Goal: Information Seeking & Learning: Find specific fact

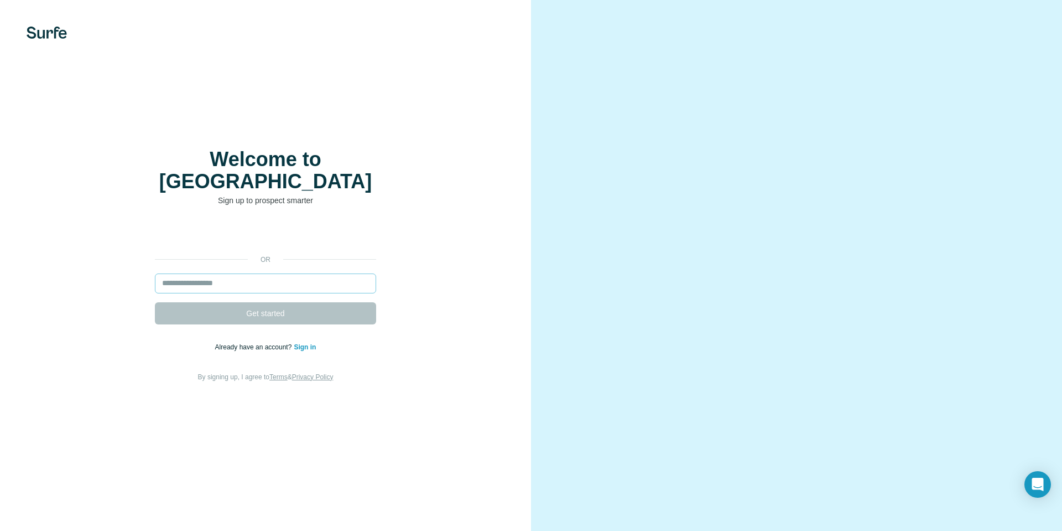
drag, startPoint x: 0, startPoint y: 0, endPoint x: 303, endPoint y: 274, distance: 408.1
click at [303, 274] on input "email" at bounding box center [265, 283] width 221 height 20
click at [273, 275] on input "email" at bounding box center [265, 283] width 221 height 20
click at [261, 273] on input "email" at bounding box center [265, 283] width 221 height 20
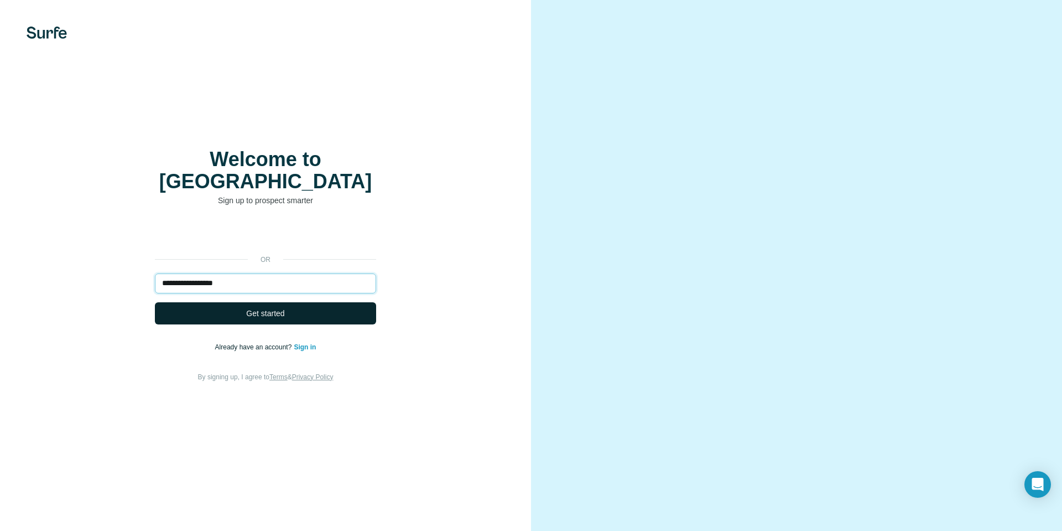
type input "**********"
click at [269, 302] on button "Get started" at bounding box center [265, 313] width 221 height 22
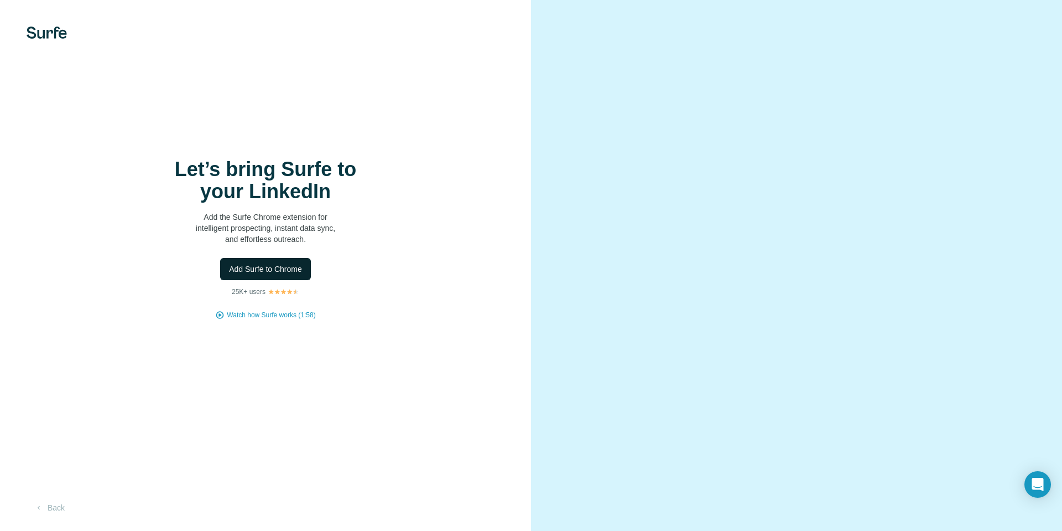
click at [268, 272] on span "Add Surfe to Chrome" at bounding box center [265, 268] width 73 height 11
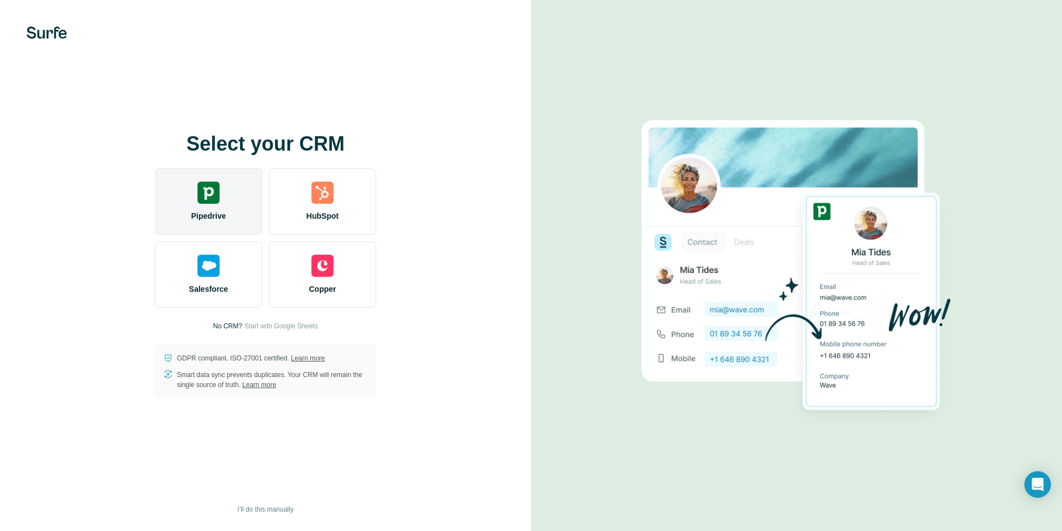
click at [212, 191] on img at bounding box center [208, 192] width 22 height 22
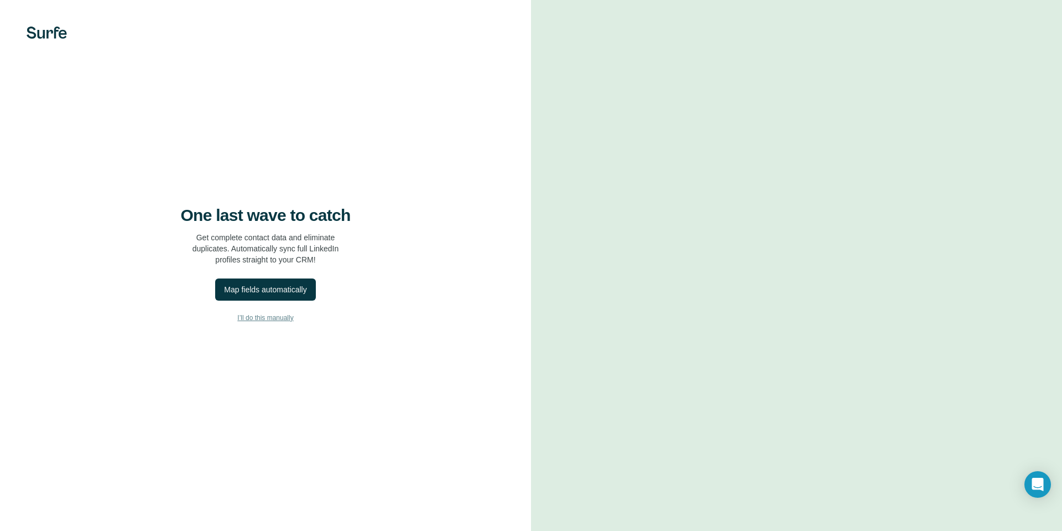
click at [263, 318] on span "I’ll do this manually" at bounding box center [265, 318] width 56 height 10
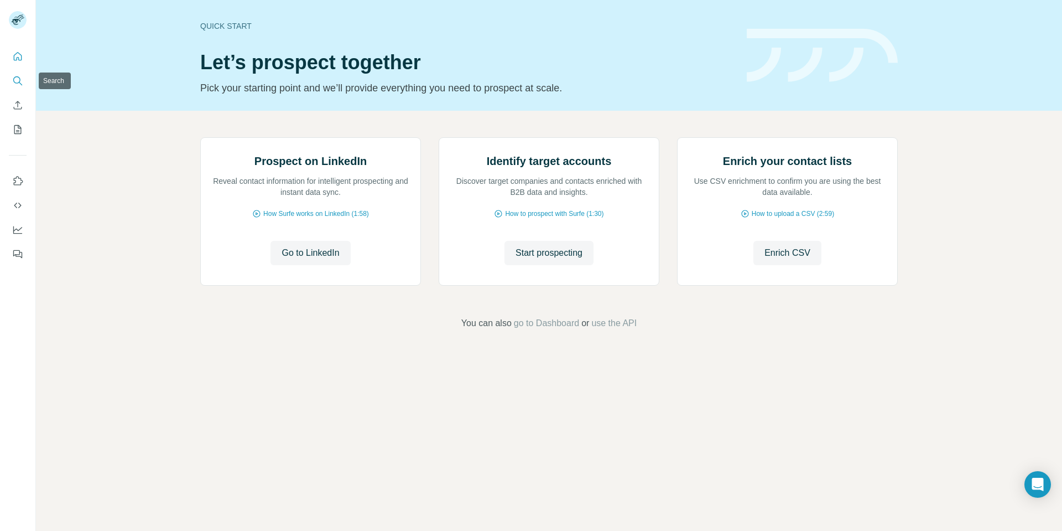
click at [19, 76] on icon "Search" at bounding box center [17, 80] width 11 height 11
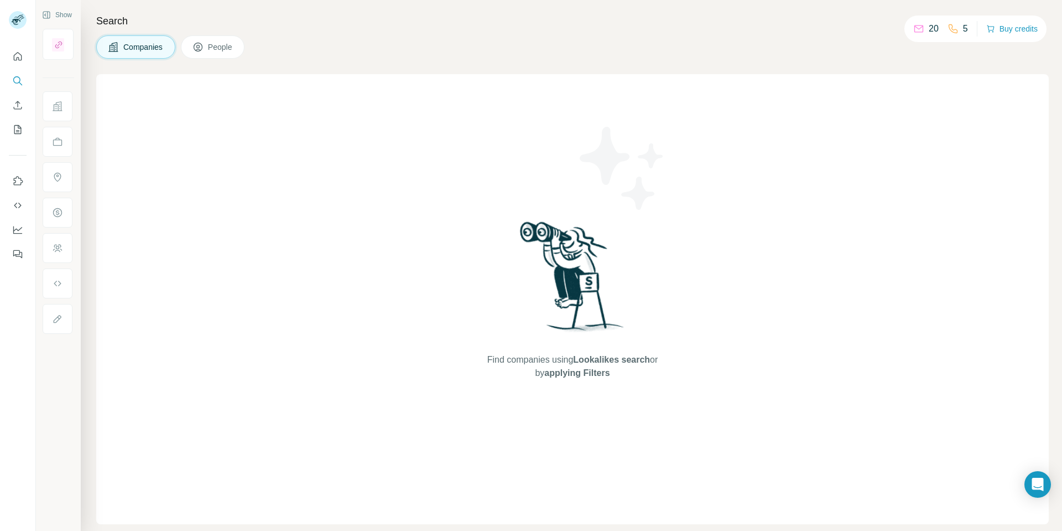
click at [142, 43] on span "Companies" at bounding box center [143, 46] width 40 height 11
click at [228, 45] on span "People" at bounding box center [220, 46] width 25 height 11
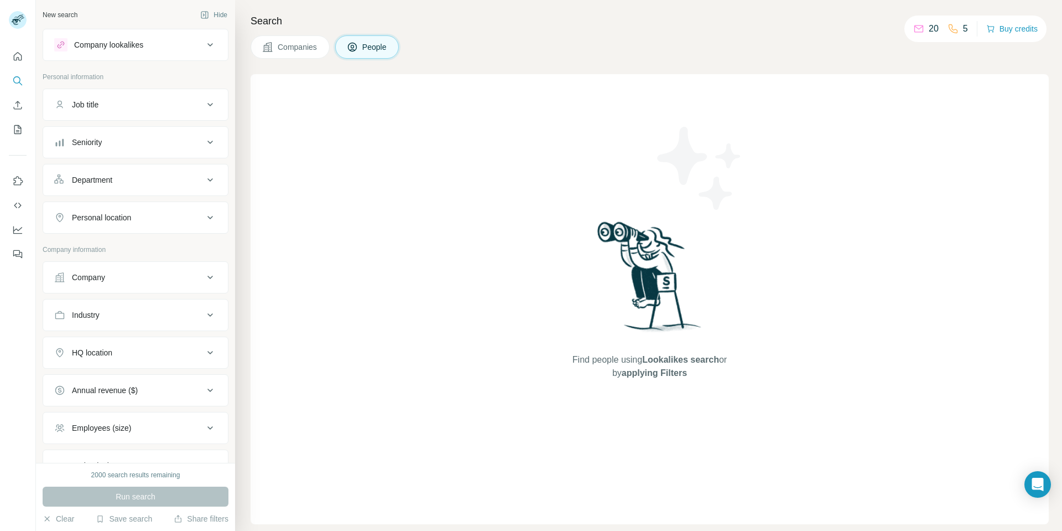
click at [128, 105] on div "Job title" at bounding box center [128, 104] width 149 height 11
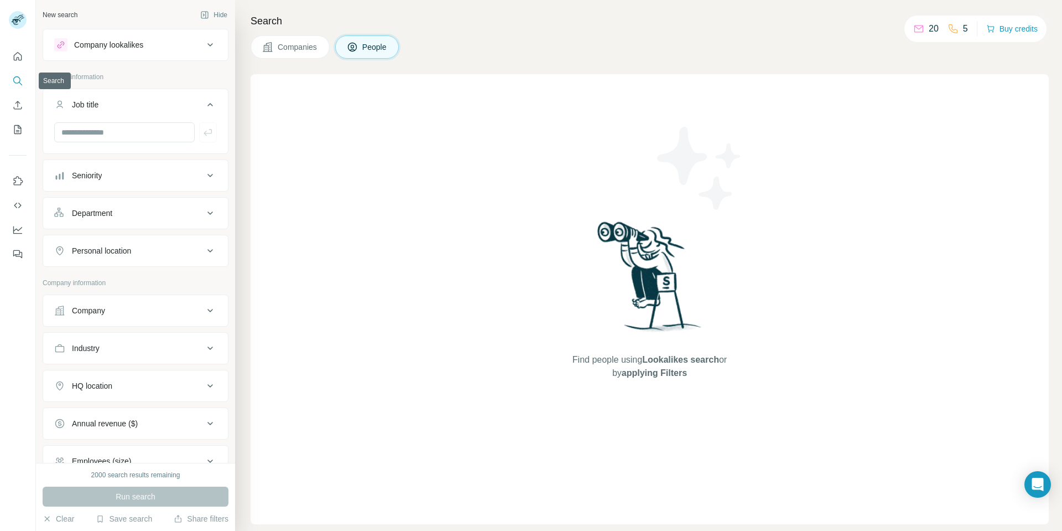
click at [20, 78] on icon "Search" at bounding box center [17, 80] width 11 height 11
click at [204, 102] on icon at bounding box center [210, 104] width 13 height 13
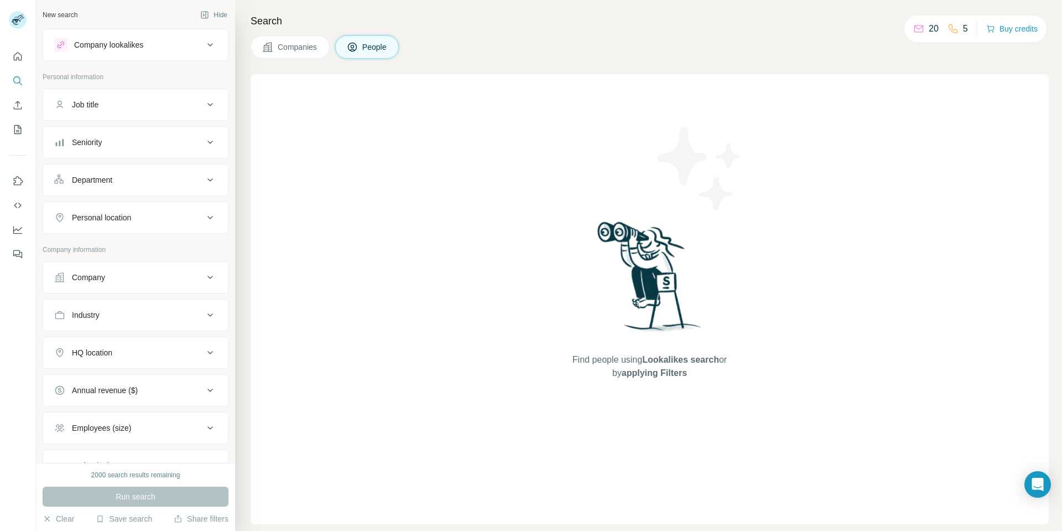
click at [166, 107] on div "Job title" at bounding box center [128, 104] width 149 height 11
click at [131, 129] on input "text" at bounding box center [124, 132] width 141 height 20
type input "*********"
click at [116, 352] on div "Industry" at bounding box center [128, 347] width 149 height 11
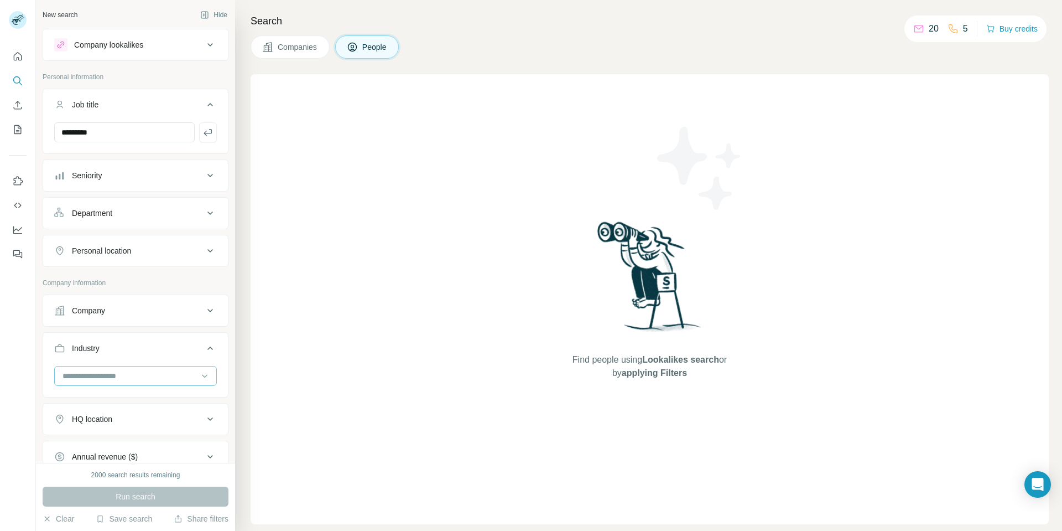
click at [126, 374] on input at bounding box center [129, 376] width 137 height 12
click at [126, 375] on input at bounding box center [129, 376] width 137 height 12
type input "****"
click at [89, 396] on div "Hotel" at bounding box center [132, 400] width 136 height 11
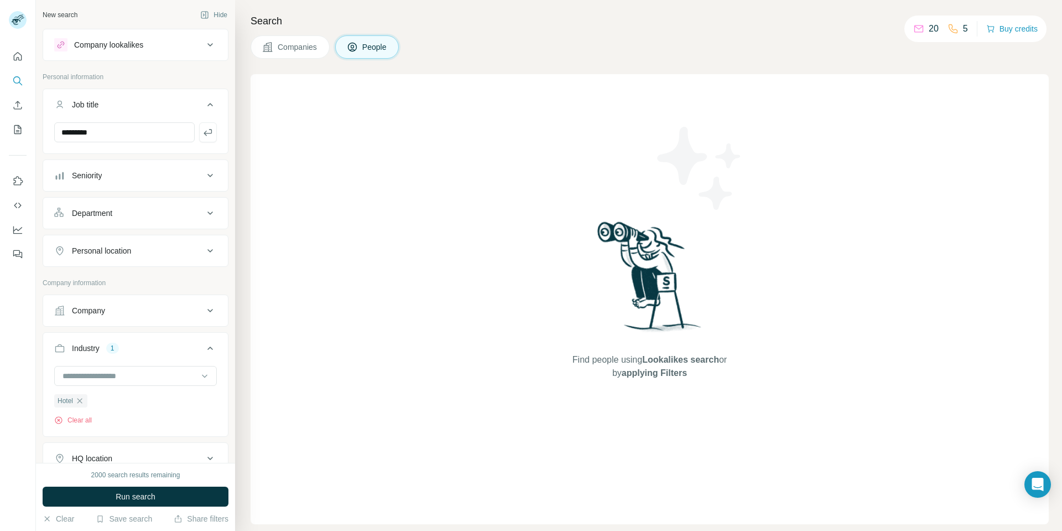
click at [190, 253] on div "Personal location" at bounding box center [128, 250] width 149 height 11
click at [146, 277] on input "text" at bounding box center [135, 278] width 163 height 20
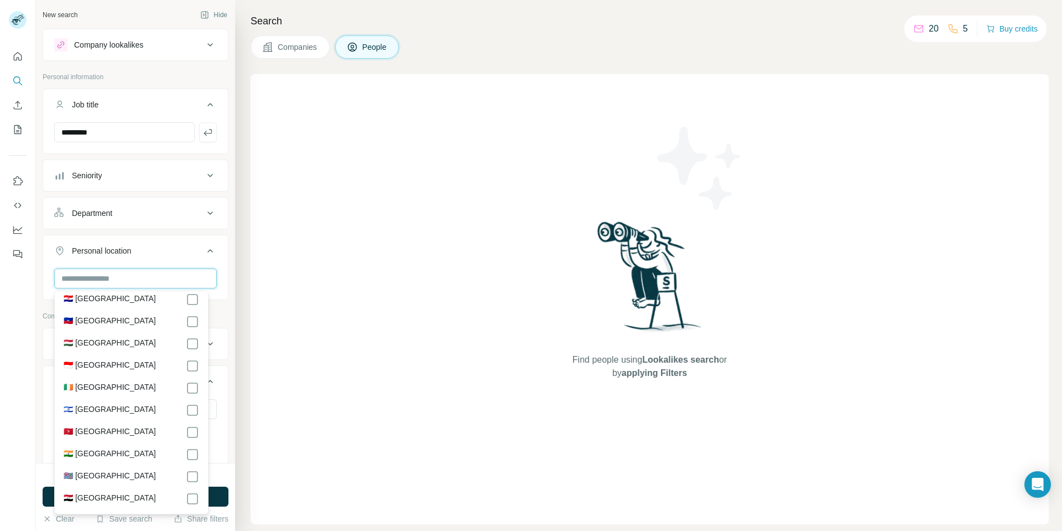
scroll to position [2323, 0]
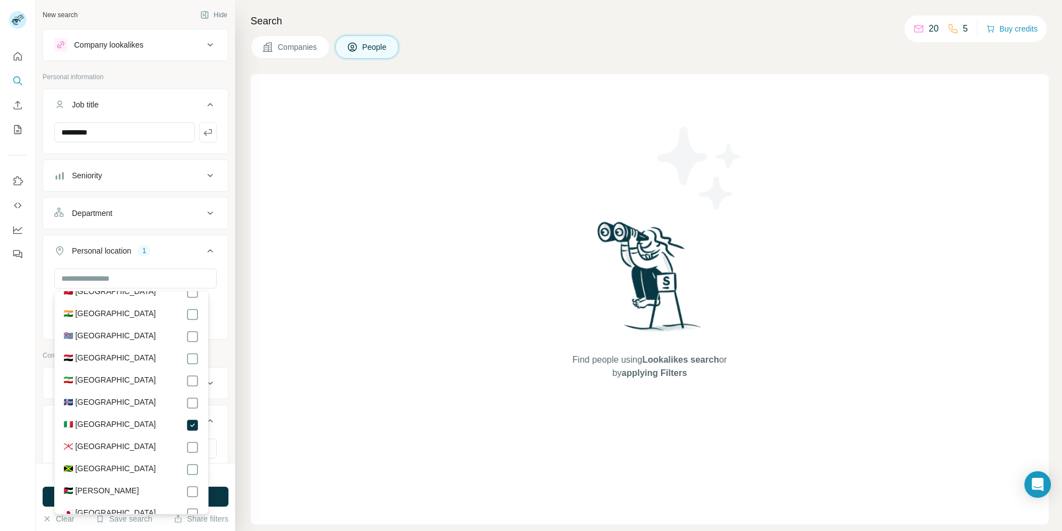
click at [209, 275] on div "Italy Clear all" at bounding box center [135, 302] width 185 height 68
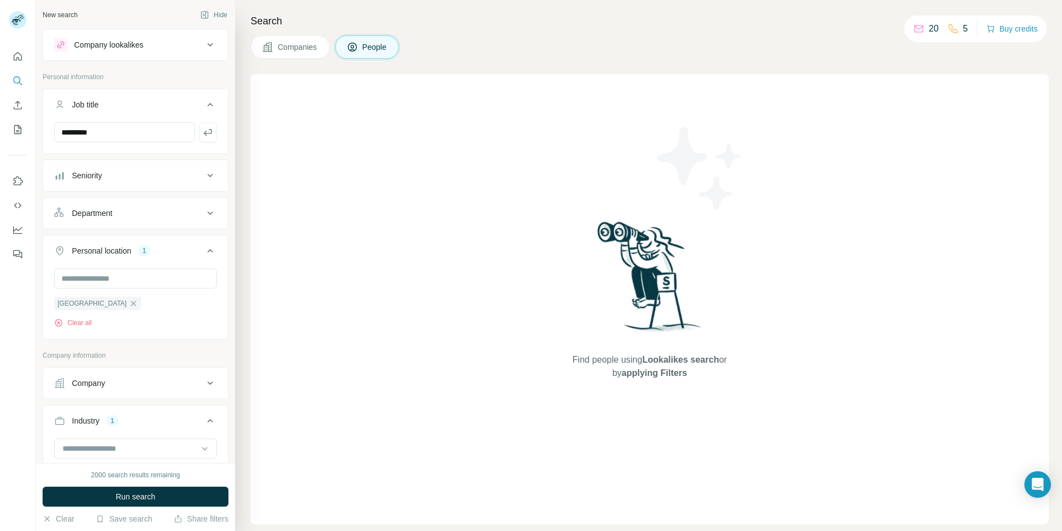
click at [125, 384] on div "Company" at bounding box center [128, 382] width 149 height 11
click at [132, 429] on input "text" at bounding box center [135, 432] width 163 height 20
click at [140, 492] on span "Run search" at bounding box center [136, 496] width 40 height 11
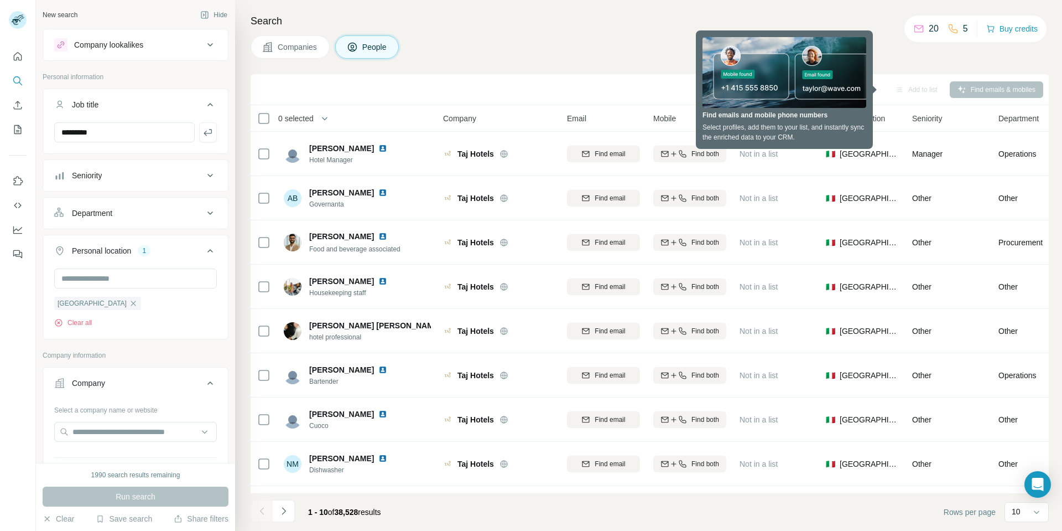
click at [655, 35] on div "Companies People" at bounding box center [650, 46] width 798 height 23
click at [909, 49] on div "Companies People" at bounding box center [650, 46] width 798 height 23
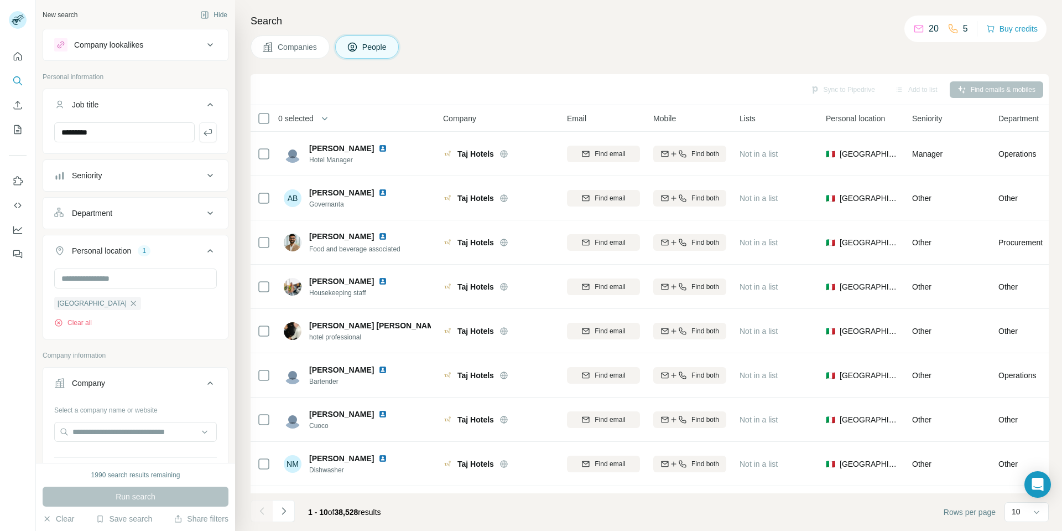
scroll to position [87, 0]
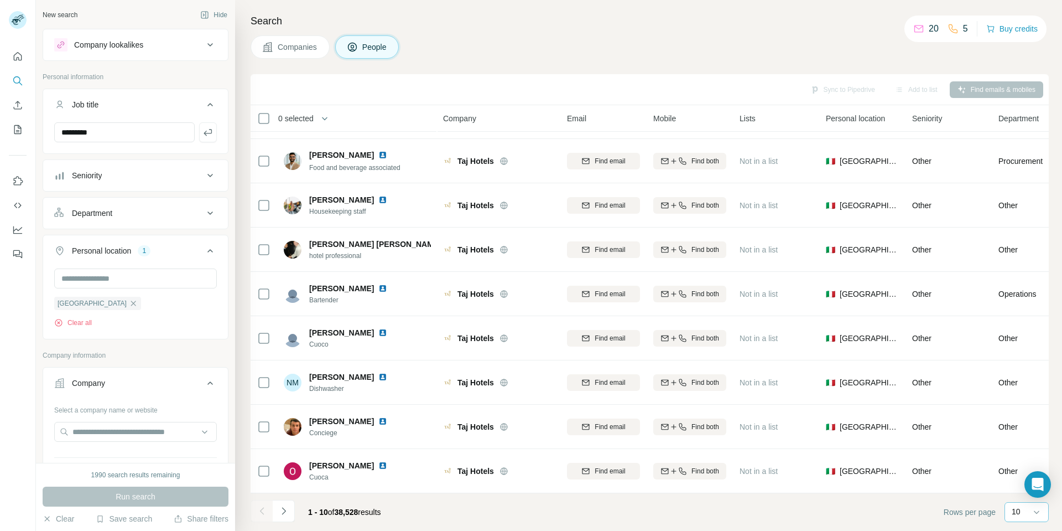
click at [1030, 517] on div "10" at bounding box center [1026, 511] width 28 height 19
drag, startPoint x: 1023, startPoint y: 429, endPoint x: 991, endPoint y: 426, distance: 32.2
click at [1023, 429] on p "60" at bounding box center [1018, 427] width 9 height 11
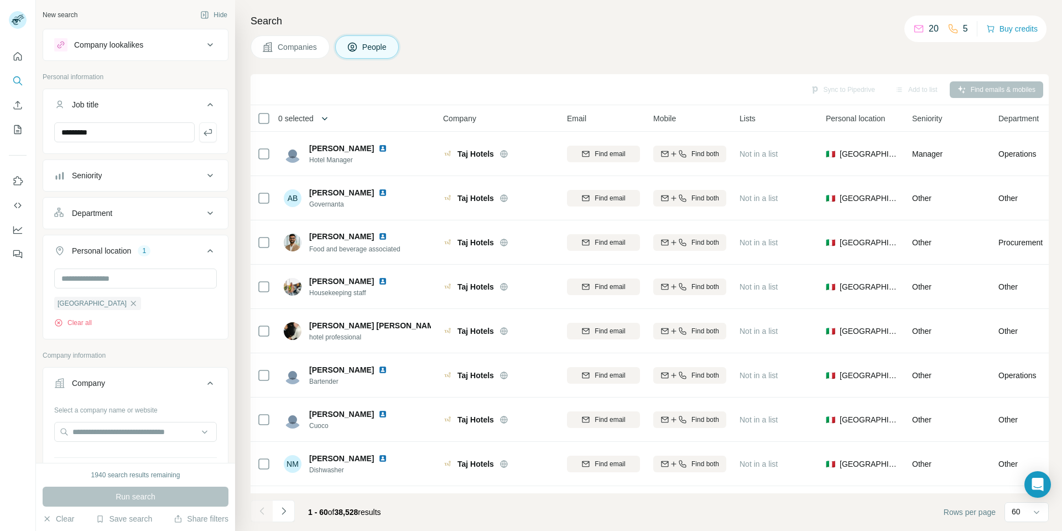
click at [327, 116] on icon "button" at bounding box center [324, 118] width 11 height 11
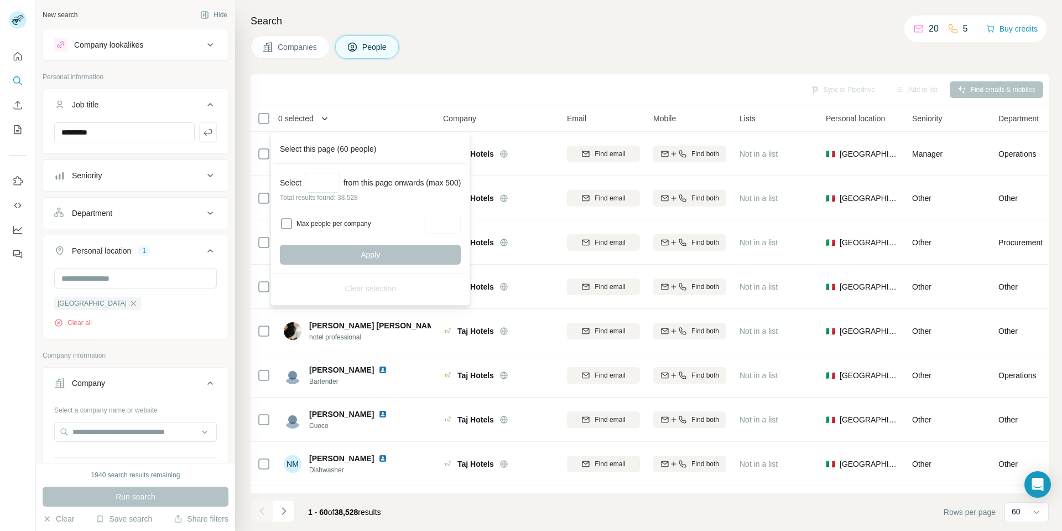
click at [327, 116] on icon "button" at bounding box center [324, 118] width 11 height 11
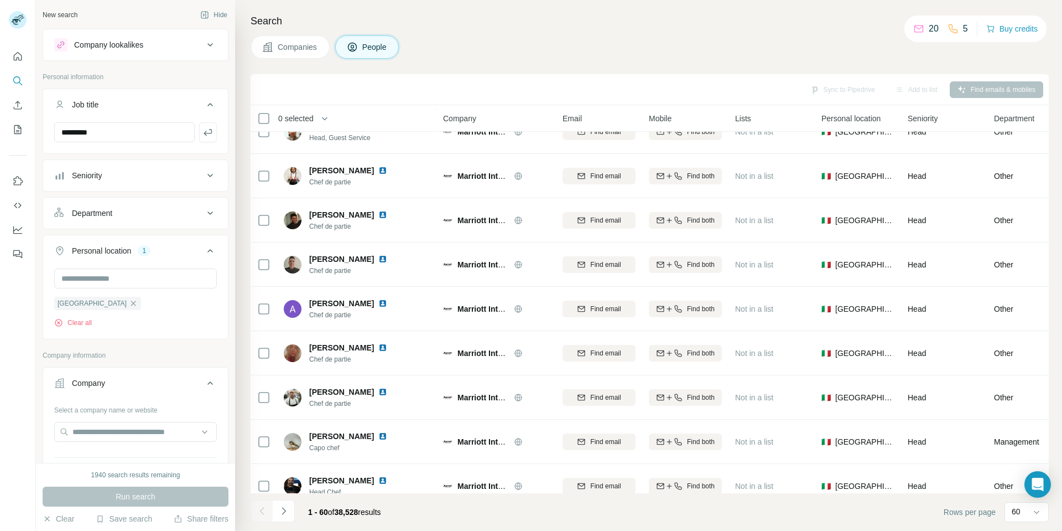
scroll to position [1968, 0]
click at [108, 432] on input "text" at bounding box center [135, 432] width 163 height 20
drag, startPoint x: 164, startPoint y: 134, endPoint x: 50, endPoint y: 146, distance: 115.2
click at [50, 146] on div "*********" at bounding box center [135, 136] width 185 height 29
click at [207, 106] on icon at bounding box center [210, 104] width 6 height 3
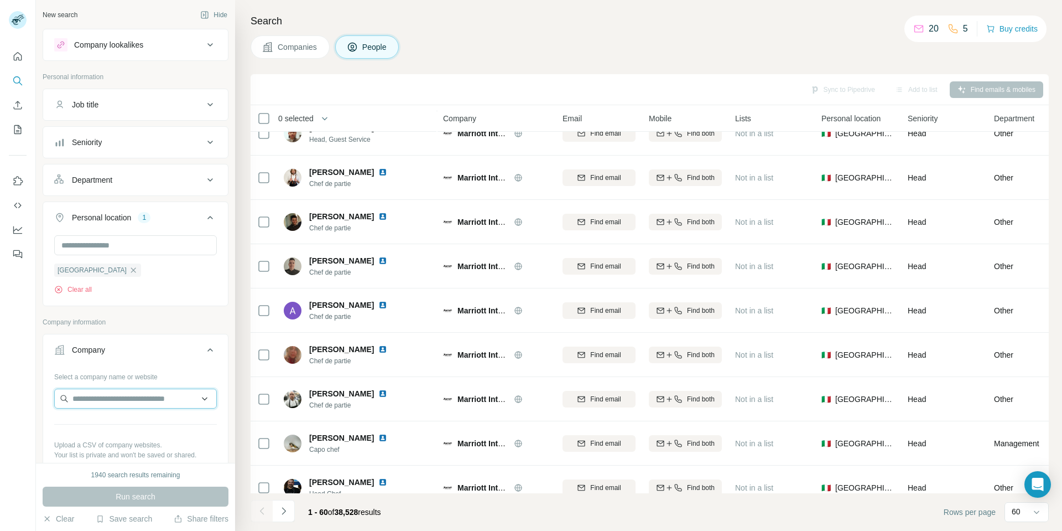
click at [132, 397] on input "text" at bounding box center [135, 398] width 163 height 20
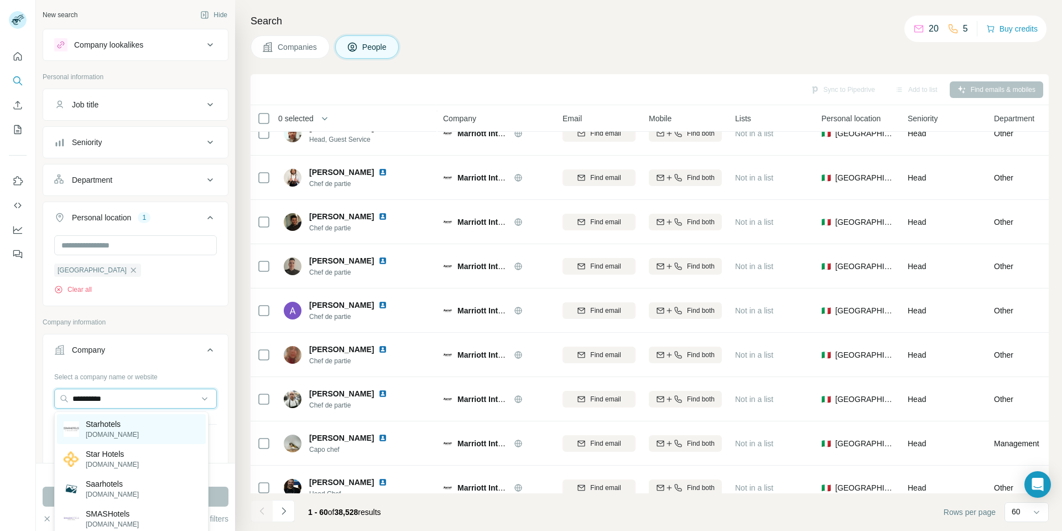
type input "**********"
click at [118, 418] on div "Starhotels [DOMAIN_NAME]" at bounding box center [131, 429] width 149 height 30
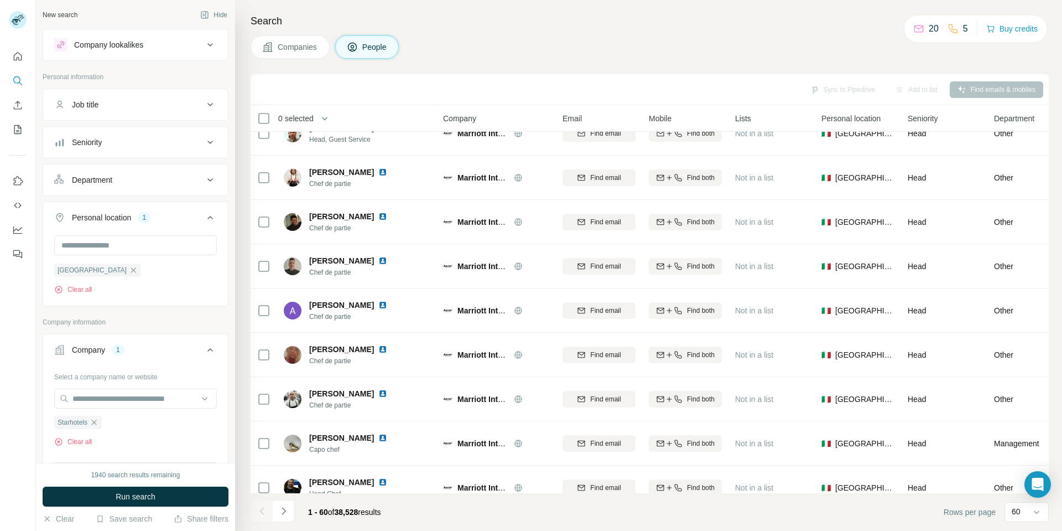
click at [141, 495] on span "Run search" at bounding box center [136, 496] width 40 height 11
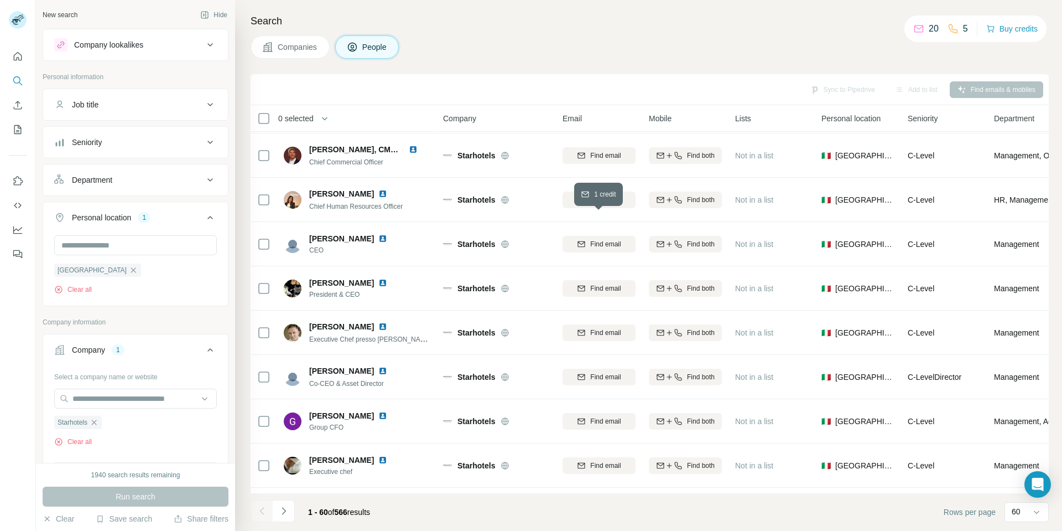
scroll to position [1968, 0]
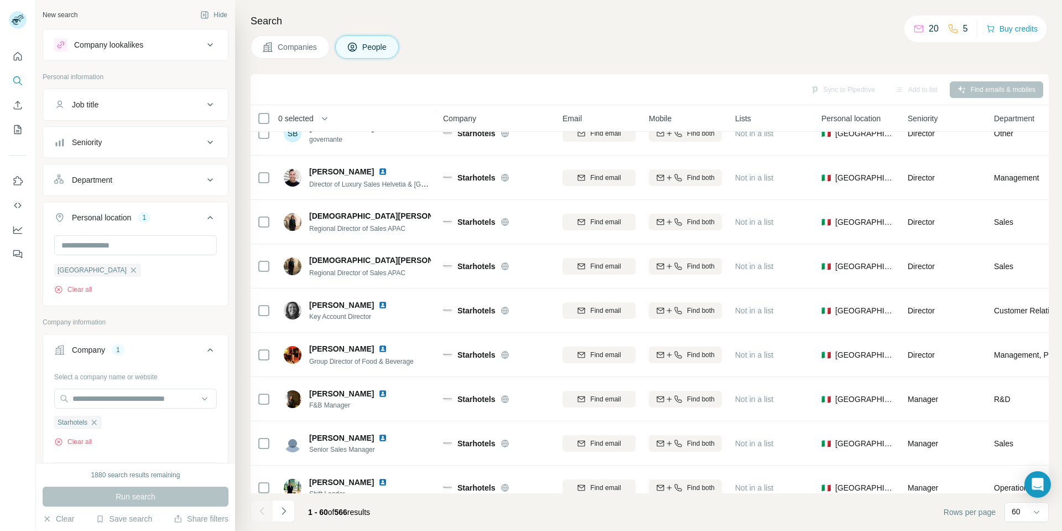
click at [204, 219] on icon at bounding box center [210, 217] width 13 height 13
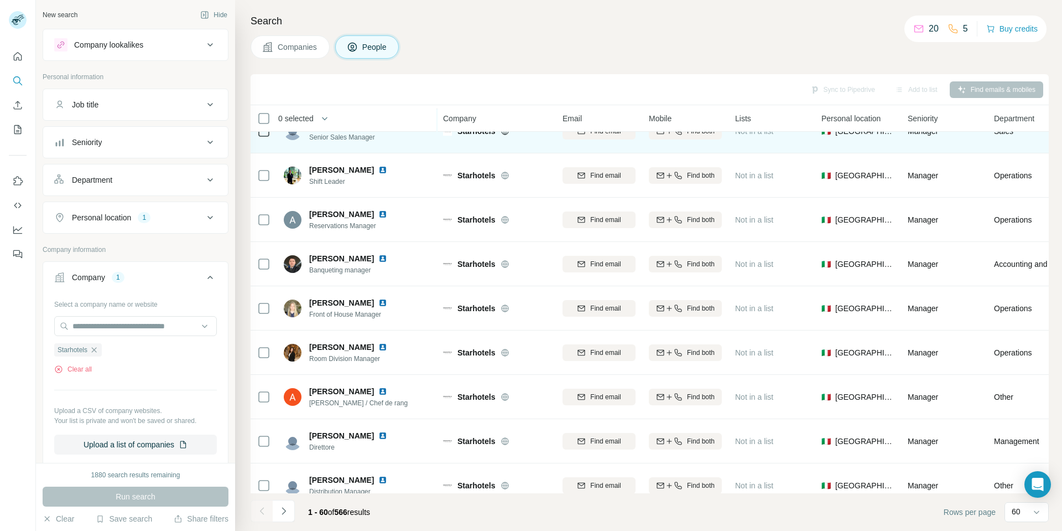
scroll to position [2300, 0]
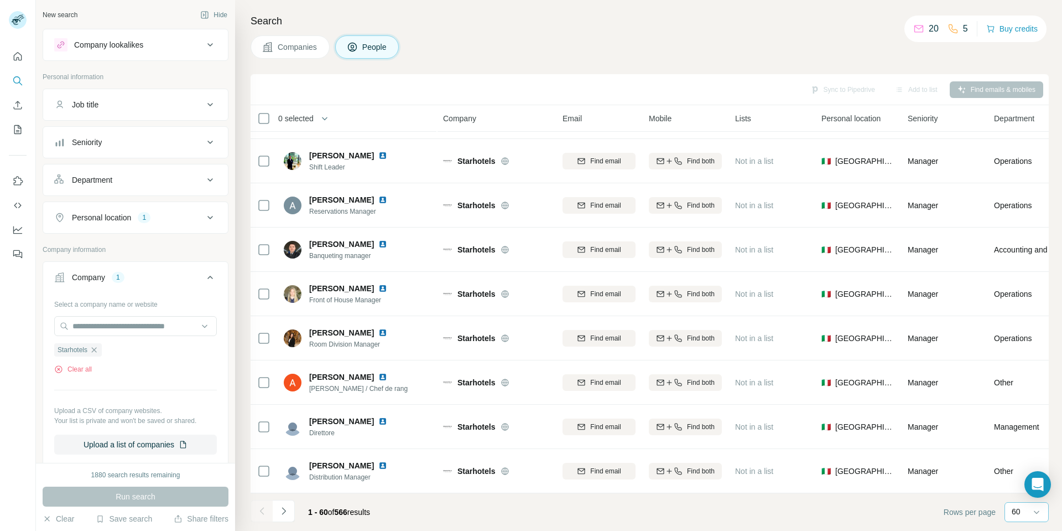
click at [1023, 506] on div "60" at bounding box center [1026, 511] width 28 height 11
click at [1013, 490] on div "10" at bounding box center [1026, 487] width 39 height 20
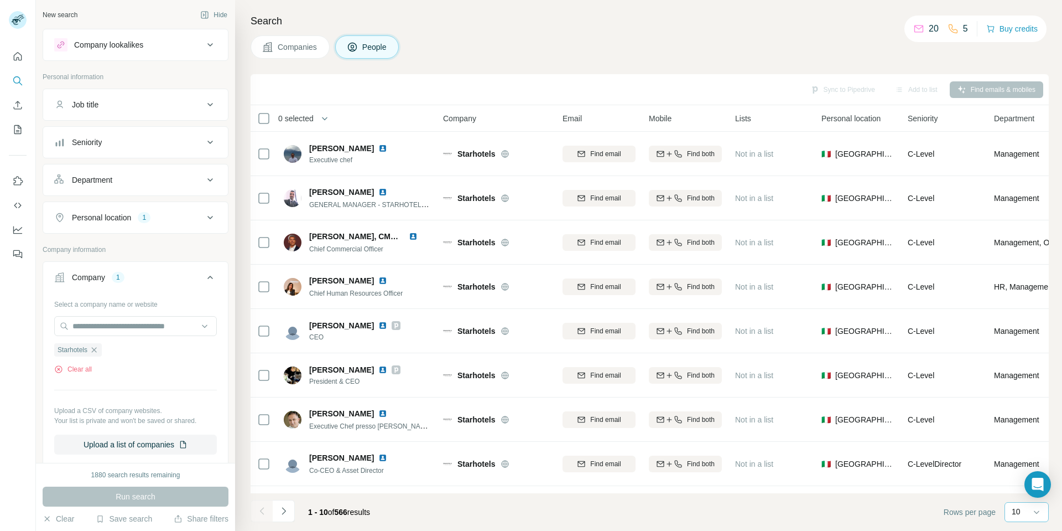
click at [204, 174] on icon at bounding box center [210, 179] width 13 height 13
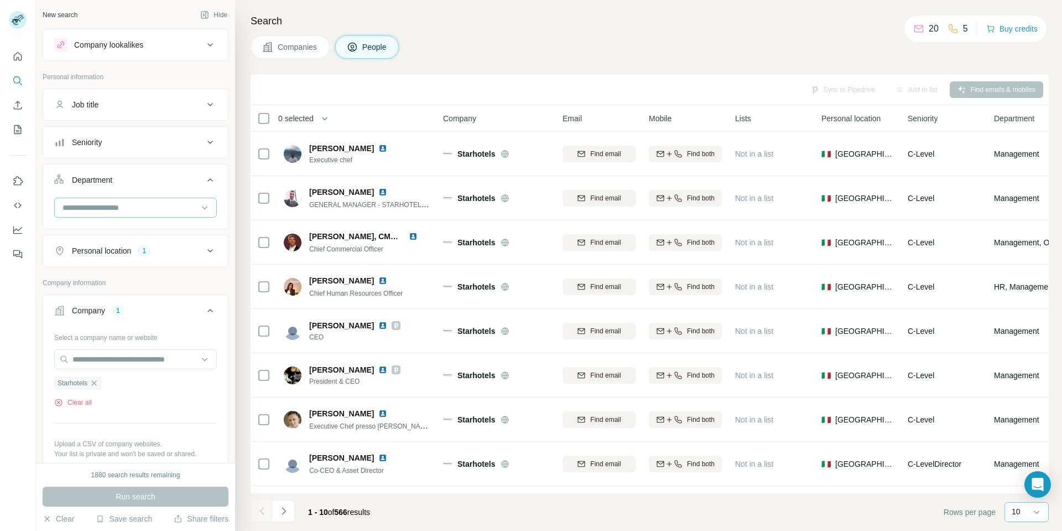
click at [153, 210] on input at bounding box center [129, 207] width 137 height 12
type input "*****"
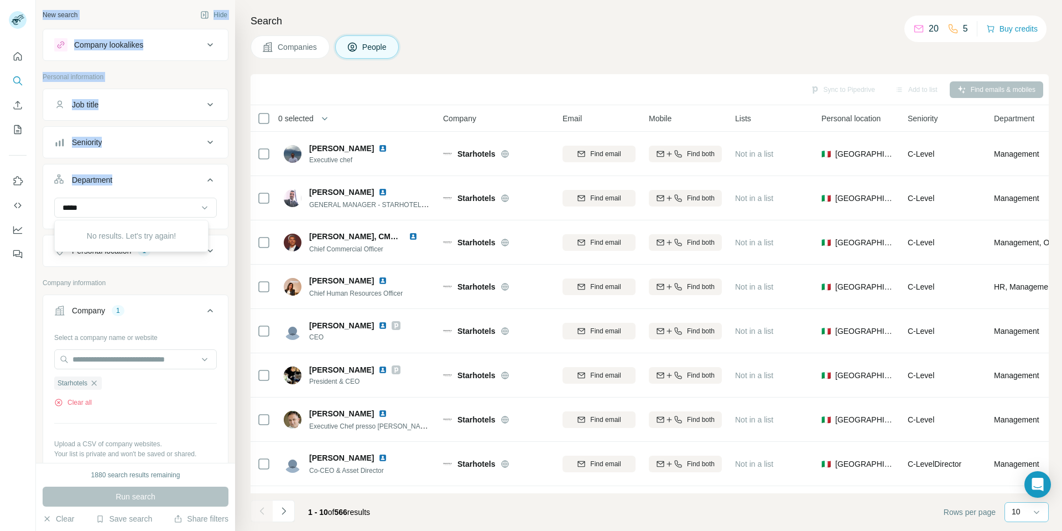
drag, startPoint x: 135, startPoint y: 201, endPoint x: 34, endPoint y: 202, distance: 101.2
click at [34, 202] on div "New search Hide Company lookalikes Personal information Job title Seniority Dep…" at bounding box center [531, 265] width 1062 height 531
click at [72, 210] on input "*****" at bounding box center [129, 207] width 137 height 12
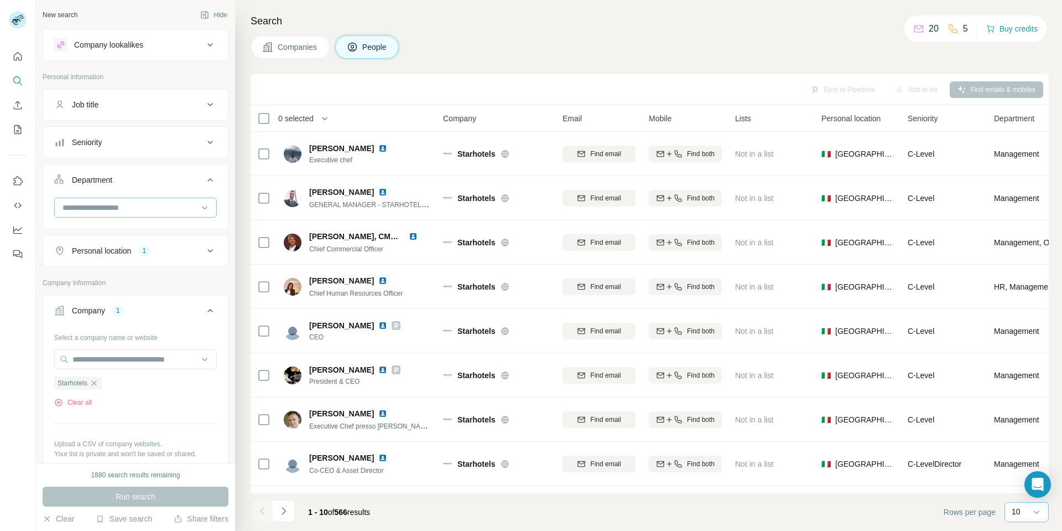
click at [93, 207] on input at bounding box center [129, 207] width 137 height 12
type input "*"
click at [204, 179] on icon at bounding box center [210, 179] width 13 height 13
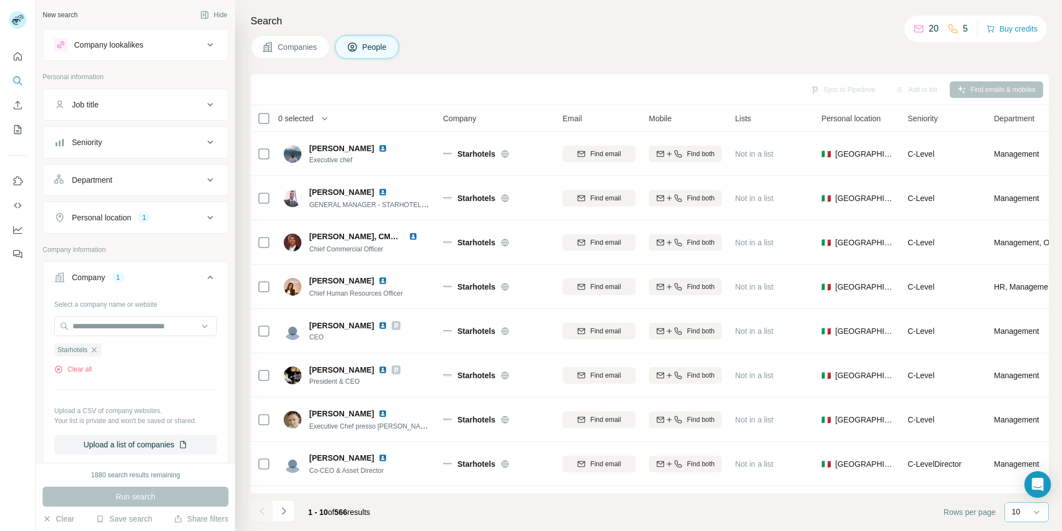
click at [188, 107] on div "Job title" at bounding box center [128, 104] width 149 height 11
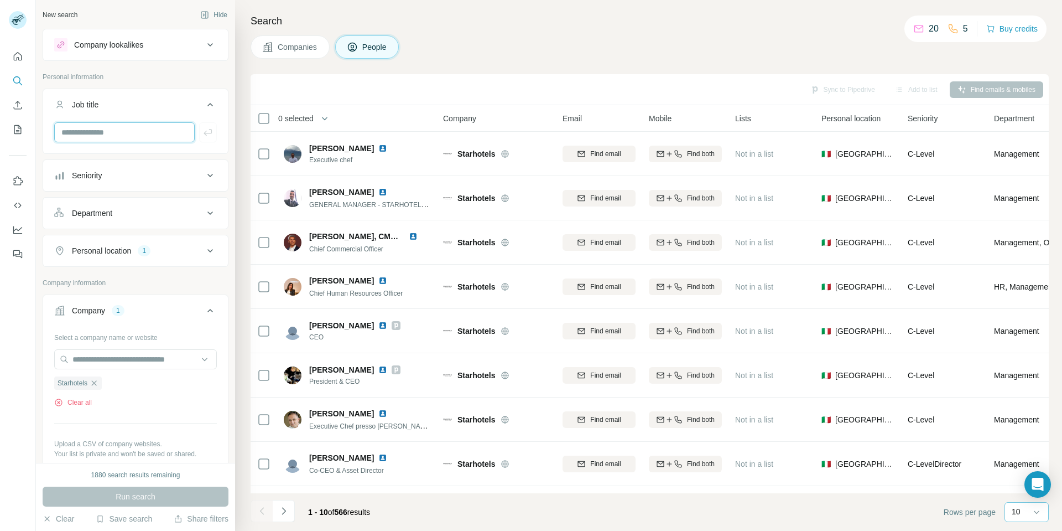
click at [175, 131] on input "text" at bounding box center [124, 132] width 141 height 20
type input "**********"
click at [159, 462] on div "1880 search results remaining Run search Clear Save search Share filters" at bounding box center [135, 496] width 199 height 68
click at [98, 481] on div "1880 search results remaining Run search Clear Save search Share filters" at bounding box center [135, 496] width 199 height 68
click at [101, 486] on div "1880 search results remaining Run search Clear Save search Share filters" at bounding box center [135, 496] width 199 height 68
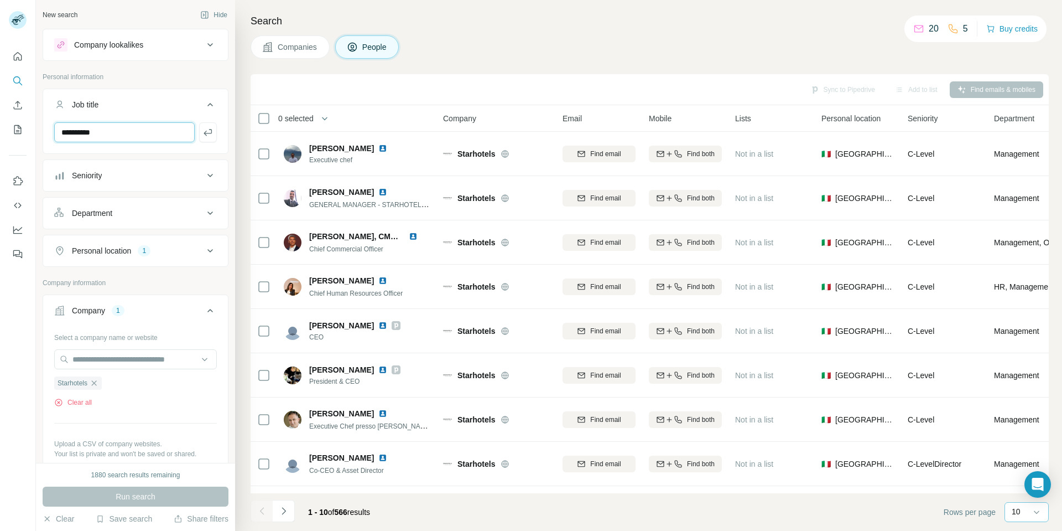
click at [168, 134] on input "**********" at bounding box center [124, 132] width 141 height 20
click at [202, 134] on icon "button" at bounding box center [207, 132] width 11 height 11
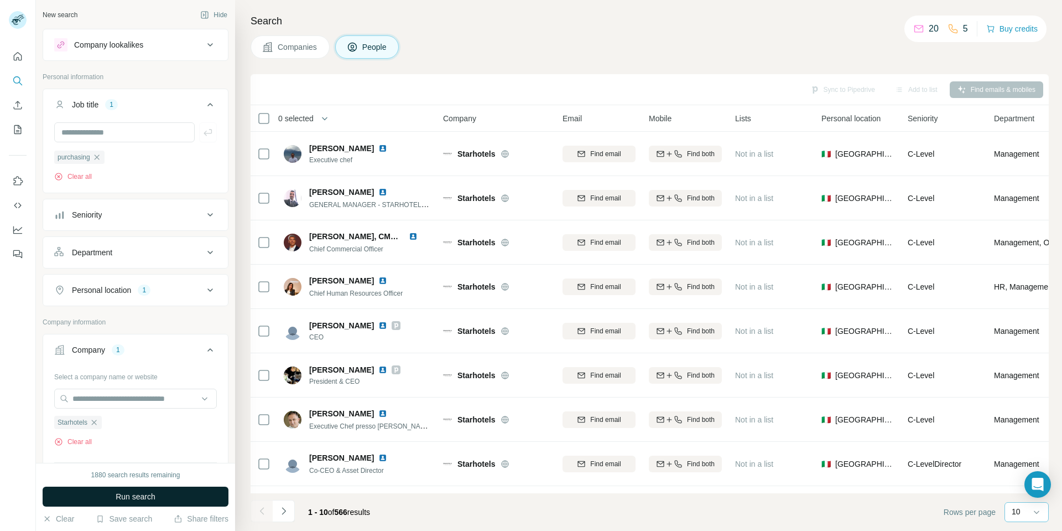
click at [181, 493] on button "Run search" at bounding box center [136, 496] width 186 height 20
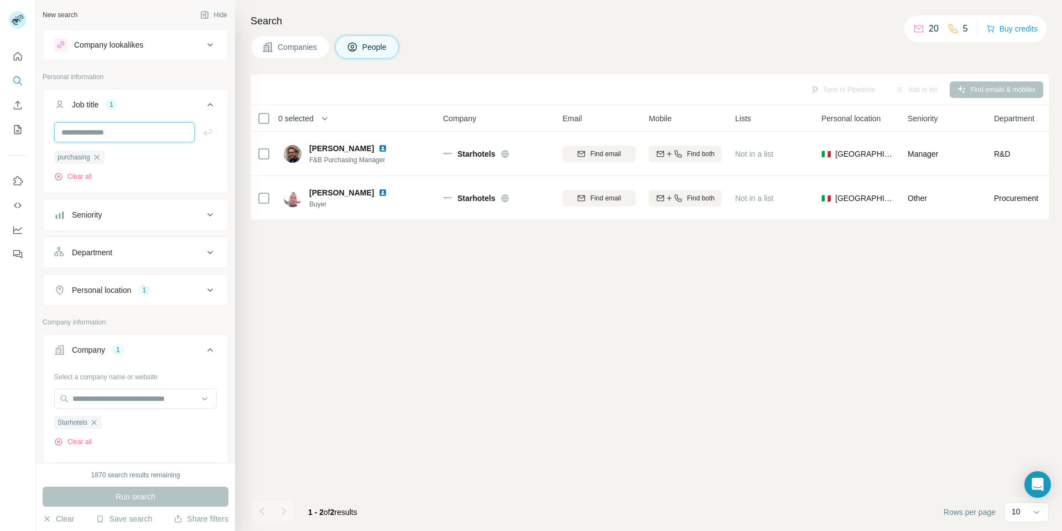
click at [101, 134] on input "text" at bounding box center [124, 132] width 141 height 20
click at [98, 157] on icon "button" at bounding box center [96, 157] width 9 height 9
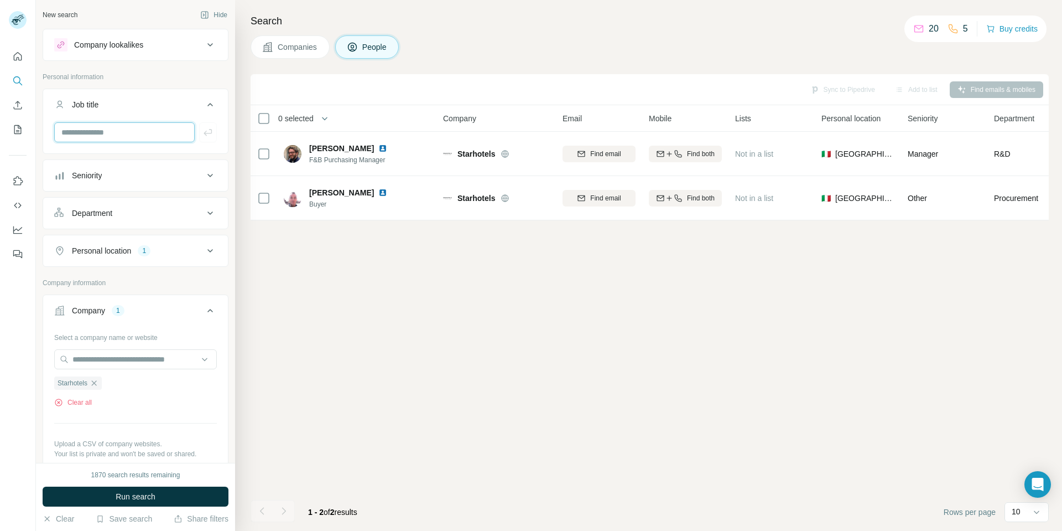
click at [105, 132] on input "text" at bounding box center [124, 132] width 141 height 20
type input "*"
type input "********"
click at [202, 135] on icon "button" at bounding box center [207, 132] width 11 height 11
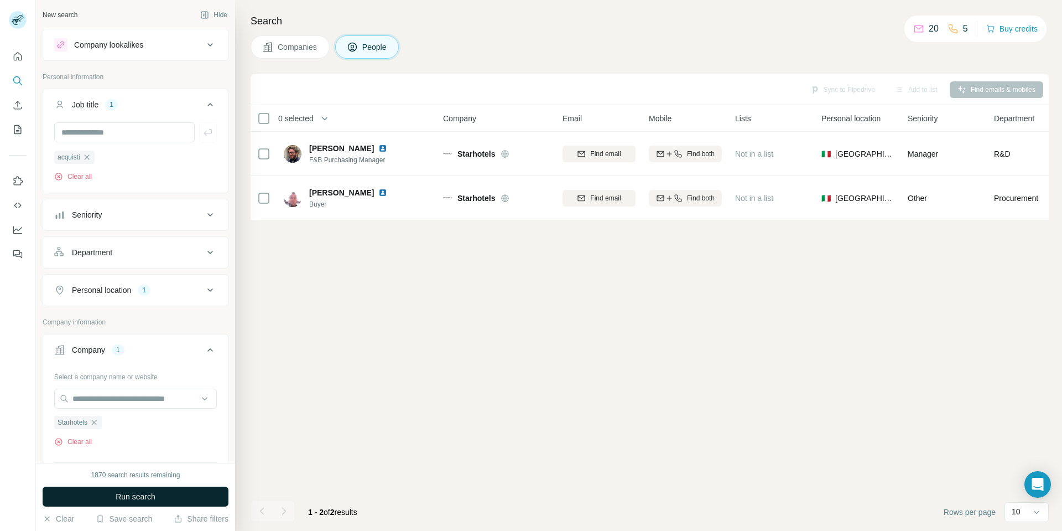
click at [152, 496] on span "Run search" at bounding box center [136, 496] width 40 height 11
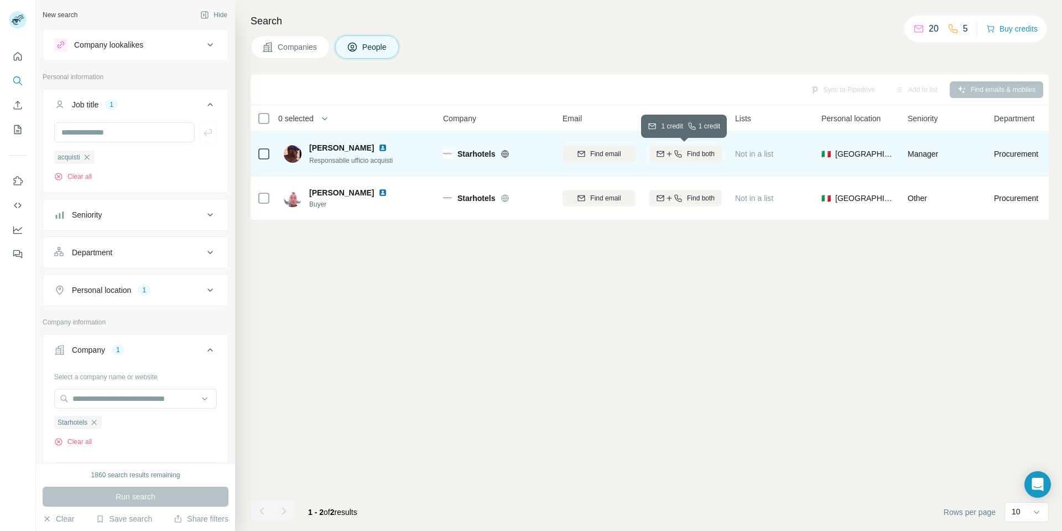
click at [676, 151] on icon "button" at bounding box center [678, 153] width 9 height 9
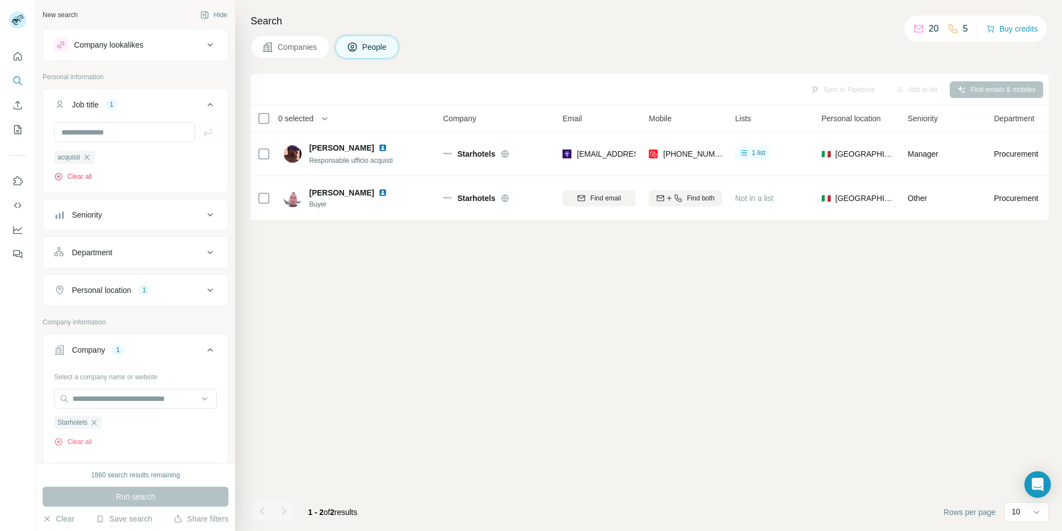
click at [66, 175] on button "Clear all" at bounding box center [73, 176] width 38 height 10
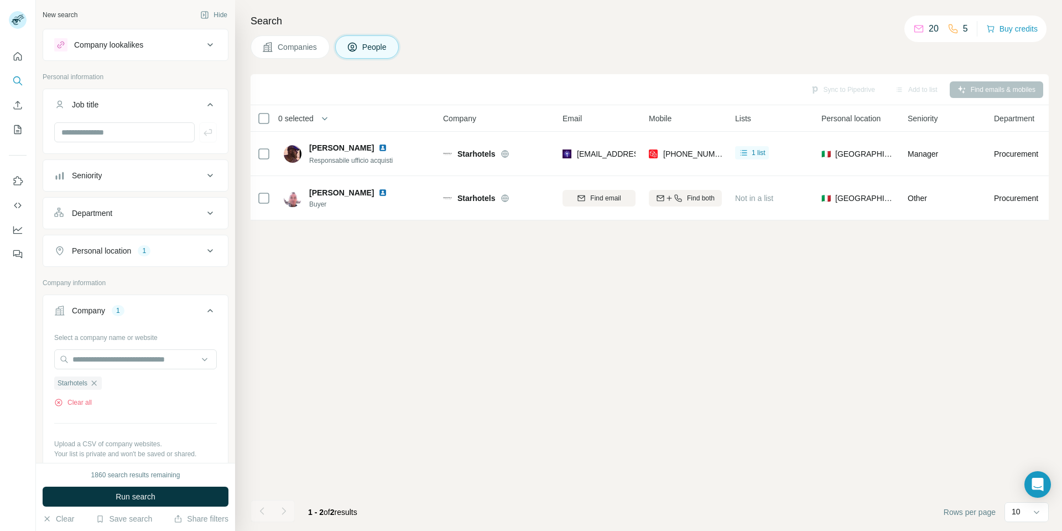
click at [207, 252] on icon at bounding box center [210, 250] width 13 height 13
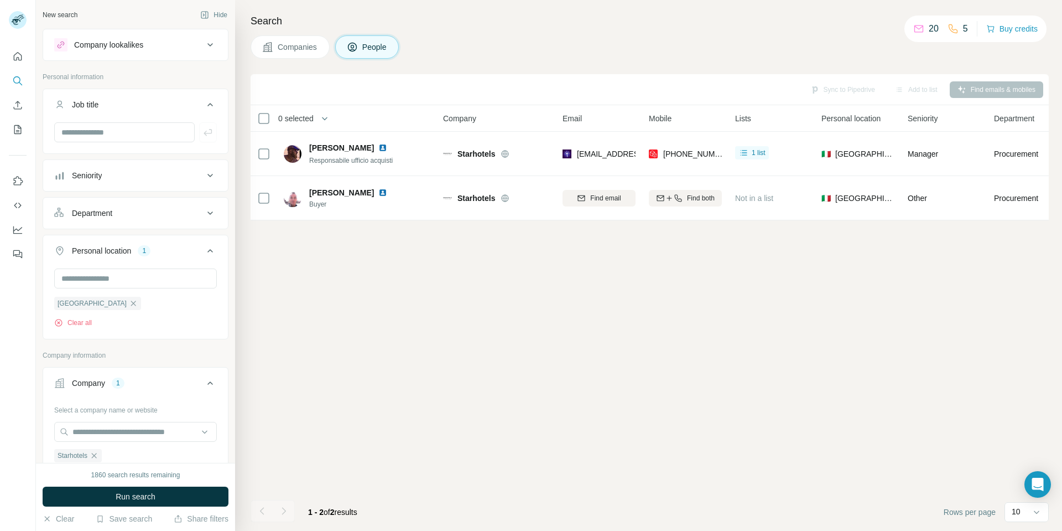
click at [207, 250] on icon at bounding box center [210, 250] width 6 height 3
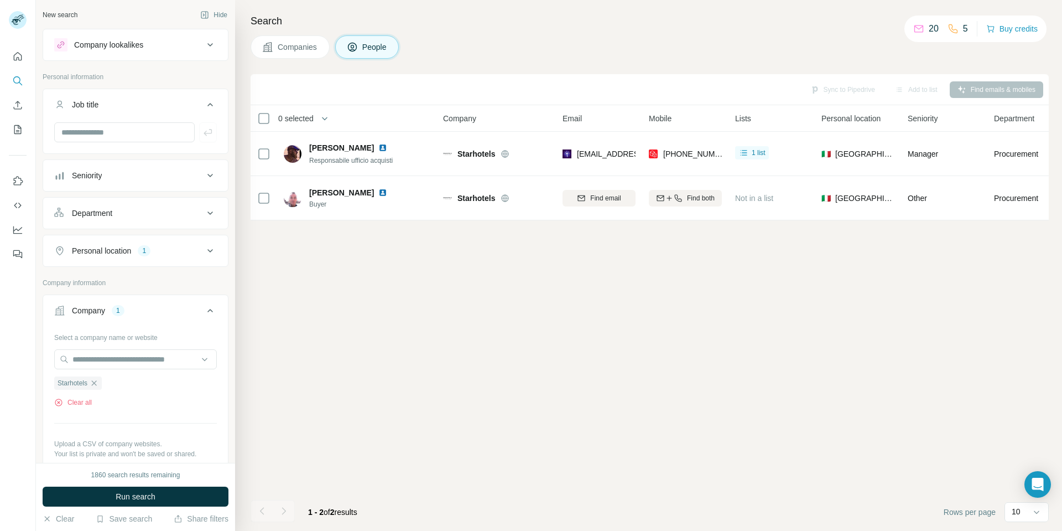
click at [204, 311] on icon at bounding box center [210, 310] width 13 height 13
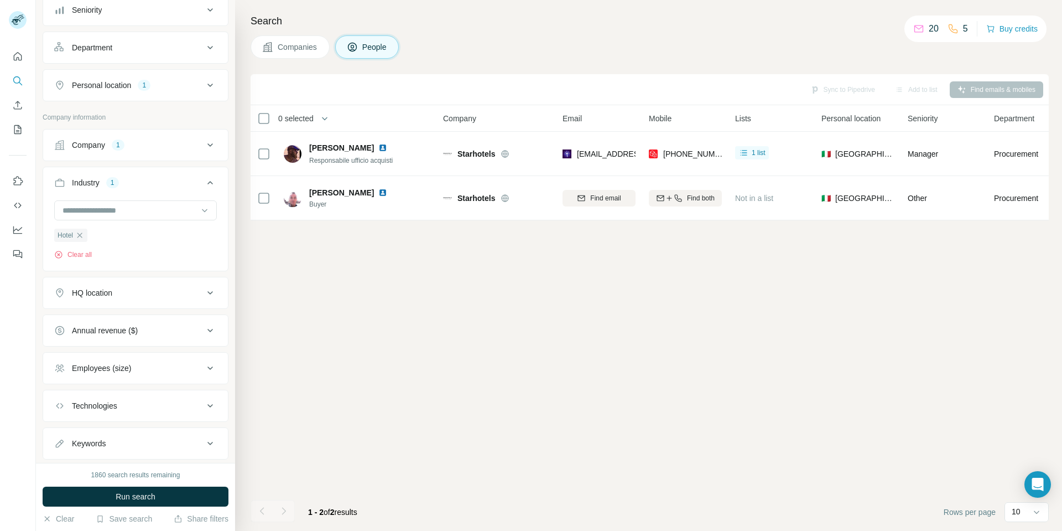
scroll to position [166, 0]
click at [71, 257] on button "Clear all" at bounding box center [73, 254] width 38 height 10
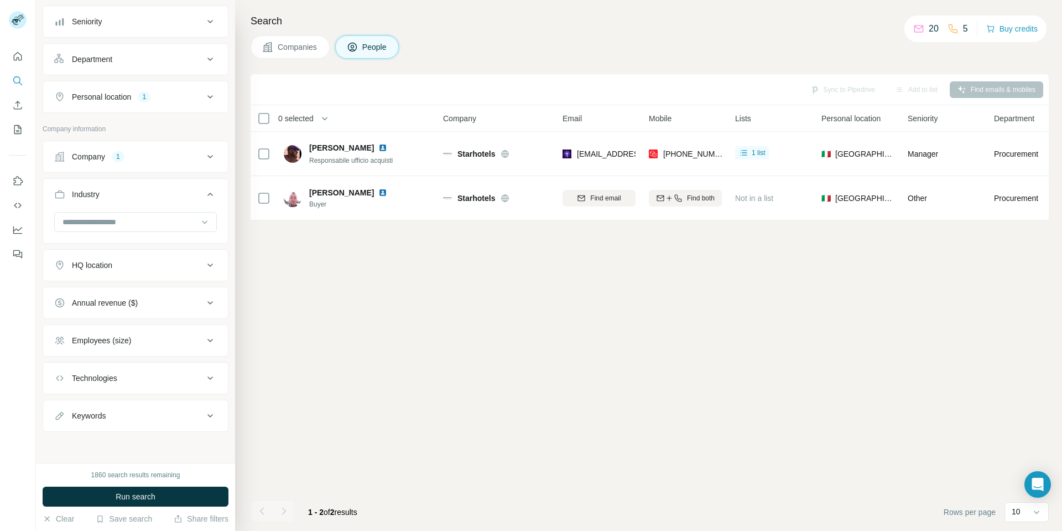
scroll to position [154, 0]
click at [204, 152] on icon at bounding box center [210, 156] width 13 height 13
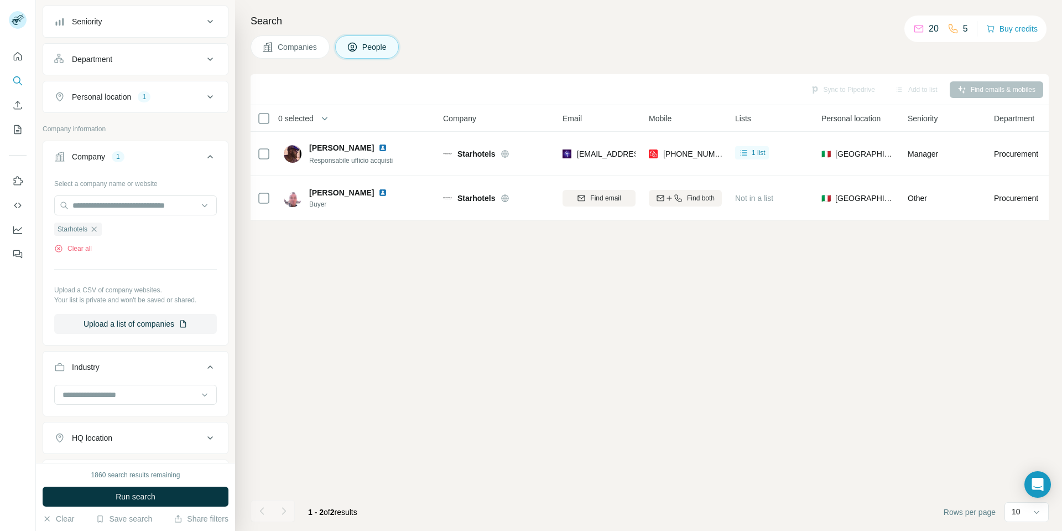
click at [84, 255] on div "Select a company name or website Starhotels Clear all Upload a CSV of company w…" at bounding box center [135, 253] width 163 height 159
click at [87, 245] on button "Clear all" at bounding box center [73, 248] width 38 height 10
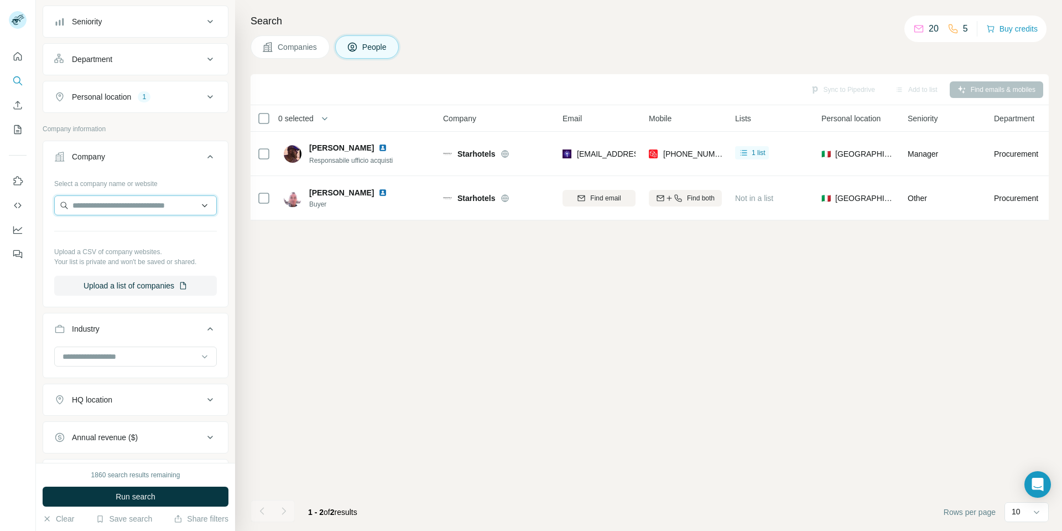
click at [100, 207] on input "text" at bounding box center [135, 205] width 163 height 20
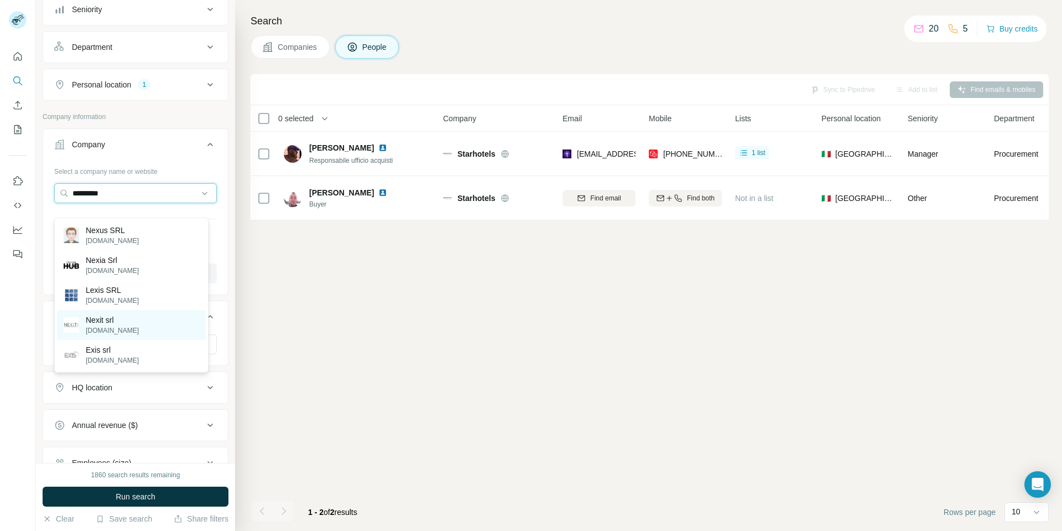
scroll to position [154, 0]
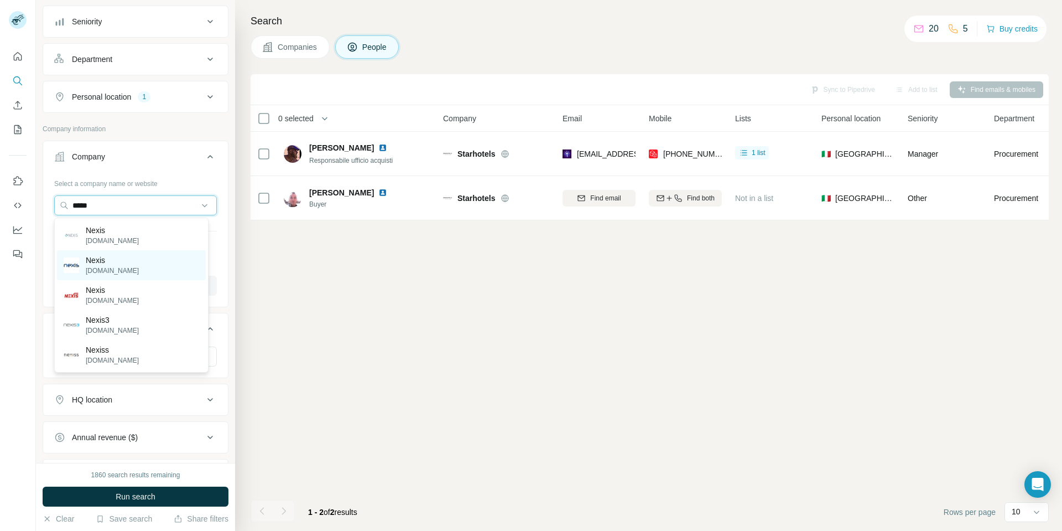
type input "*****"
click at [92, 264] on p "Nexis" at bounding box center [112, 259] width 53 height 11
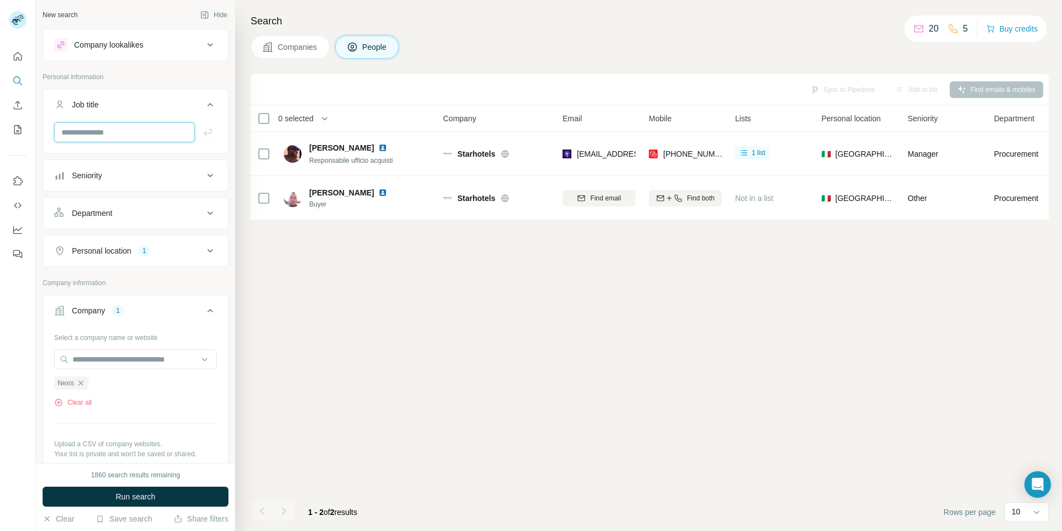
click at [136, 138] on input "text" at bounding box center [124, 132] width 141 height 20
click at [204, 103] on icon at bounding box center [210, 104] width 13 height 13
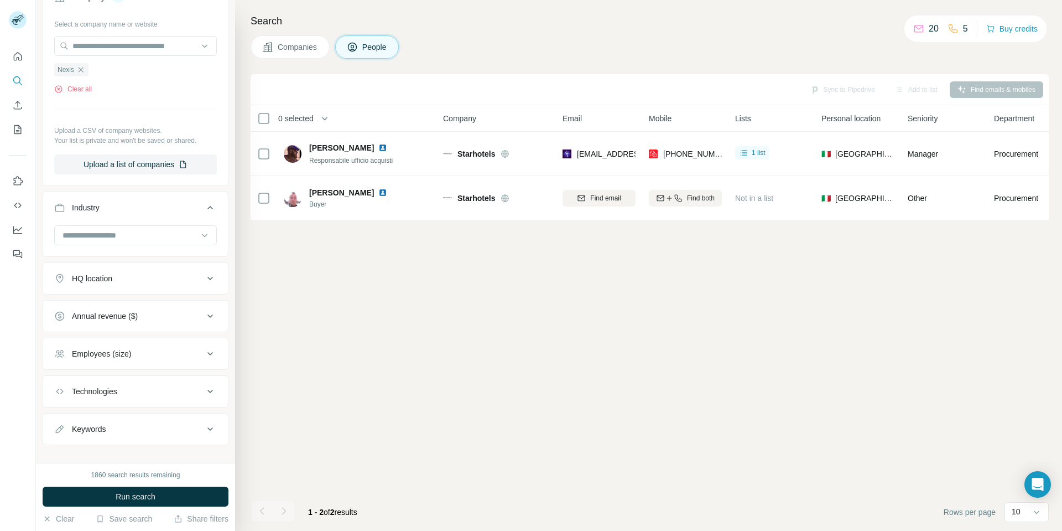
scroll to position [294, 0]
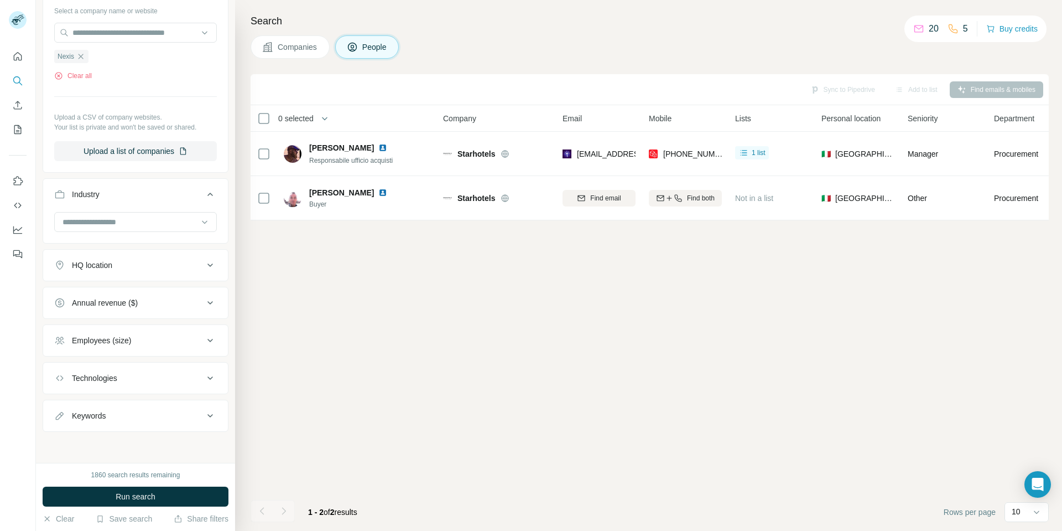
click at [204, 337] on icon at bounding box center [210, 340] width 13 height 13
click at [204, 337] on icon at bounding box center [210, 339] width 13 height 13
click at [144, 496] on span "Run search" at bounding box center [136, 496] width 40 height 11
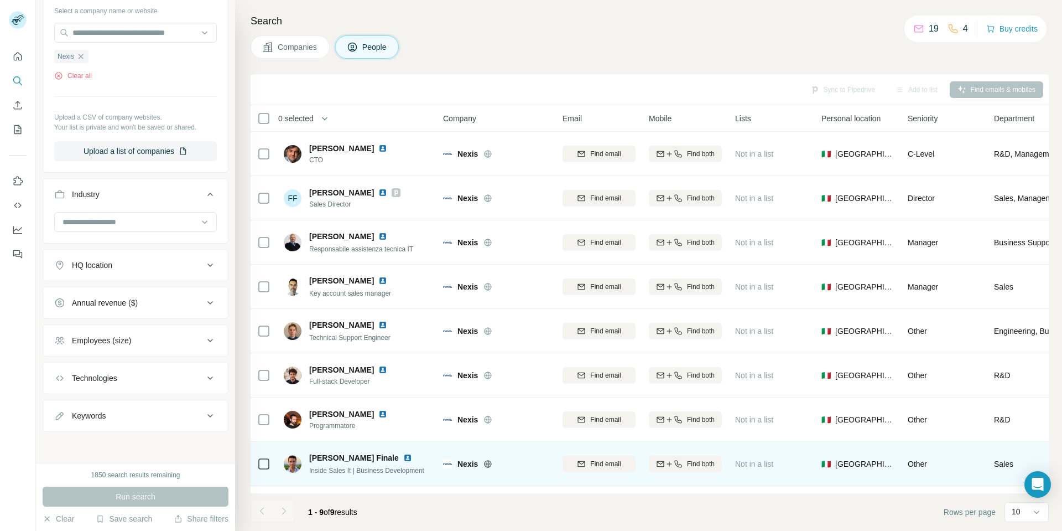
scroll to position [43, 0]
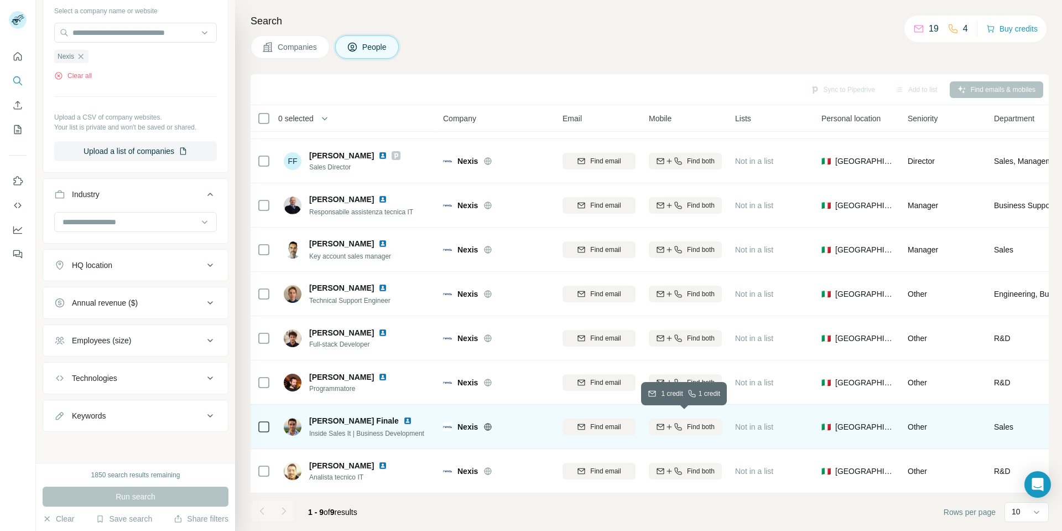
click at [693, 422] on span "Find both" at bounding box center [701, 427] width 28 height 10
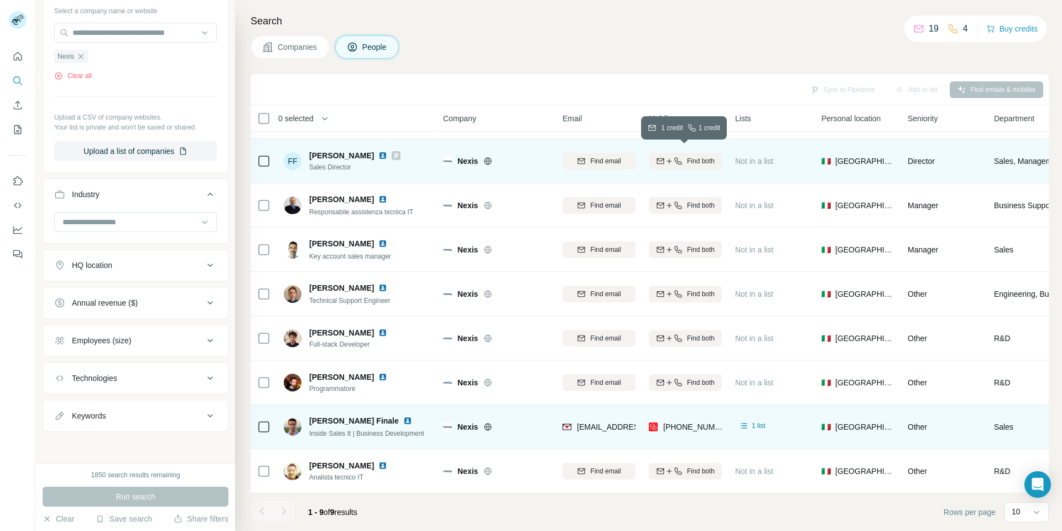
click at [694, 156] on span "Find both" at bounding box center [701, 161] width 28 height 10
click at [623, 76] on div "Sync to Pipedrive Add to list Find emails & mobiles" at bounding box center [650, 89] width 798 height 31
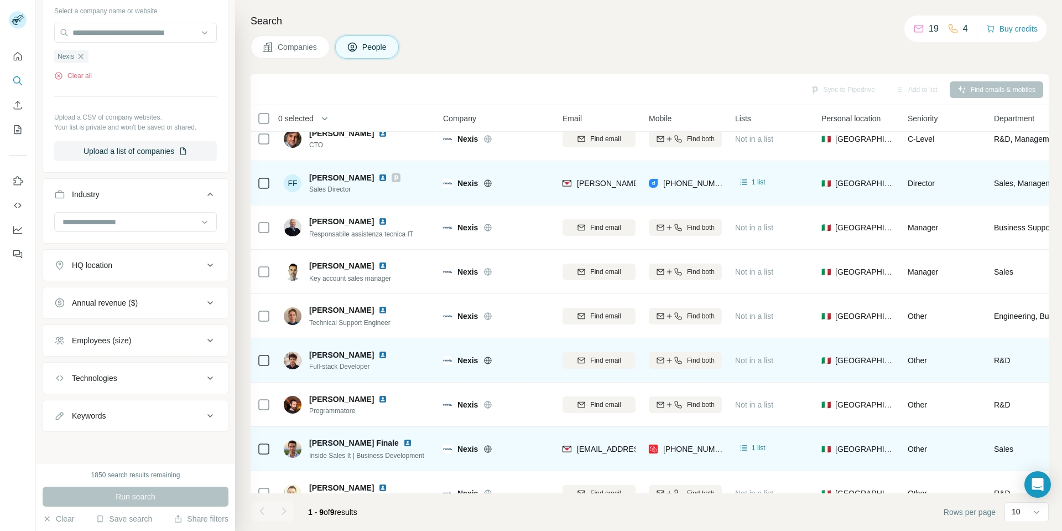
scroll to position [0, 0]
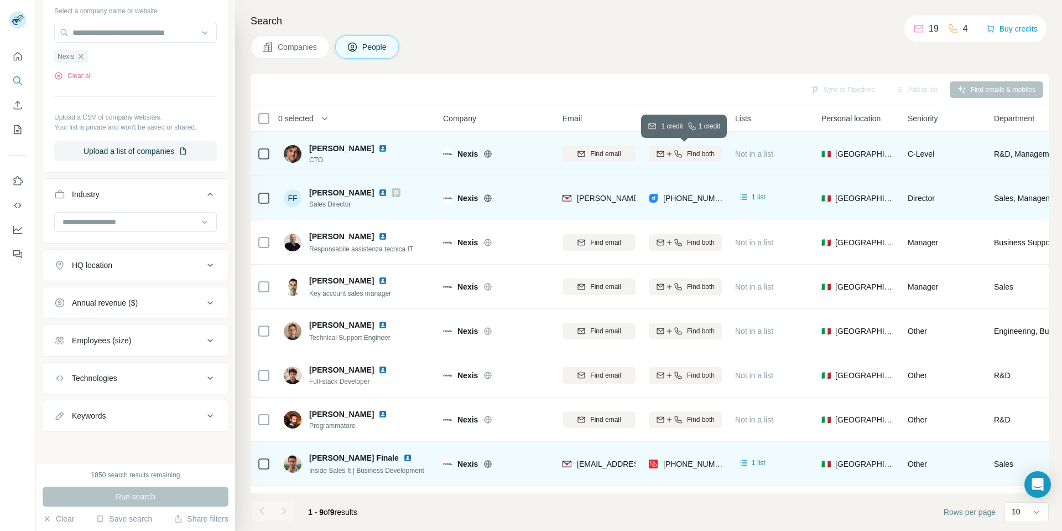
click at [684, 152] on div "Find both" at bounding box center [685, 154] width 73 height 10
drag, startPoint x: 360, startPoint y: 49, endPoint x: 455, endPoint y: 43, distance: 95.9
click at [455, 43] on div "Companies People" at bounding box center [650, 46] width 798 height 23
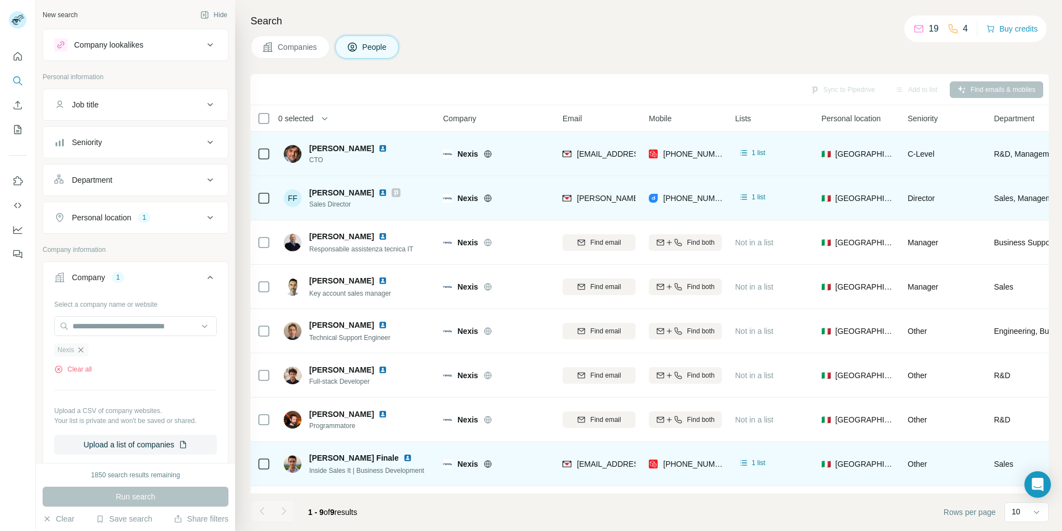
click at [84, 351] on icon "button" at bounding box center [80, 349] width 9 height 9
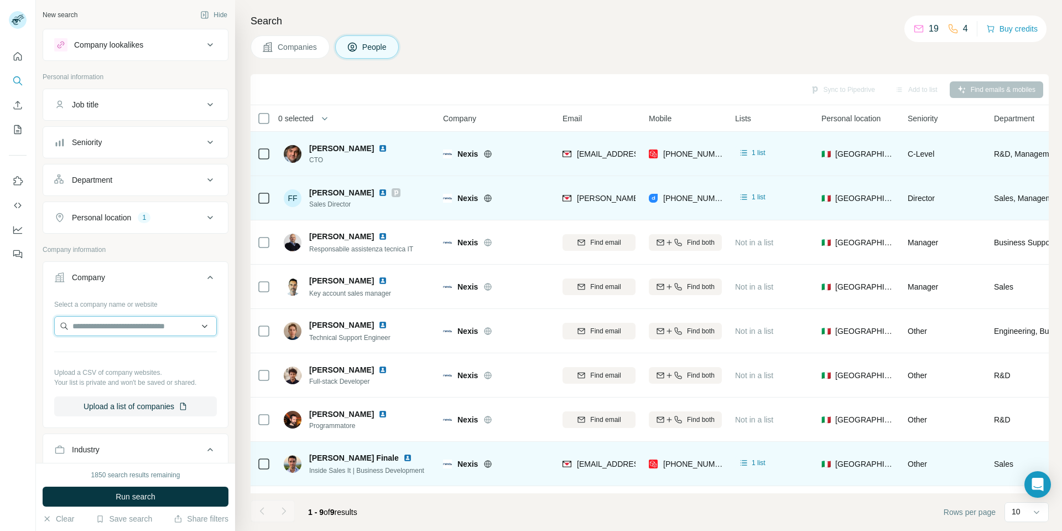
click at [102, 329] on input "text" at bounding box center [135, 326] width 163 height 20
type input "**********"
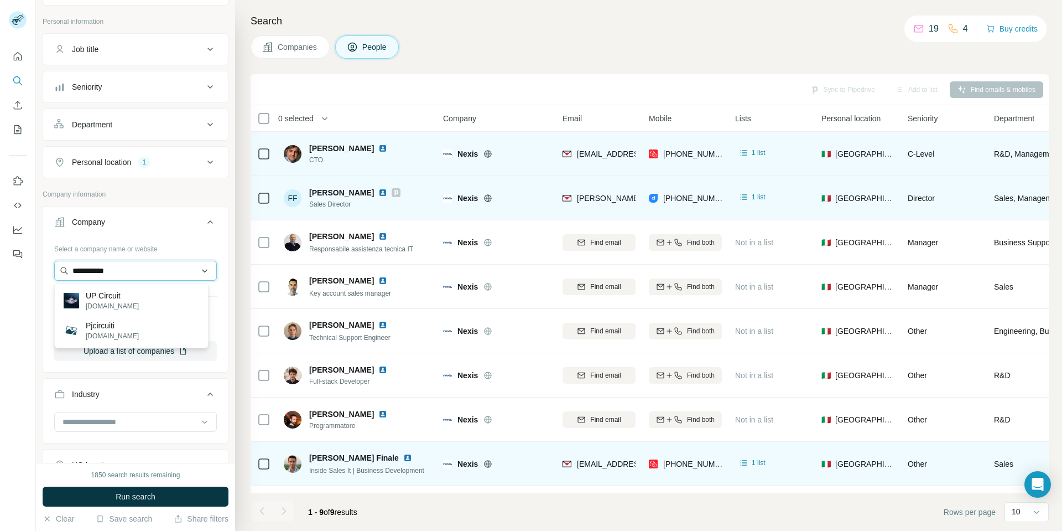
click at [123, 270] on input "**********" at bounding box center [135, 271] width 163 height 20
click at [30, 315] on div at bounding box center [18, 265] width 36 height 531
click at [115, 278] on input "text" at bounding box center [135, 271] width 163 height 20
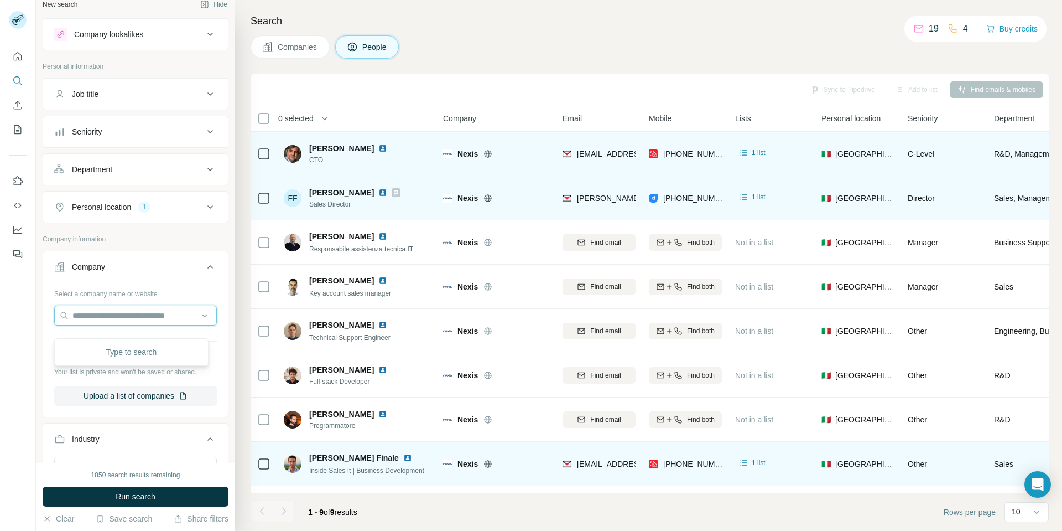
scroll to position [0, 0]
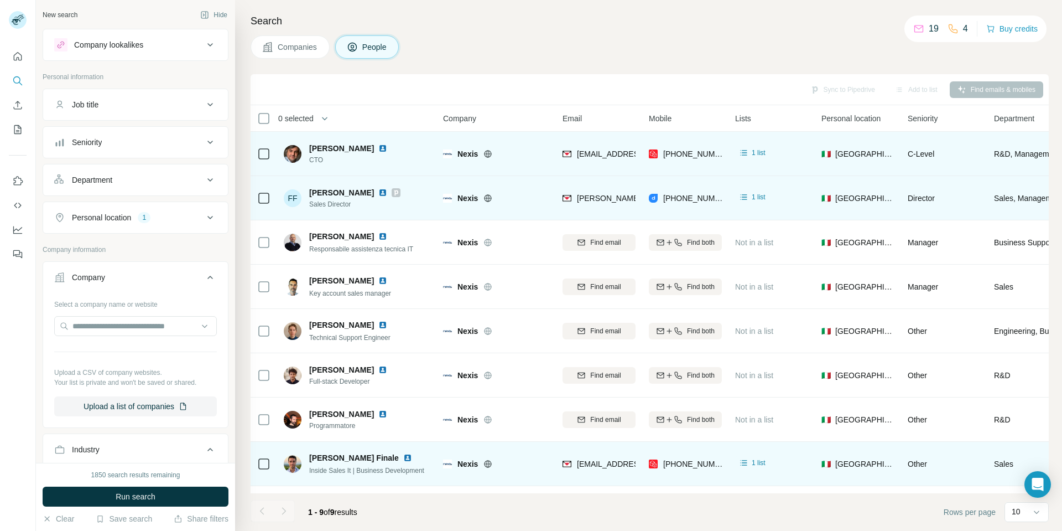
click at [204, 275] on icon at bounding box center [210, 277] width 13 height 13
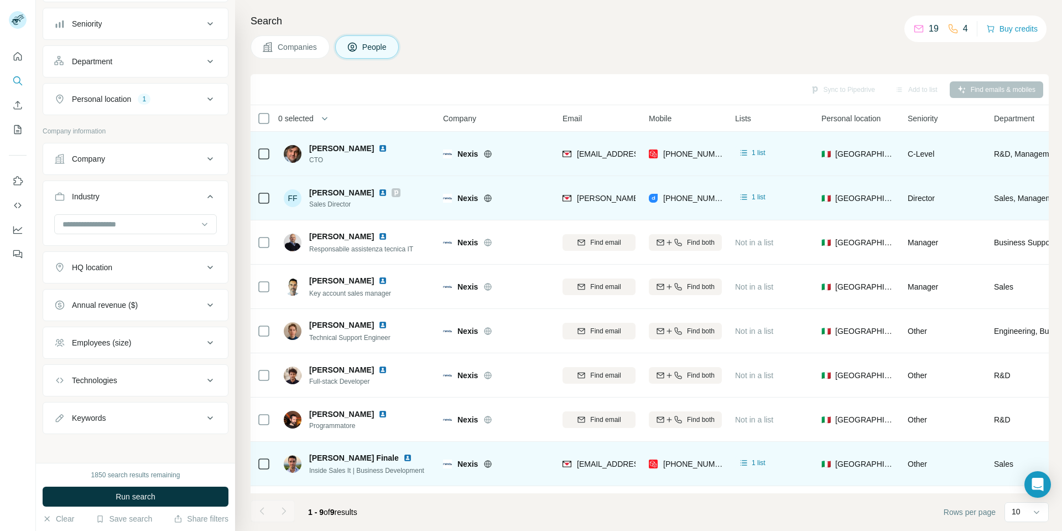
scroll to position [121, 0]
click at [204, 413] on icon at bounding box center [210, 415] width 13 height 13
click at [134, 444] on input "text" at bounding box center [124, 443] width 141 height 20
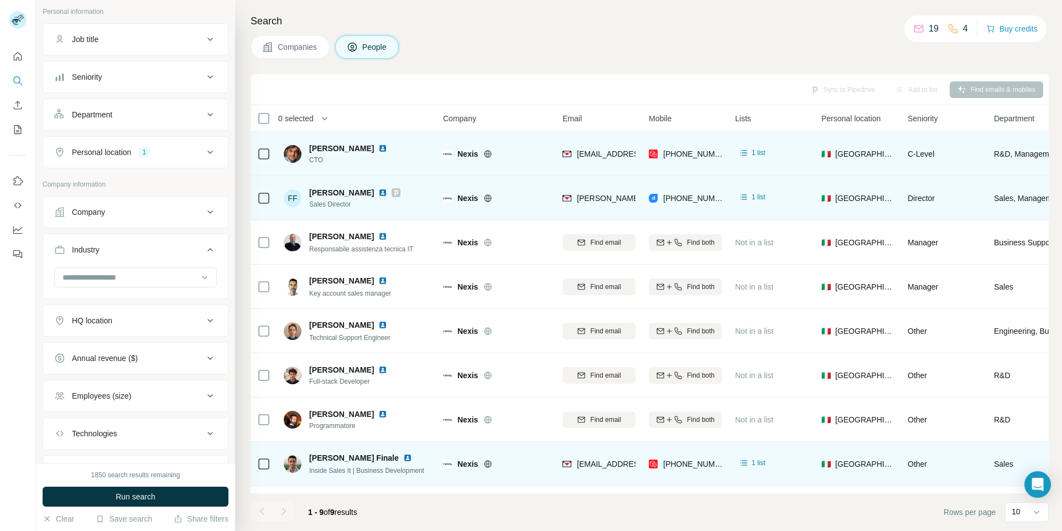
scroll to position [10, 0]
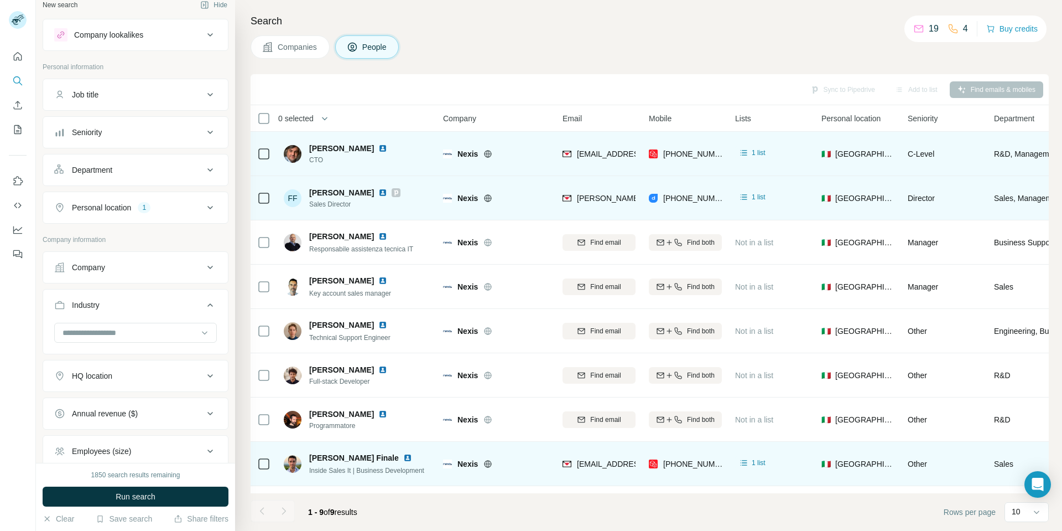
type input "**********"
click at [204, 265] on icon at bounding box center [210, 267] width 13 height 13
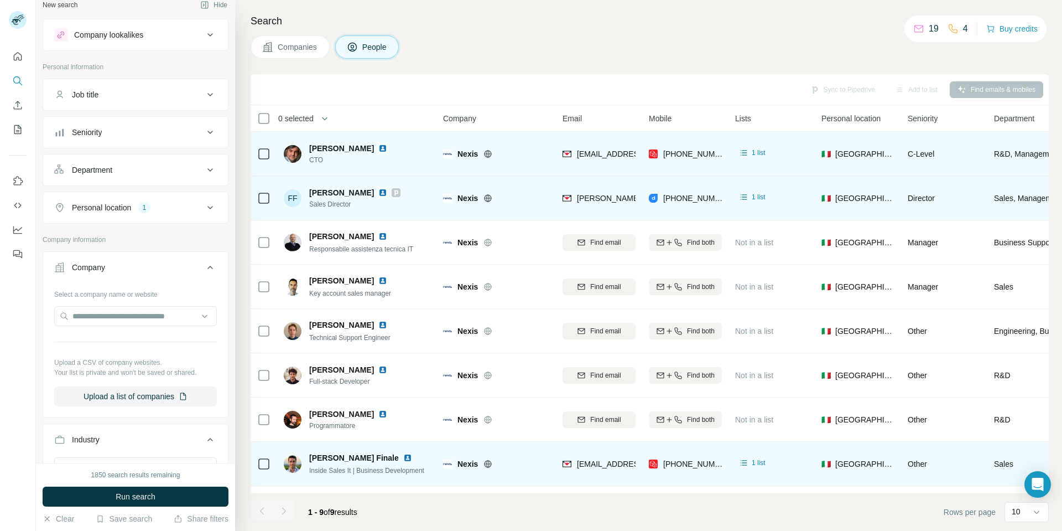
click at [204, 265] on icon at bounding box center [210, 267] width 13 height 13
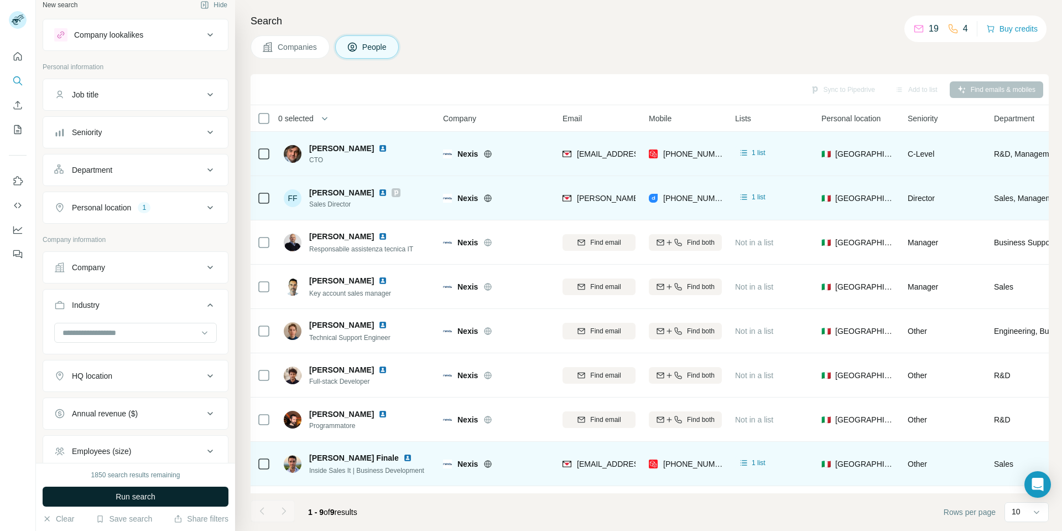
click at [123, 497] on span "Run search" at bounding box center [136, 496] width 40 height 11
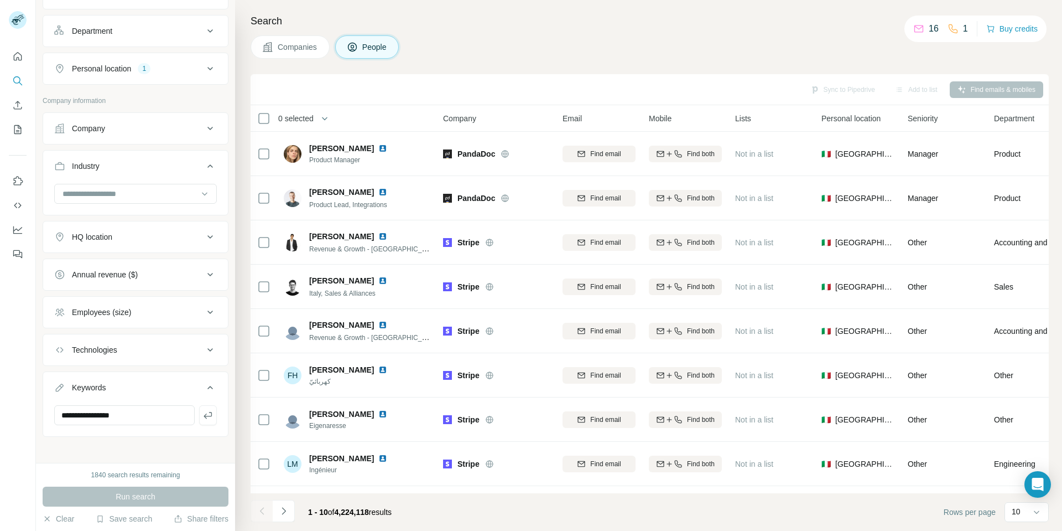
scroll to position [154, 0]
drag, startPoint x: 153, startPoint y: 410, endPoint x: 18, endPoint y: 411, distance: 135.5
click at [18, 411] on div "**********" at bounding box center [531, 265] width 1062 height 531
click at [204, 387] on icon at bounding box center [210, 382] width 13 height 13
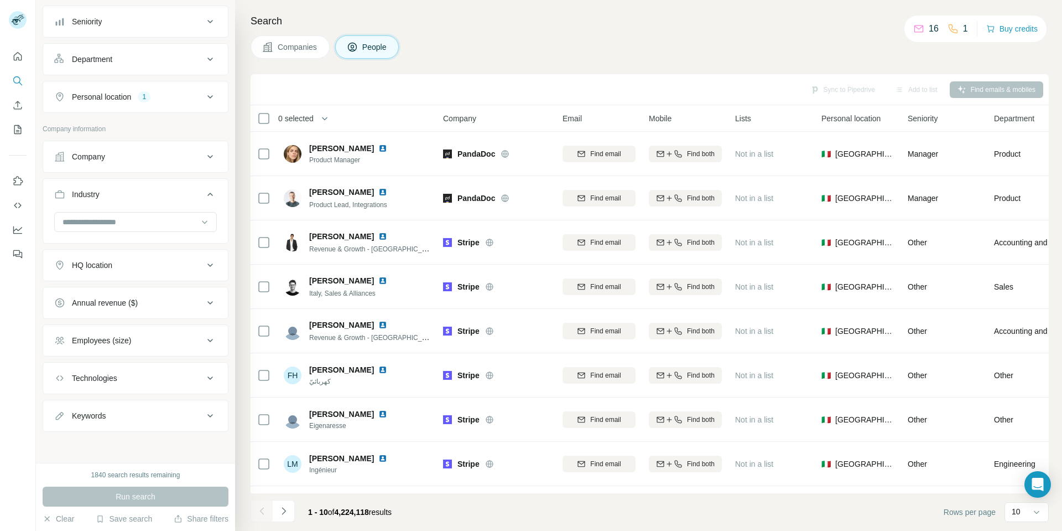
click at [204, 197] on icon at bounding box center [210, 194] width 13 height 13
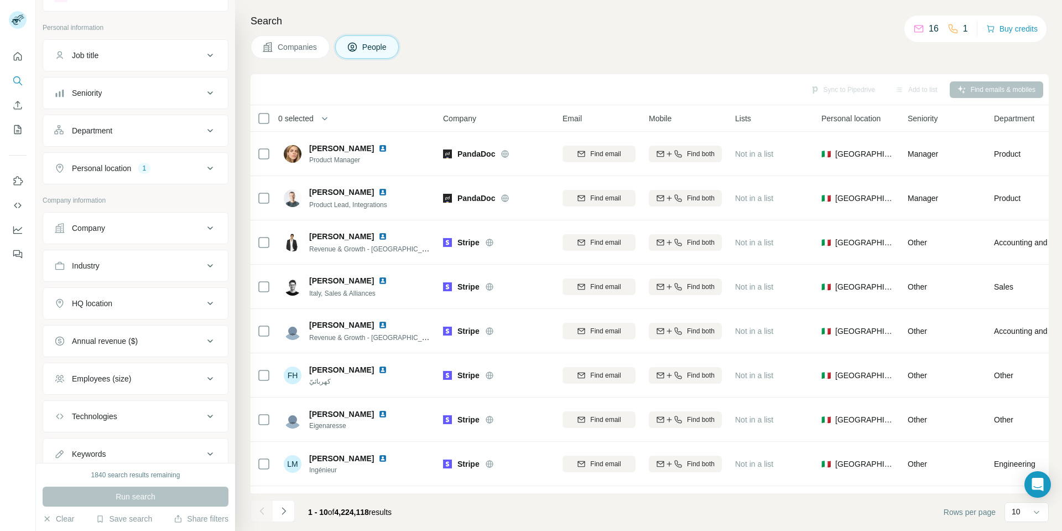
scroll to position [0, 0]
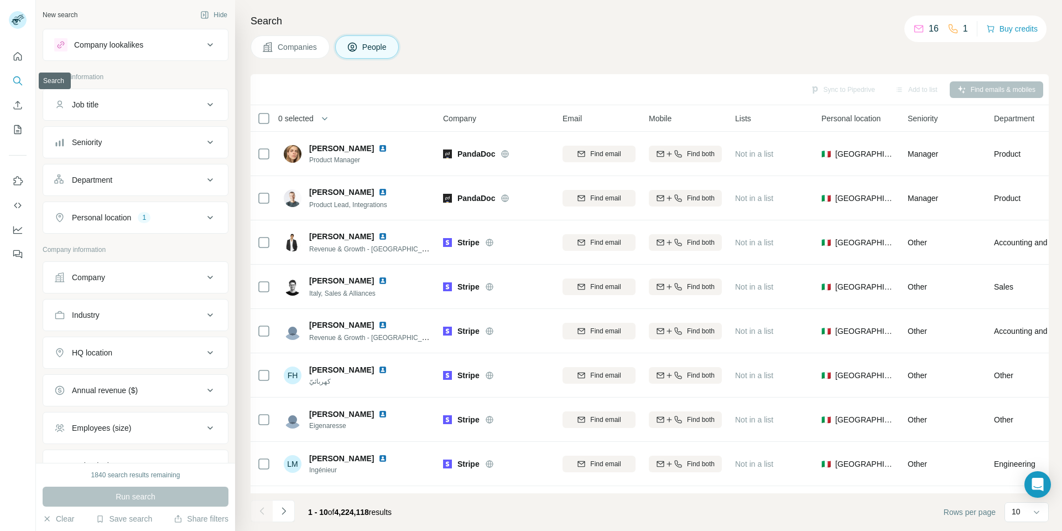
click at [23, 80] on button "Search" at bounding box center [18, 81] width 18 height 20
click at [193, 277] on div "Company" at bounding box center [128, 277] width 149 height 11
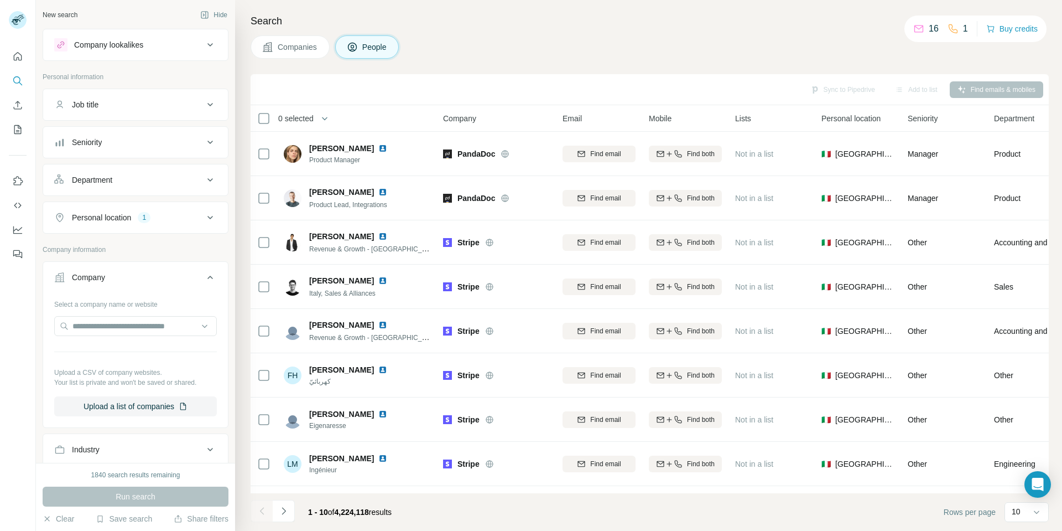
click at [204, 280] on icon at bounding box center [210, 277] width 13 height 13
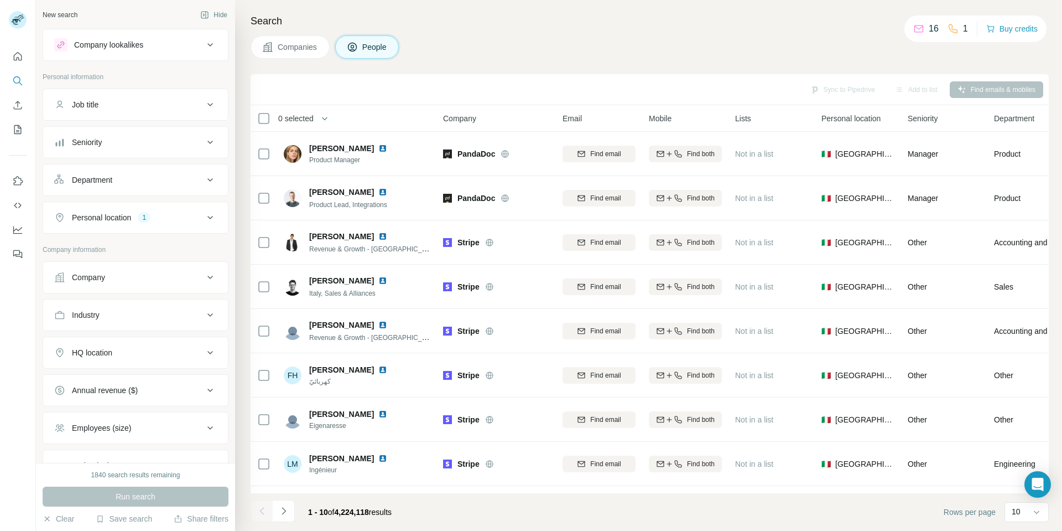
click at [150, 285] on button "Company" at bounding box center [135, 277] width 185 height 27
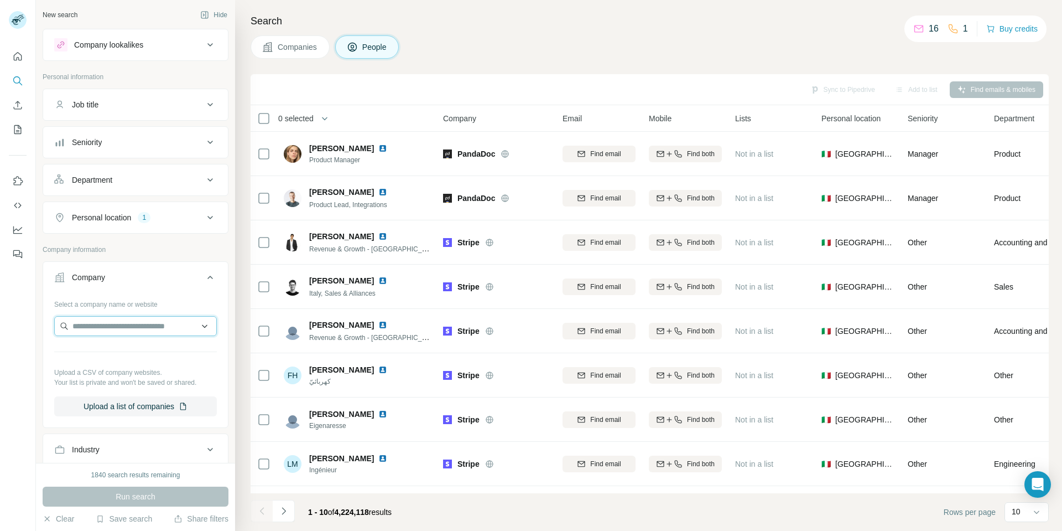
paste input "**********"
click at [172, 326] on input "**********" at bounding box center [135, 326] width 163 height 20
drag, startPoint x: 96, startPoint y: 328, endPoint x: 58, endPoint y: 328, distance: 38.2
click at [58, 328] on input "**********" at bounding box center [135, 326] width 163 height 20
click at [165, 327] on input "**********" at bounding box center [135, 326] width 163 height 20
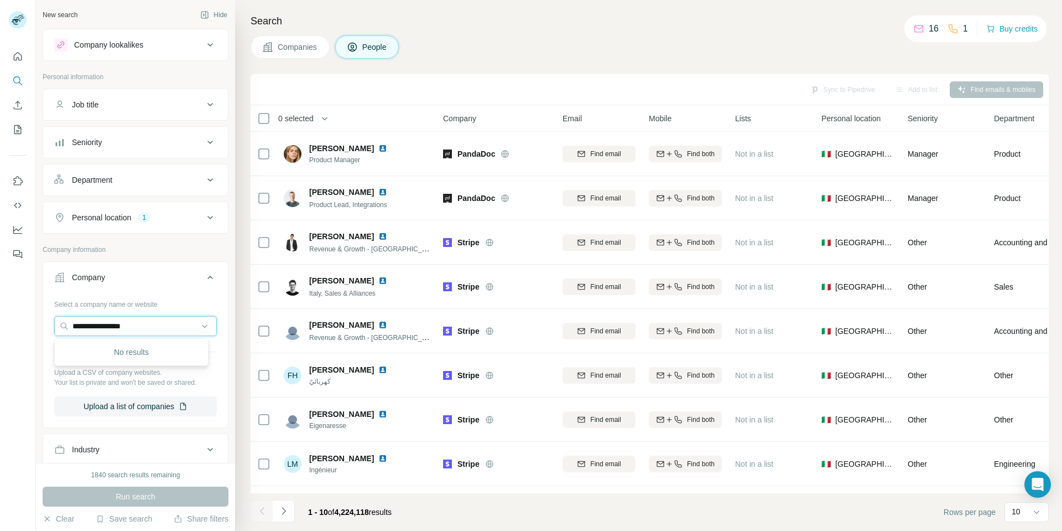
drag, startPoint x: 93, startPoint y: 327, endPoint x: 42, endPoint y: 330, distance: 51.5
click at [42, 330] on div "**********" at bounding box center [135, 231] width 199 height 462
type input "**********"
click at [179, 384] on p "Your list is private and won't be saved or shared." at bounding box center [135, 382] width 163 height 10
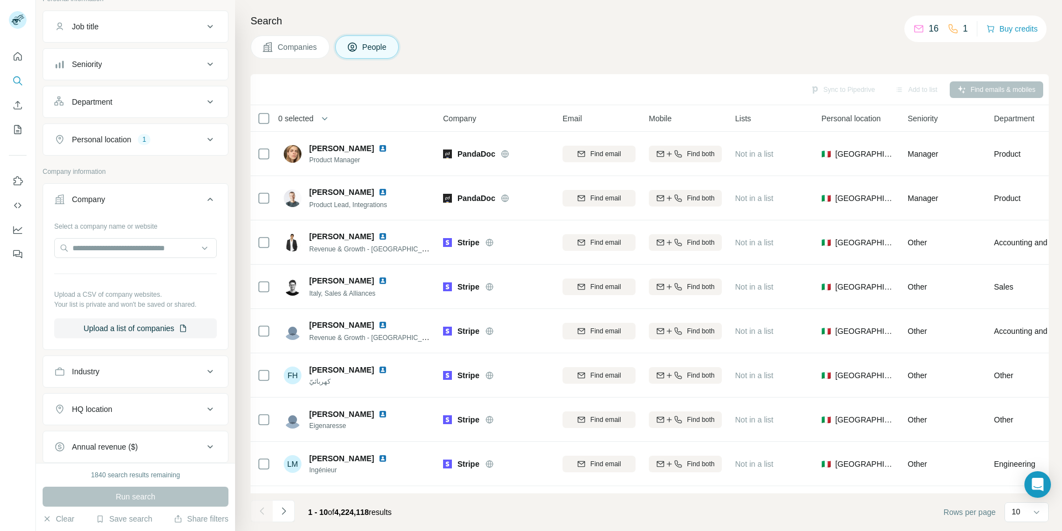
scroll to position [166, 0]
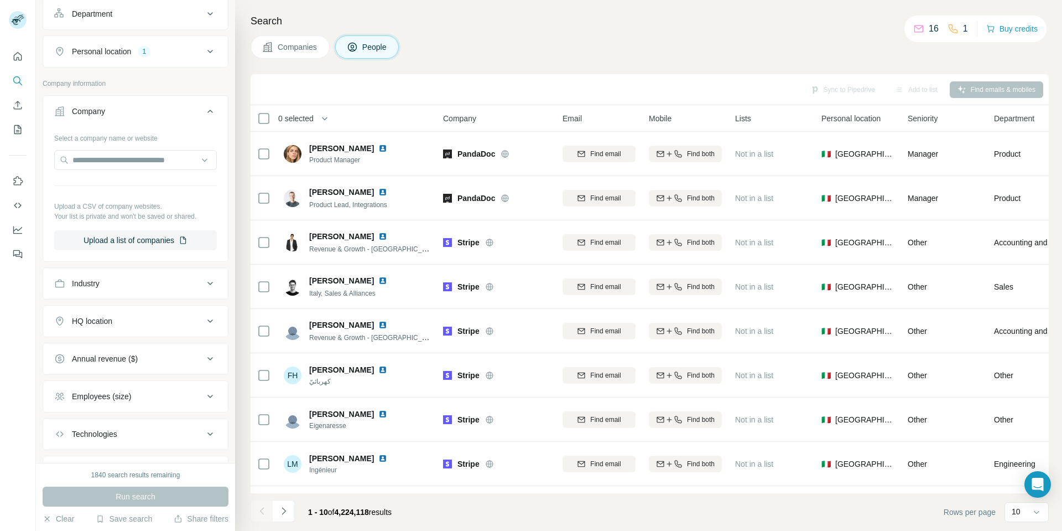
click at [204, 112] on icon at bounding box center [210, 111] width 13 height 13
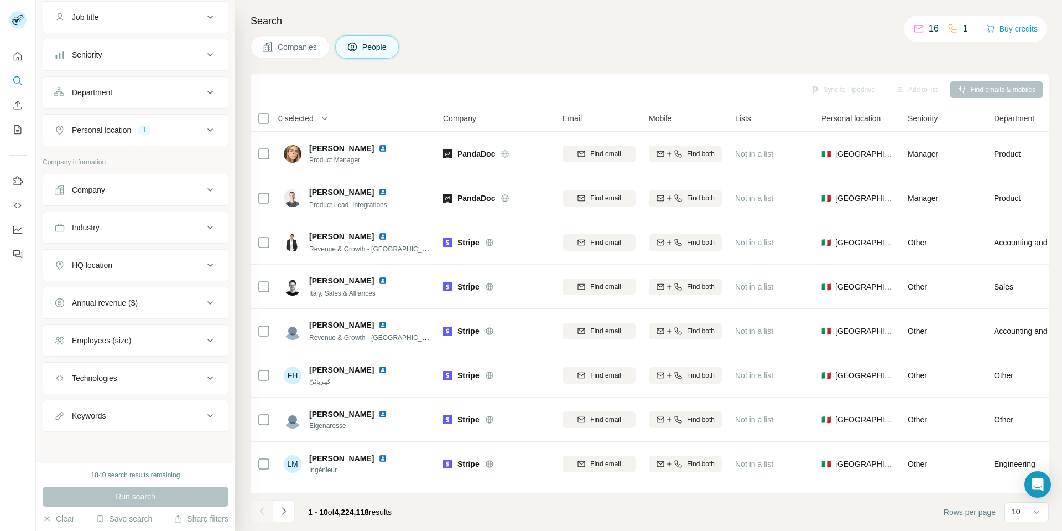
click at [204, 223] on icon at bounding box center [210, 227] width 13 height 13
click at [162, 254] on input at bounding box center [129, 255] width 137 height 12
click at [149, 251] on input at bounding box center [129, 255] width 137 height 12
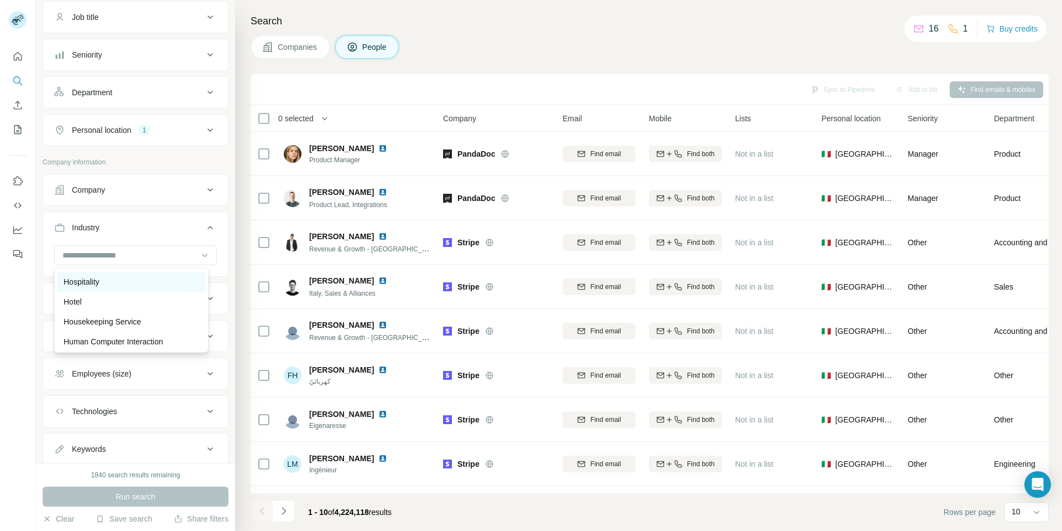
click at [91, 287] on p "Hospitality" at bounding box center [82, 281] width 36 height 11
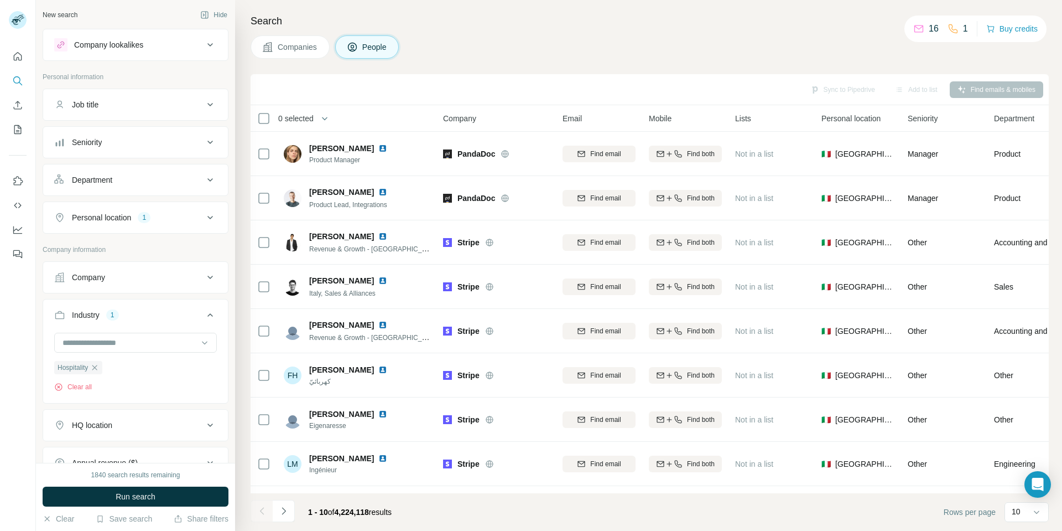
click at [189, 108] on div "Job title" at bounding box center [128, 104] width 149 height 11
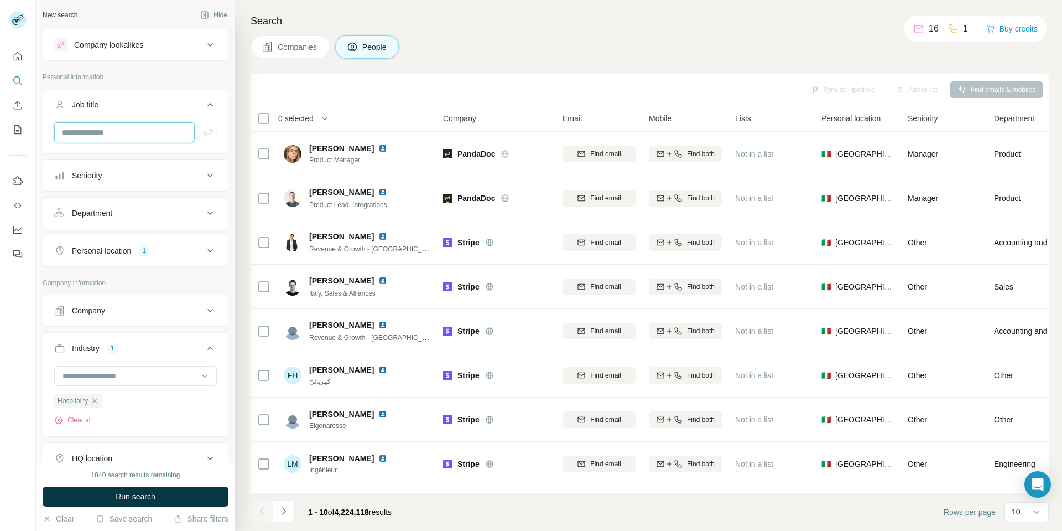
click at [167, 136] on input "text" at bounding box center [124, 132] width 141 height 20
type input "**********"
click at [203, 137] on icon "button" at bounding box center [207, 132] width 11 height 11
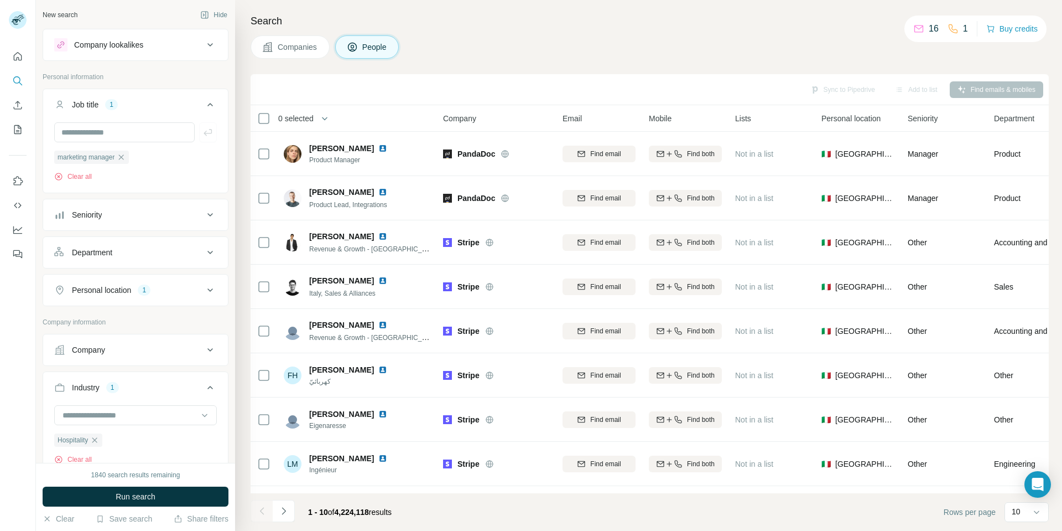
scroll to position [233, 0]
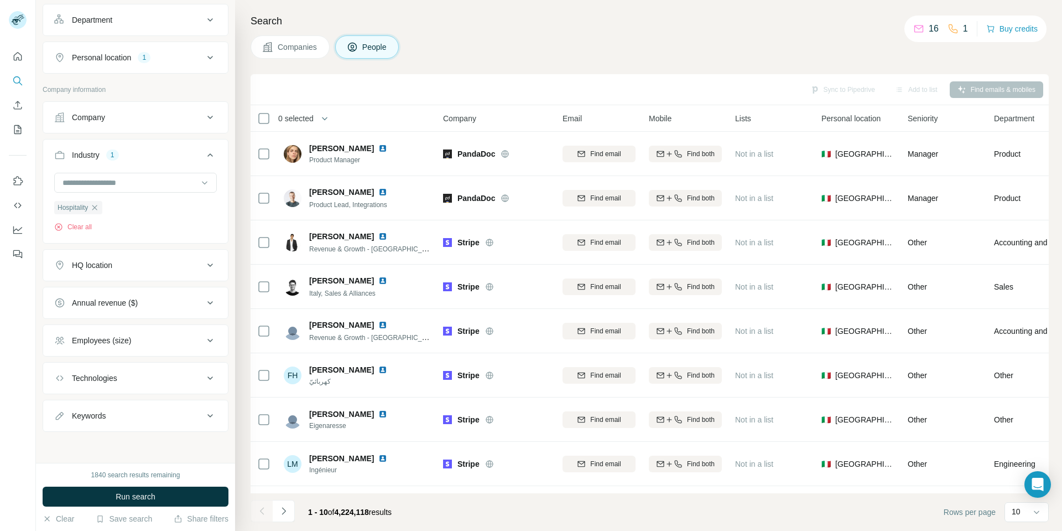
click at [123, 379] on div "Technologies" at bounding box center [128, 377] width 149 height 11
click at [123, 379] on div "Technologies" at bounding box center [128, 376] width 149 height 11
click at [124, 491] on span "Run search" at bounding box center [136, 496] width 40 height 11
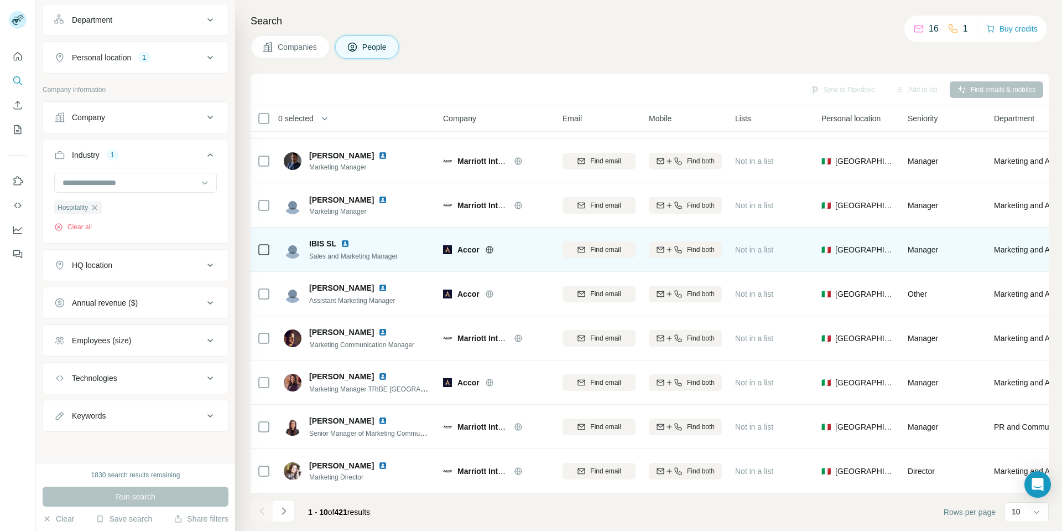
scroll to position [87, 0]
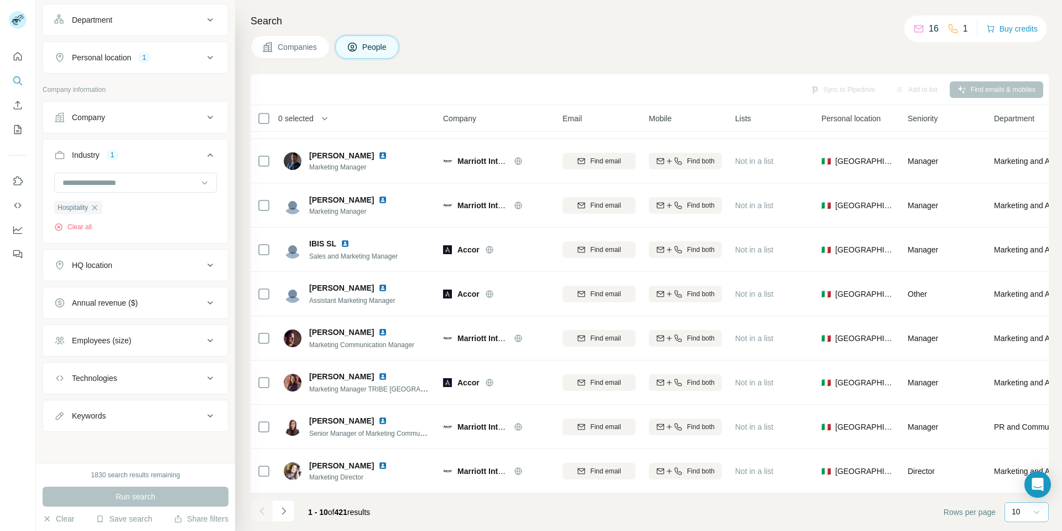
click at [1032, 519] on div at bounding box center [1036, 512] width 11 height 20
click at [1022, 429] on p "60" at bounding box center [1018, 427] width 9 height 11
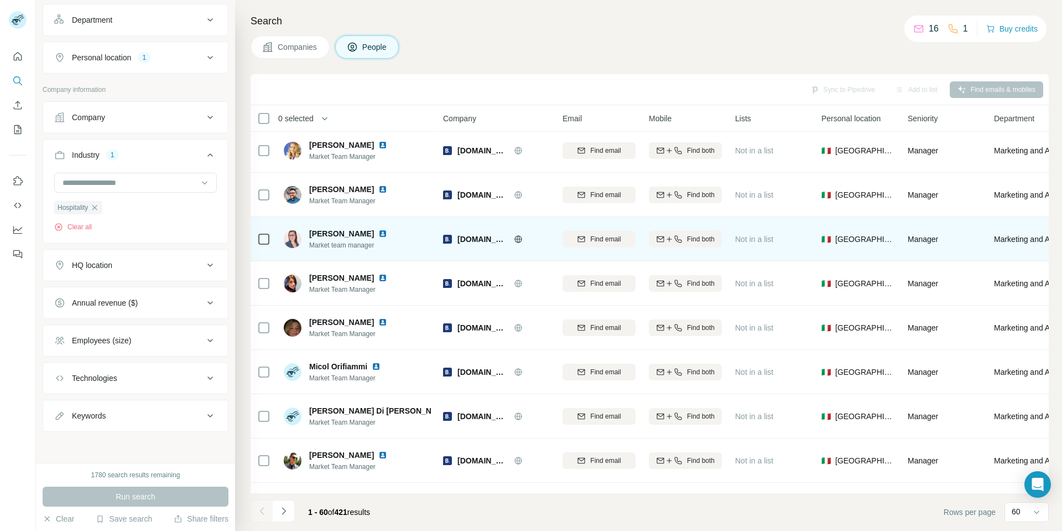
scroll to position [2300, 0]
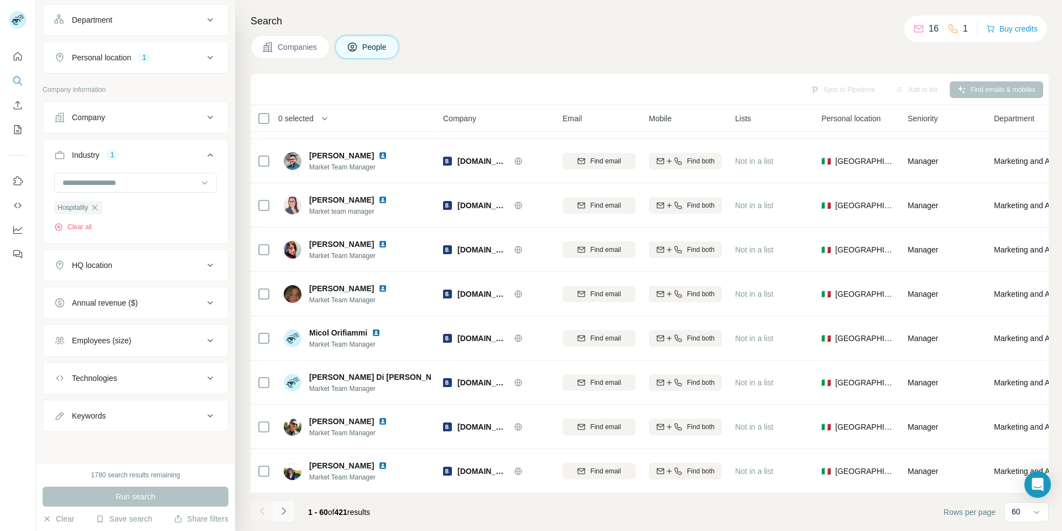
click at [287, 515] on icon "Navigate to next page" at bounding box center [283, 510] width 11 height 11
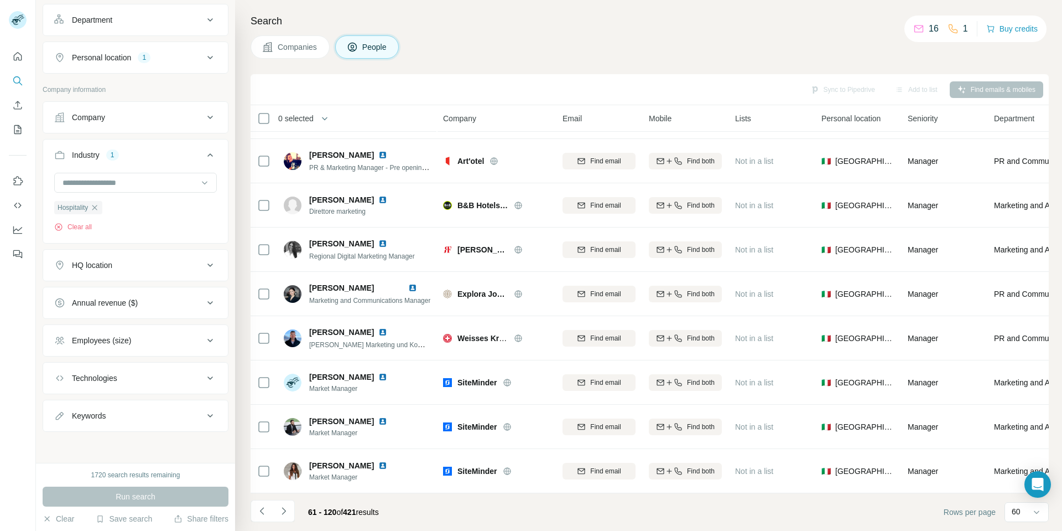
drag, startPoint x: 283, startPoint y: 513, endPoint x: 324, endPoint y: 507, distance: 40.8
click at [324, 507] on div "61 - 120 of 421 results" at bounding box center [319, 512] width 137 height 24
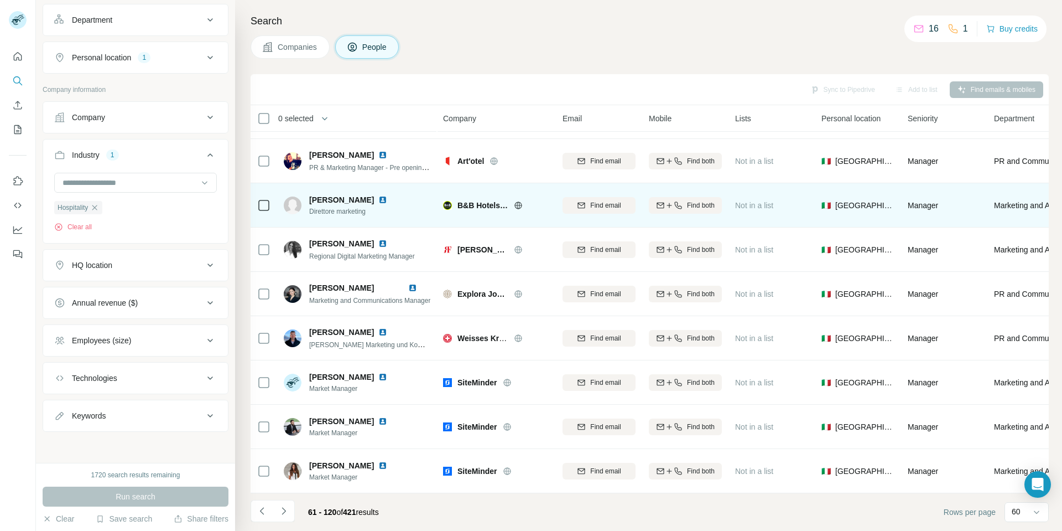
click at [378, 195] on img at bounding box center [382, 199] width 9 height 9
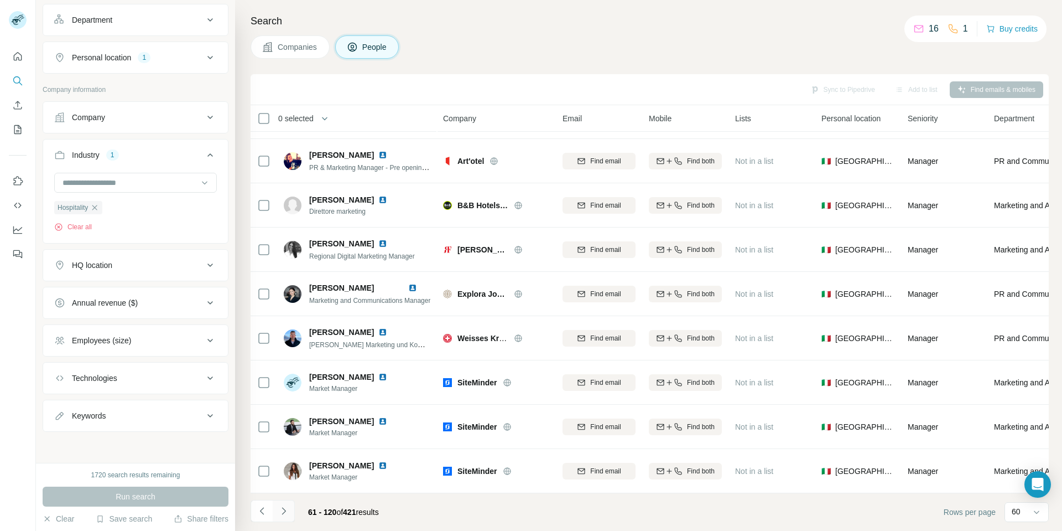
click at [286, 513] on icon "Navigate to next page" at bounding box center [283, 510] width 11 height 11
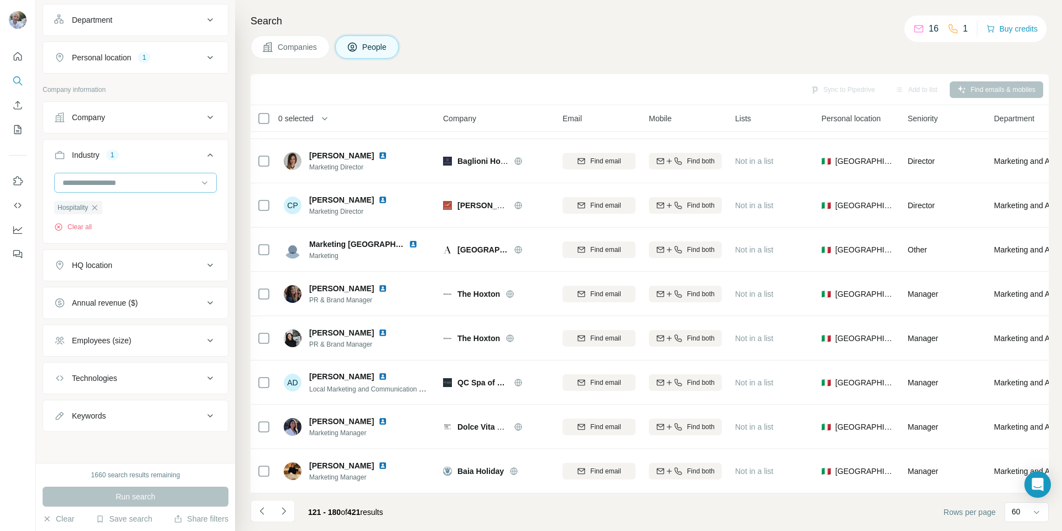
click at [149, 181] on input at bounding box center [129, 182] width 137 height 12
click at [96, 207] on icon "button" at bounding box center [94, 207] width 9 height 9
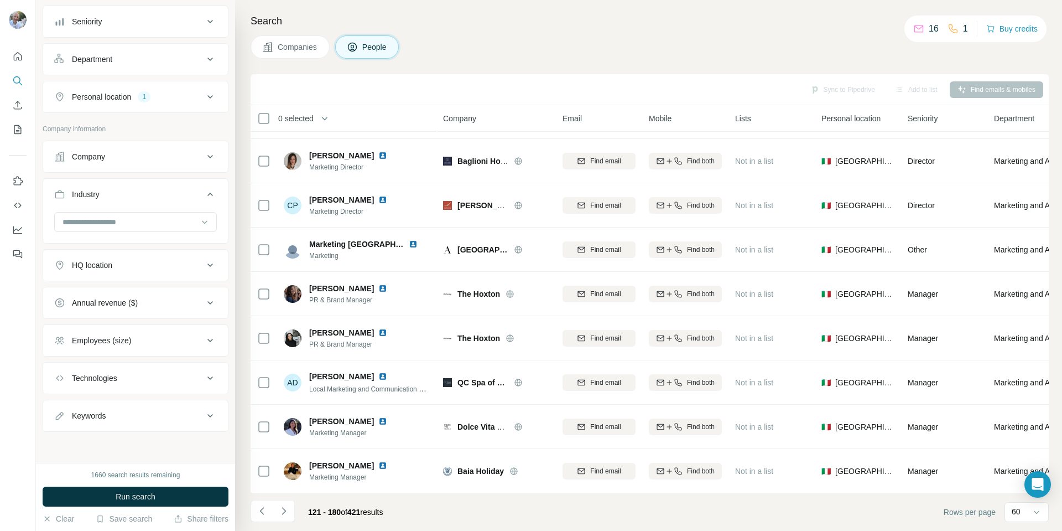
scroll to position [194, 0]
click at [127, 220] on input at bounding box center [129, 222] width 137 height 12
click at [86, 274] on div "Hotel" at bounding box center [132, 268] width 136 height 11
click at [128, 491] on span "Run search" at bounding box center [136, 496] width 40 height 11
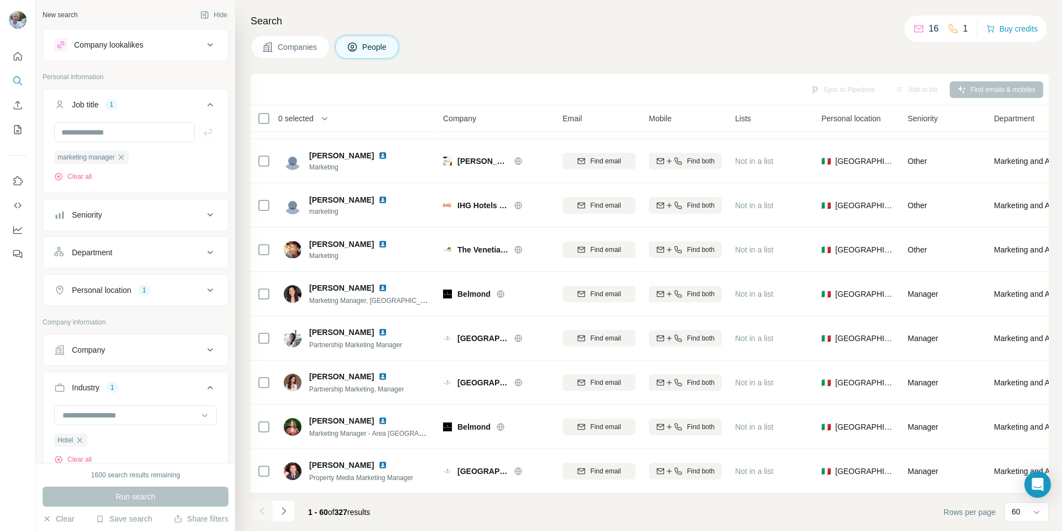
click at [207, 105] on icon at bounding box center [210, 104] width 6 height 3
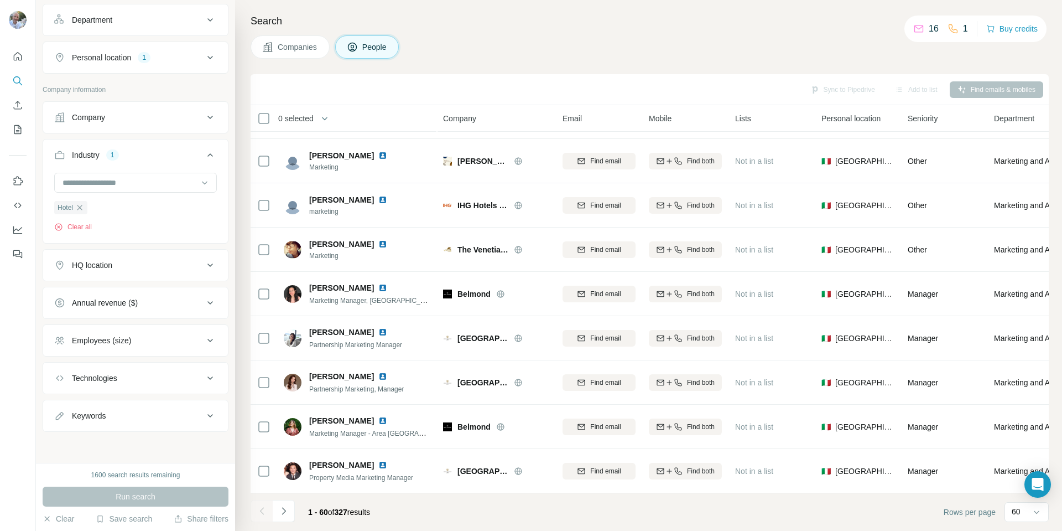
scroll to position [105, 0]
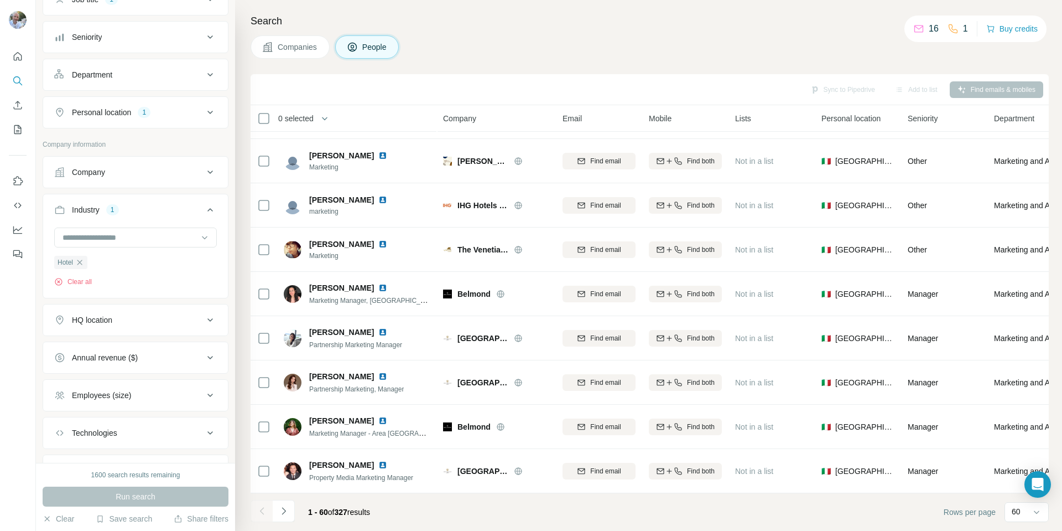
click at [209, 206] on button "Industry 1" at bounding box center [135, 211] width 185 height 31
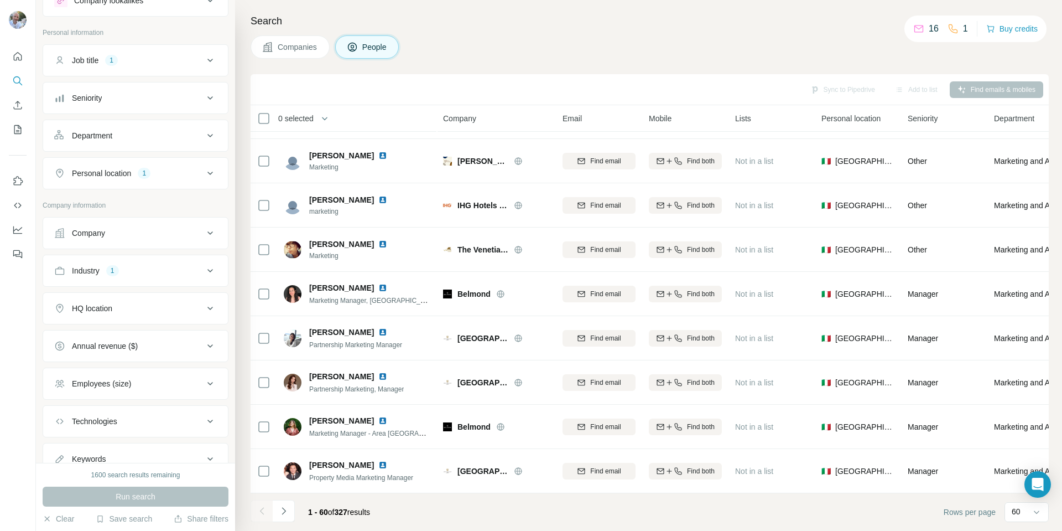
scroll to position [32, 0]
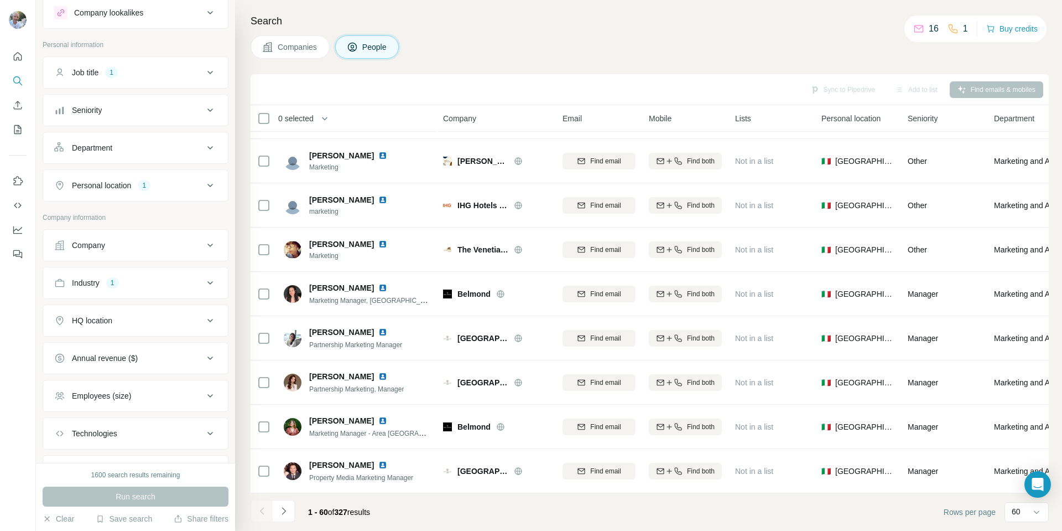
click at [204, 318] on icon at bounding box center [210, 320] width 13 height 13
click at [121, 352] on input "text" at bounding box center [135, 348] width 163 height 20
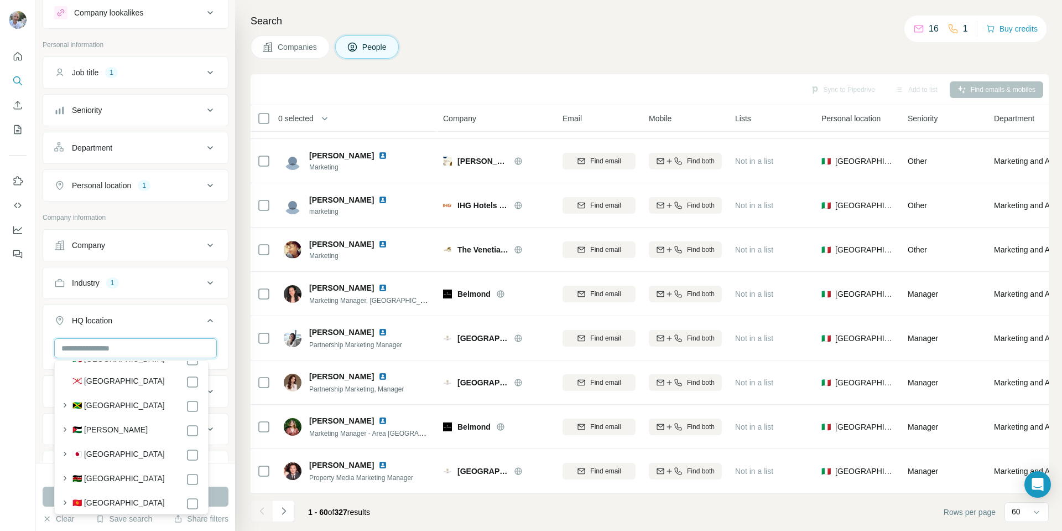
scroll to position [2600, 0]
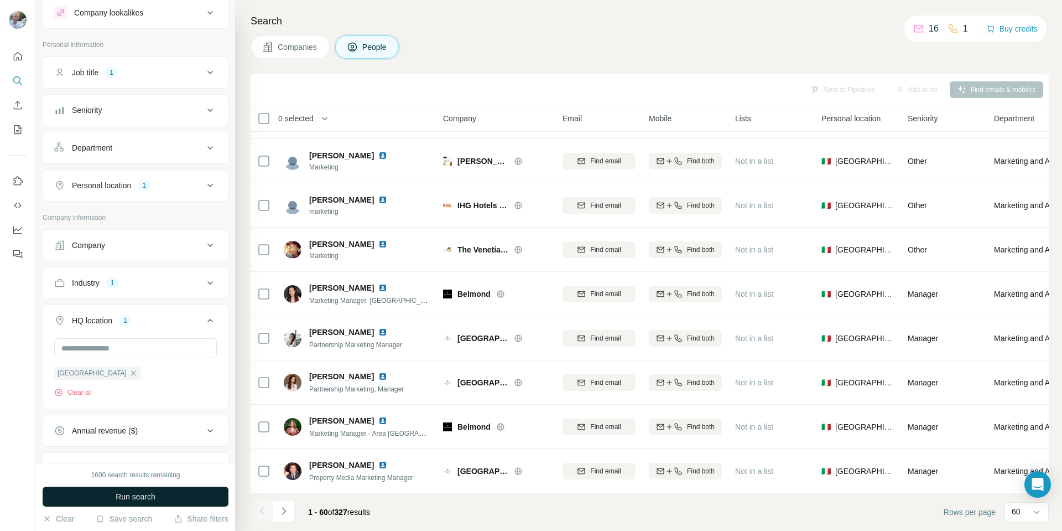
click at [218, 501] on button "Run search" at bounding box center [136, 496] width 186 height 20
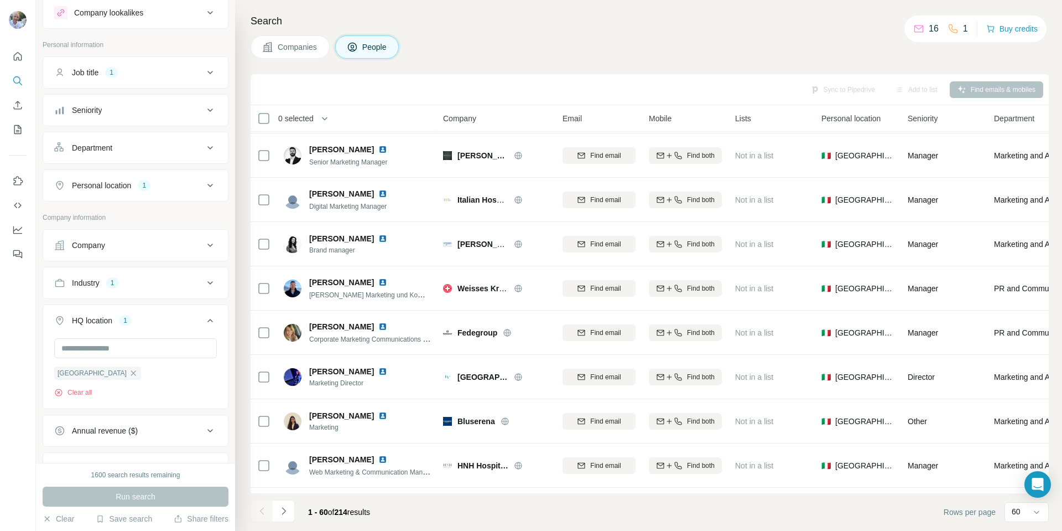
scroll to position [2300, 0]
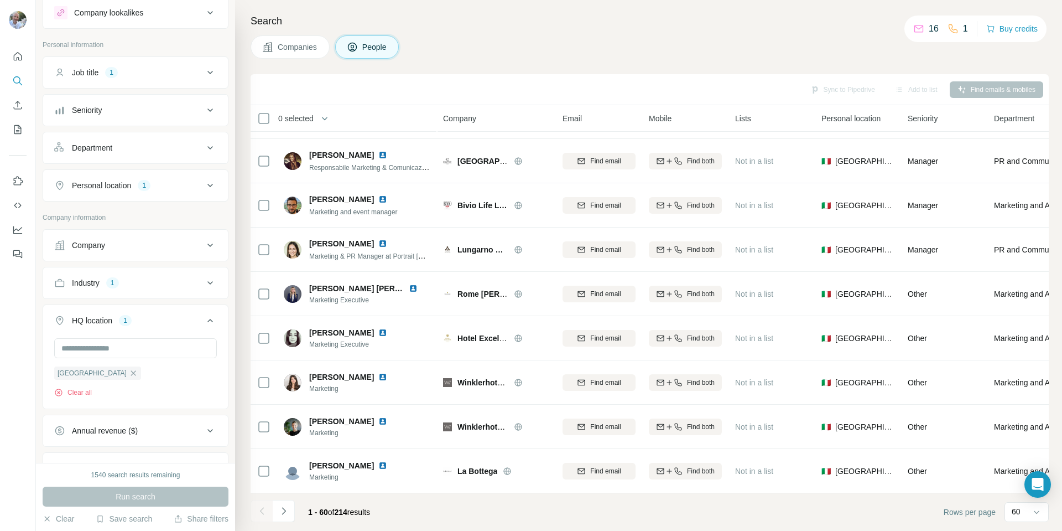
click at [204, 318] on icon at bounding box center [210, 320] width 13 height 13
click at [284, 512] on icon "Navigate to next page" at bounding box center [284, 510] width 4 height 7
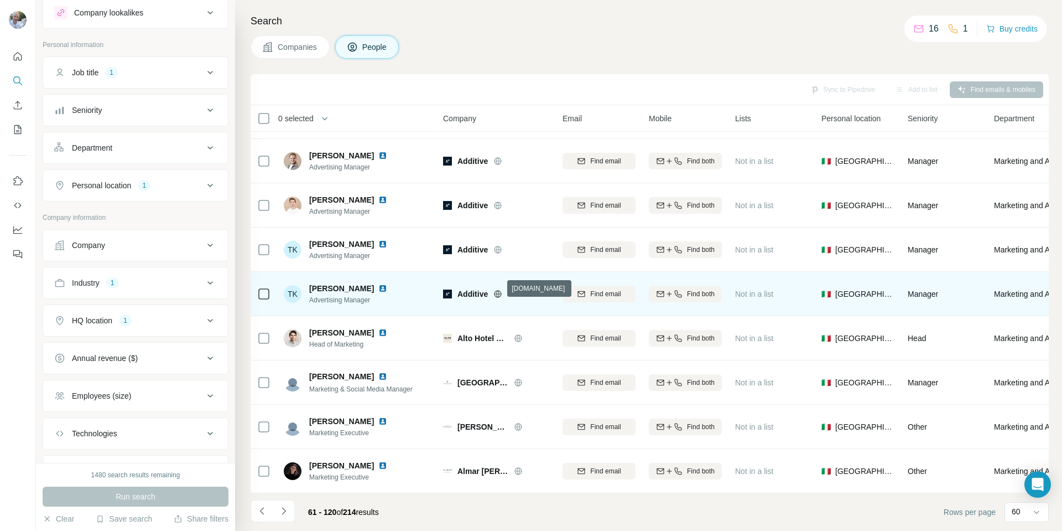
click at [497, 289] on icon at bounding box center [497, 293] width 9 height 9
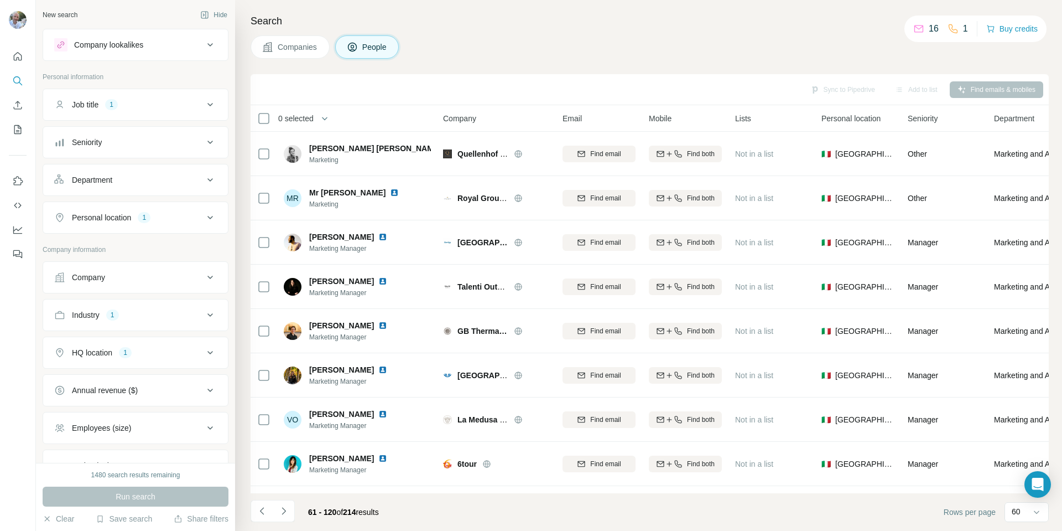
scroll to position [2300, 0]
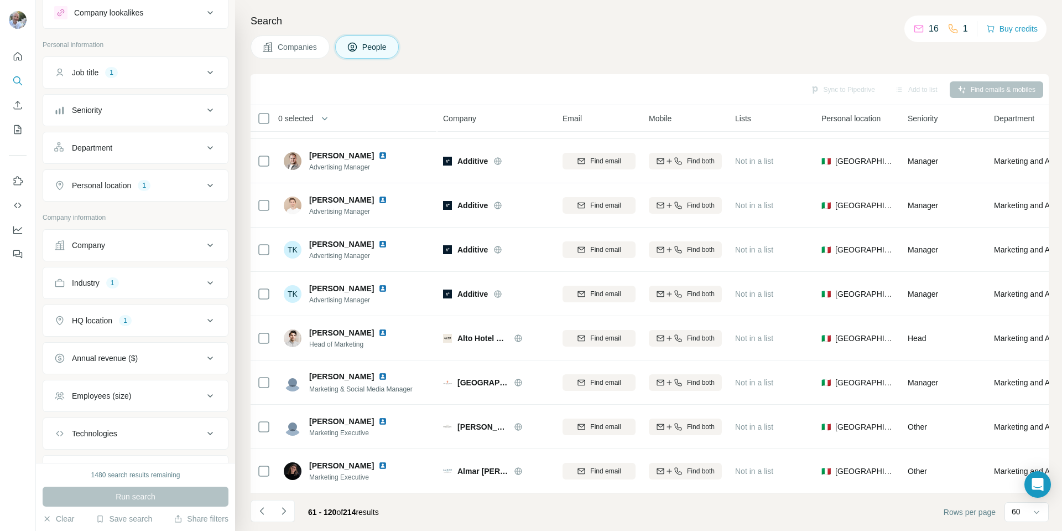
click at [287, 505] on button "Navigate to next page" at bounding box center [284, 511] width 22 height 22
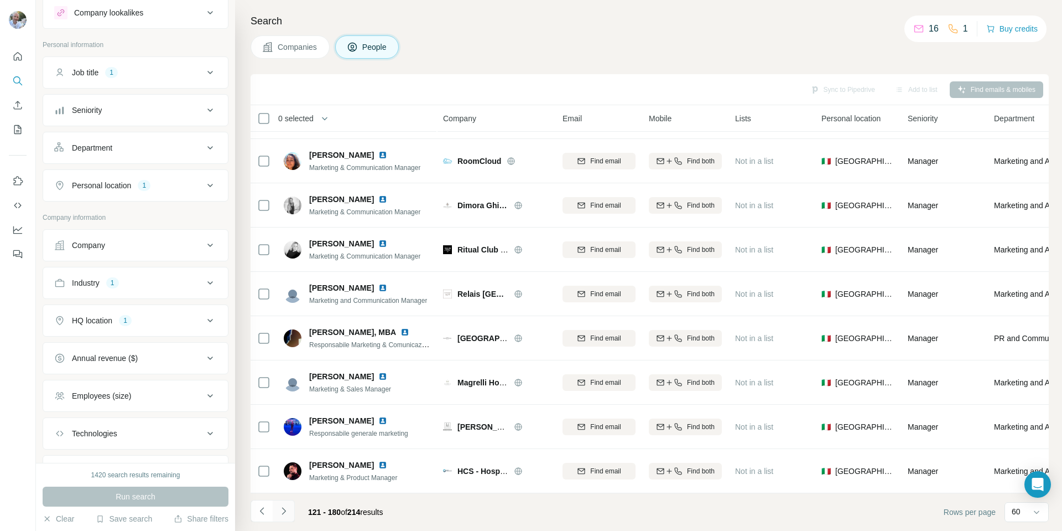
click at [288, 511] on icon "Navigate to next page" at bounding box center [283, 510] width 11 height 11
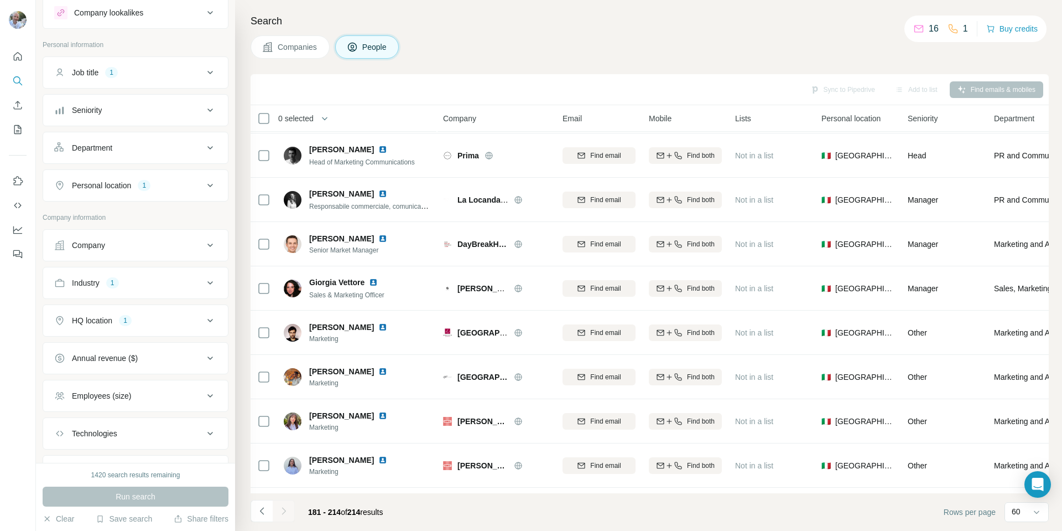
scroll to position [1149, 0]
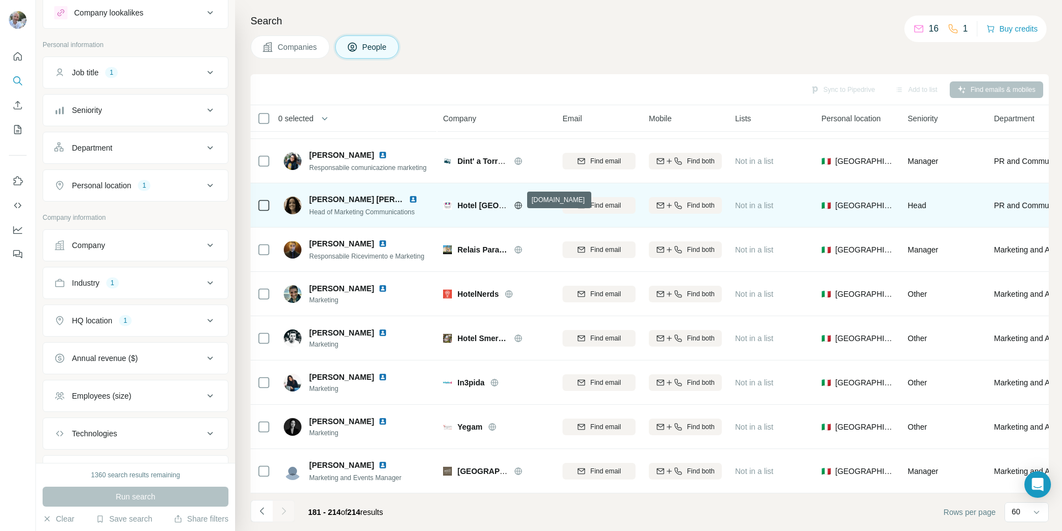
click at [519, 201] on icon at bounding box center [518, 204] width 3 height 7
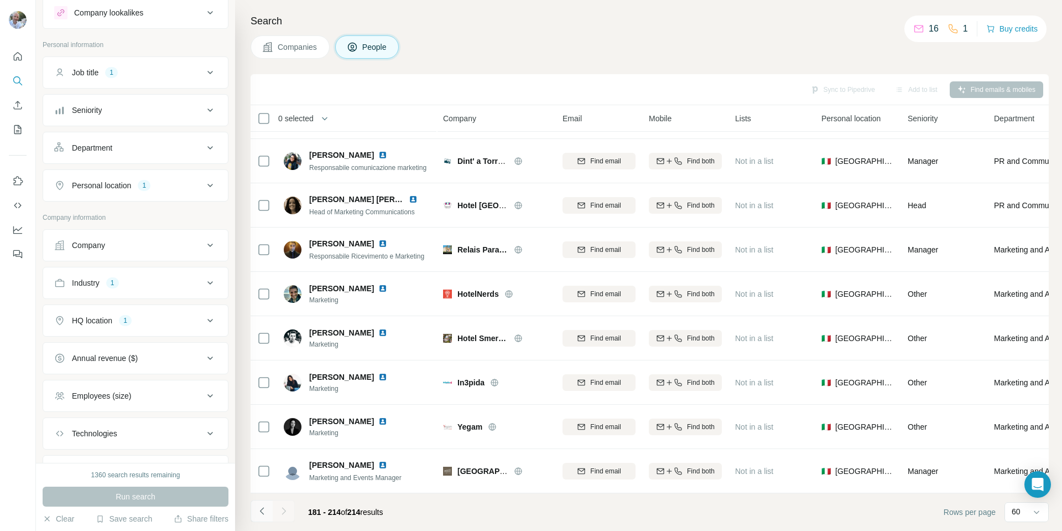
click at [262, 511] on icon "Navigate to previous page" at bounding box center [262, 510] width 11 height 11
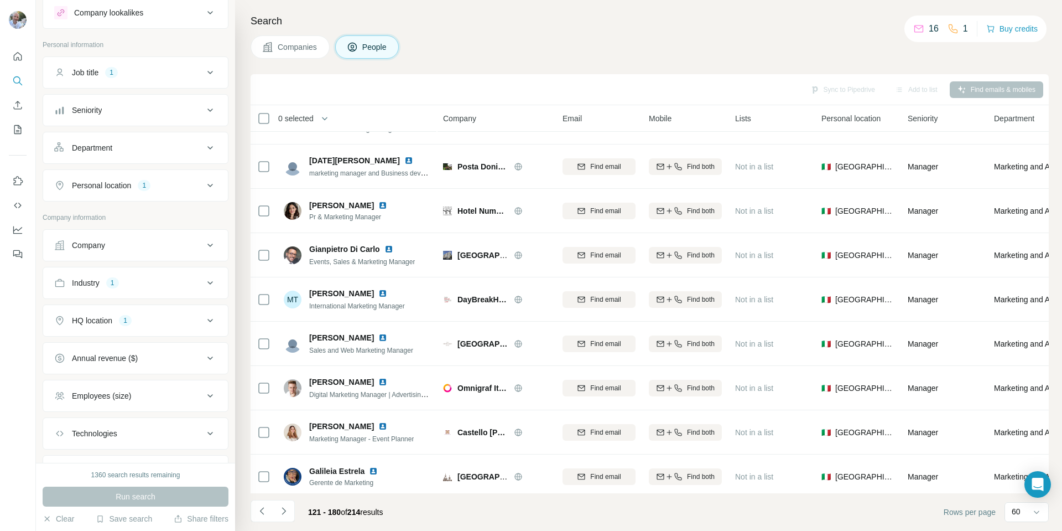
scroll to position [0, 0]
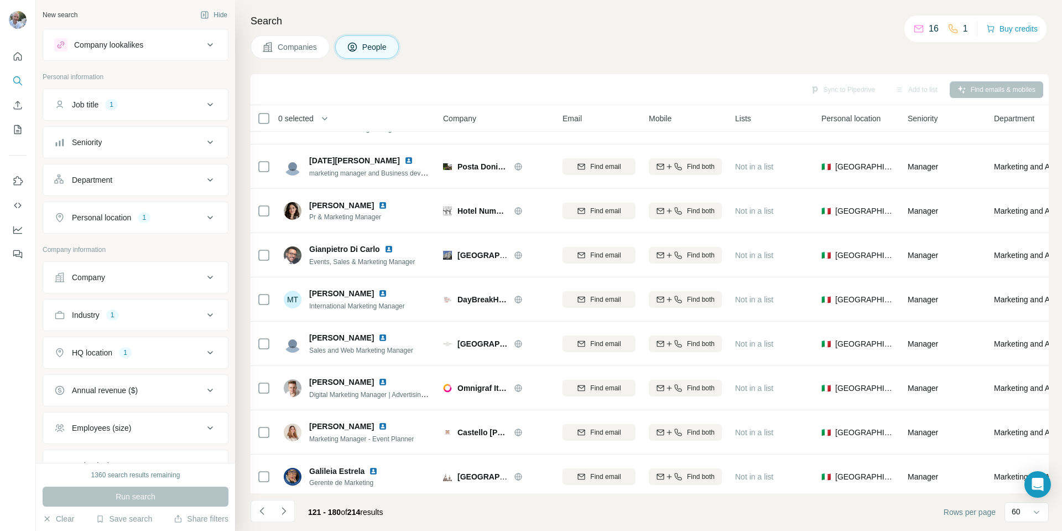
click at [166, 279] on div "Company" at bounding box center [128, 277] width 149 height 11
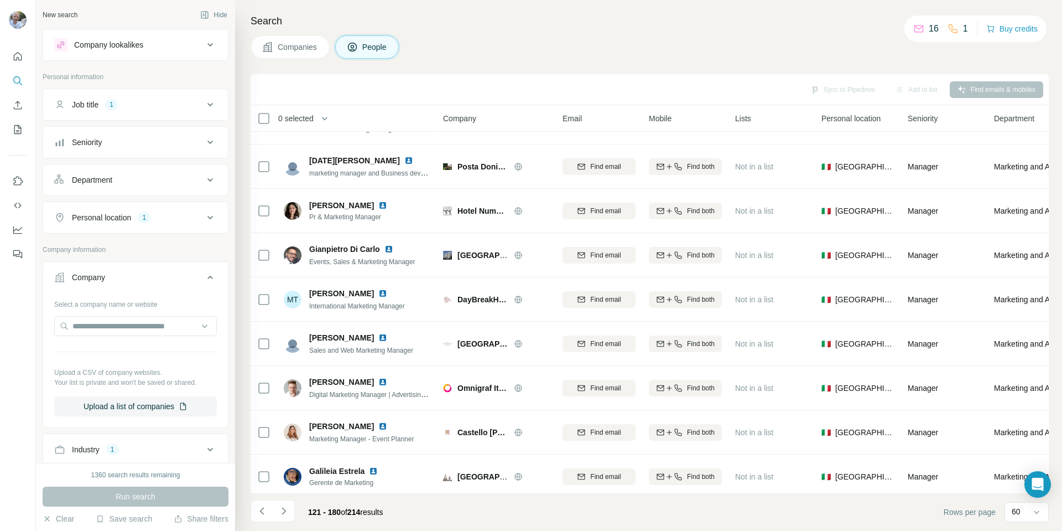
scroll to position [55, 0]
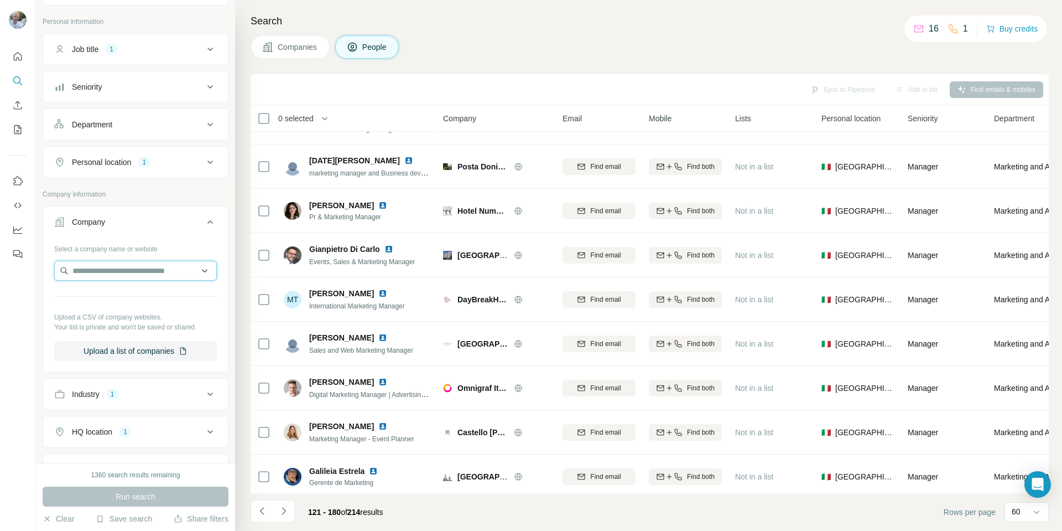
paste input "**********"
click at [180, 272] on input "**********" at bounding box center [135, 271] width 163 height 20
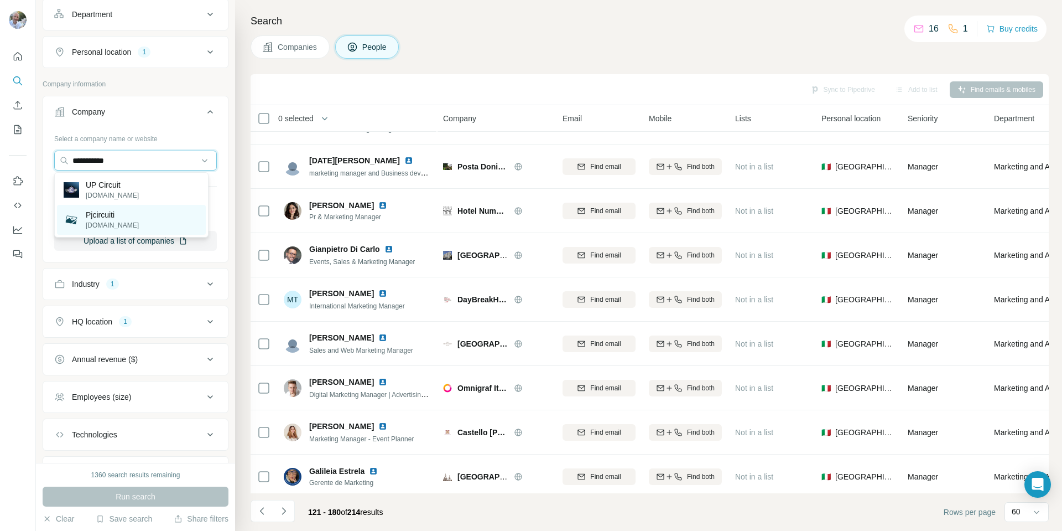
scroll to position [166, 0]
click at [77, 163] on input "**********" at bounding box center [135, 160] width 163 height 20
type input "**********"
click at [195, 159] on input "**********" at bounding box center [135, 160] width 163 height 20
drag, startPoint x: 167, startPoint y: 159, endPoint x: 34, endPoint y: 159, distance: 132.8
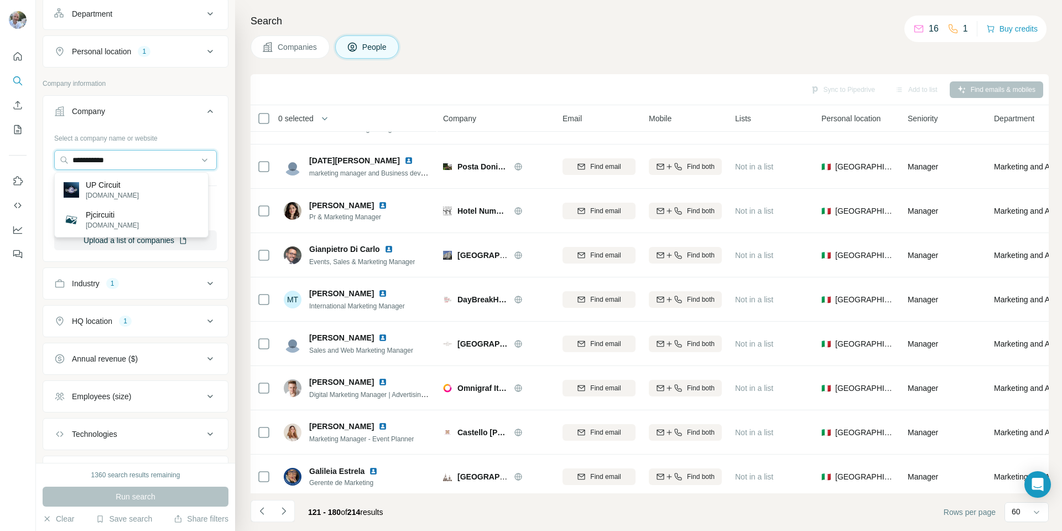
click at [34, 159] on div "**********" at bounding box center [531, 265] width 1062 height 531
click at [93, 155] on input "text" at bounding box center [135, 160] width 163 height 20
type input "**********"
click at [167, 265] on ul "Company Select a company name or website Upload a CSV of company websites. Your…" at bounding box center [136, 291] width 186 height 392
click at [137, 159] on input "text" at bounding box center [135, 160] width 163 height 20
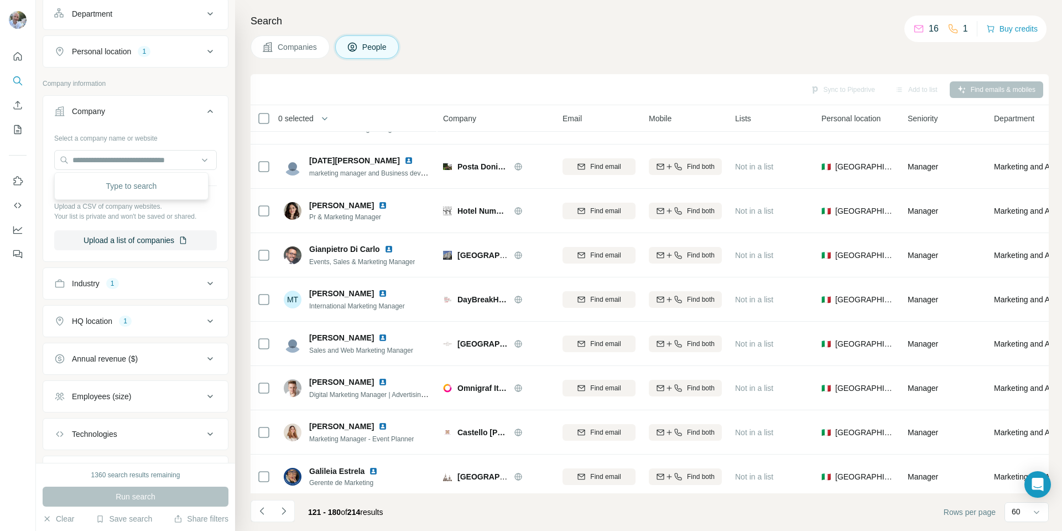
click at [207, 283] on icon at bounding box center [210, 283] width 6 height 3
click at [204, 282] on icon at bounding box center [210, 283] width 13 height 13
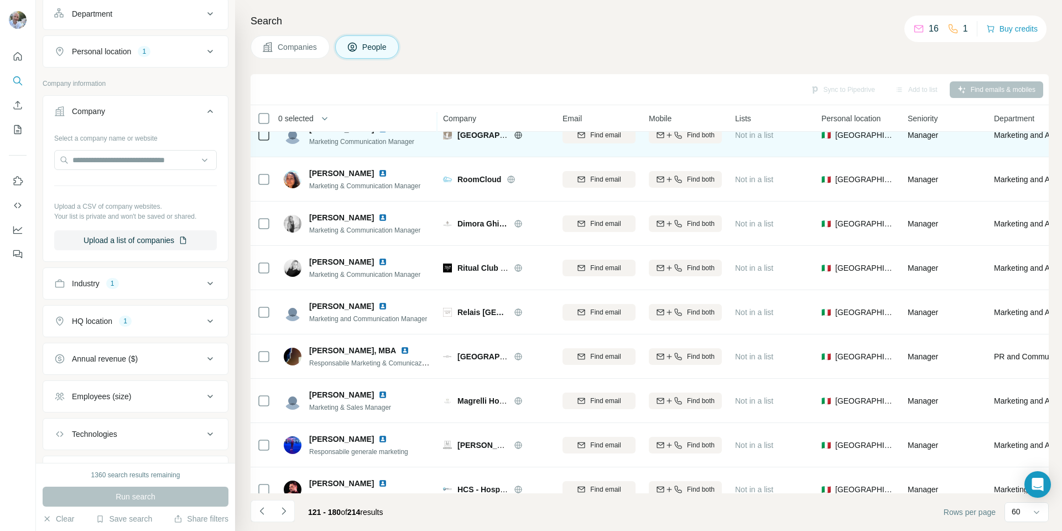
scroll to position [2300, 0]
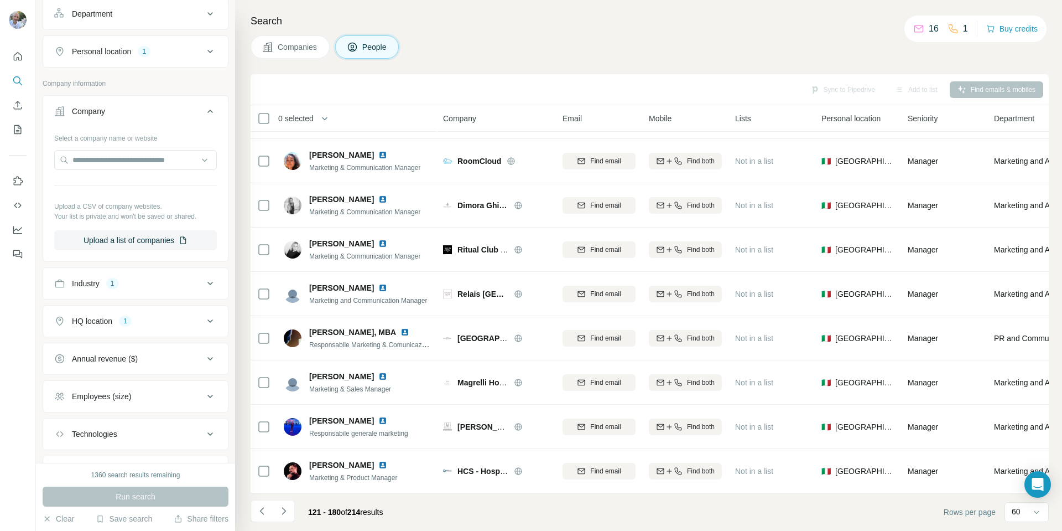
drag, startPoint x: 211, startPoint y: 397, endPoint x: 200, endPoint y: 391, distance: 12.9
click at [207, 397] on button "Employees (size)" at bounding box center [135, 396] width 185 height 27
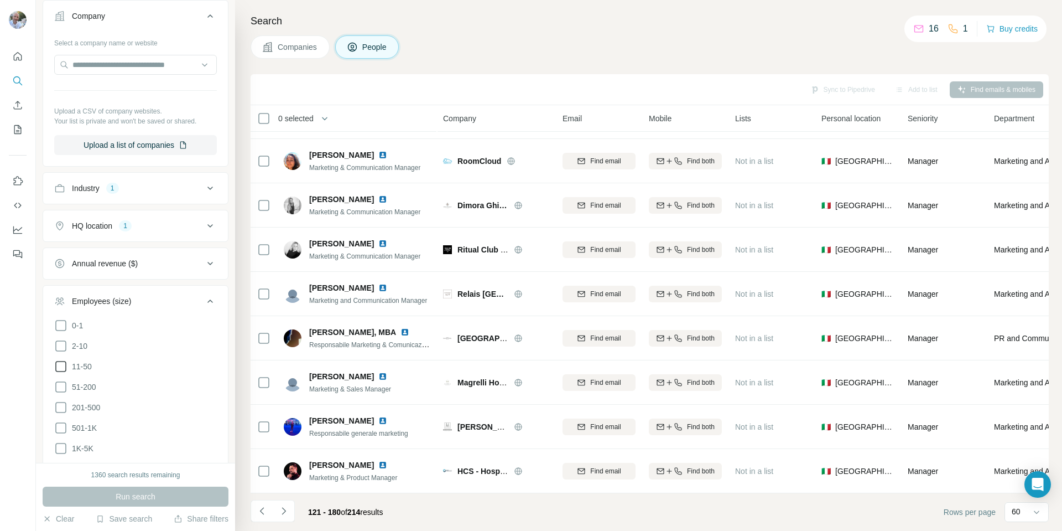
scroll to position [277, 0]
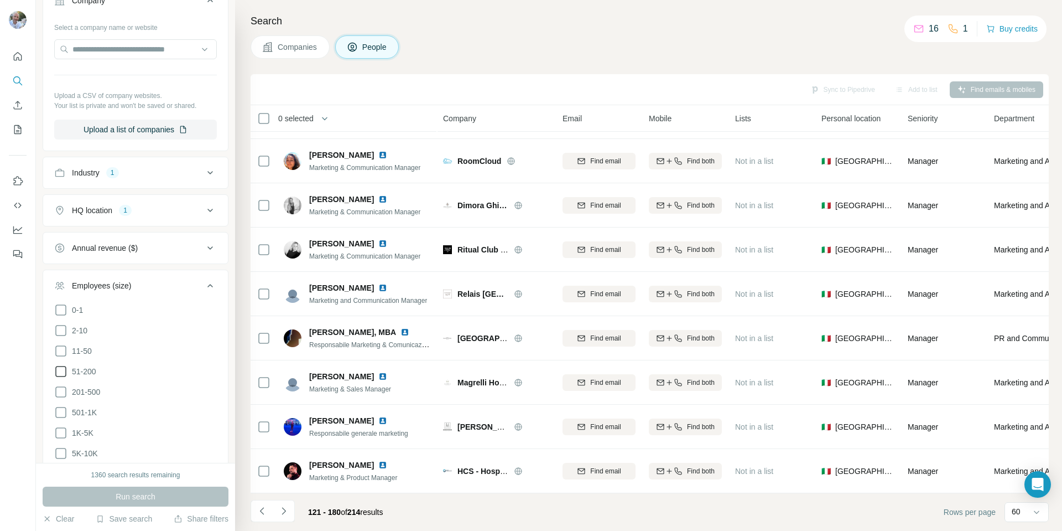
click at [57, 370] on icon at bounding box center [60, 371] width 13 height 13
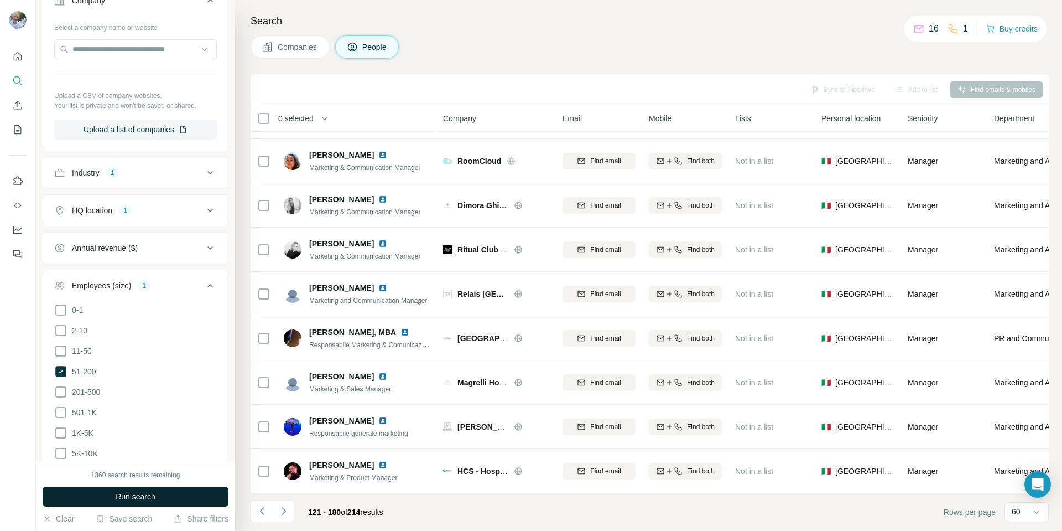
click at [137, 493] on span "Run search" at bounding box center [136, 496] width 40 height 11
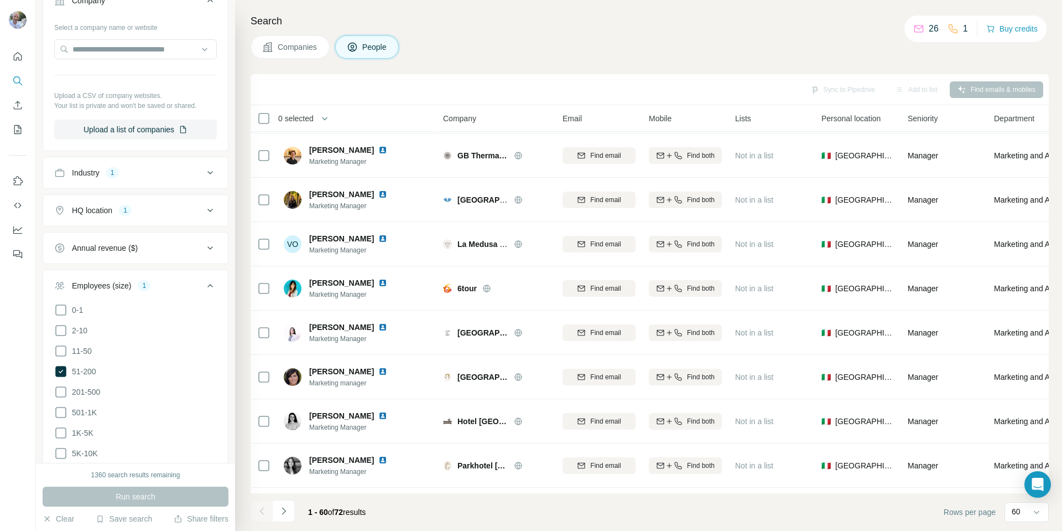
scroll to position [2300, 0]
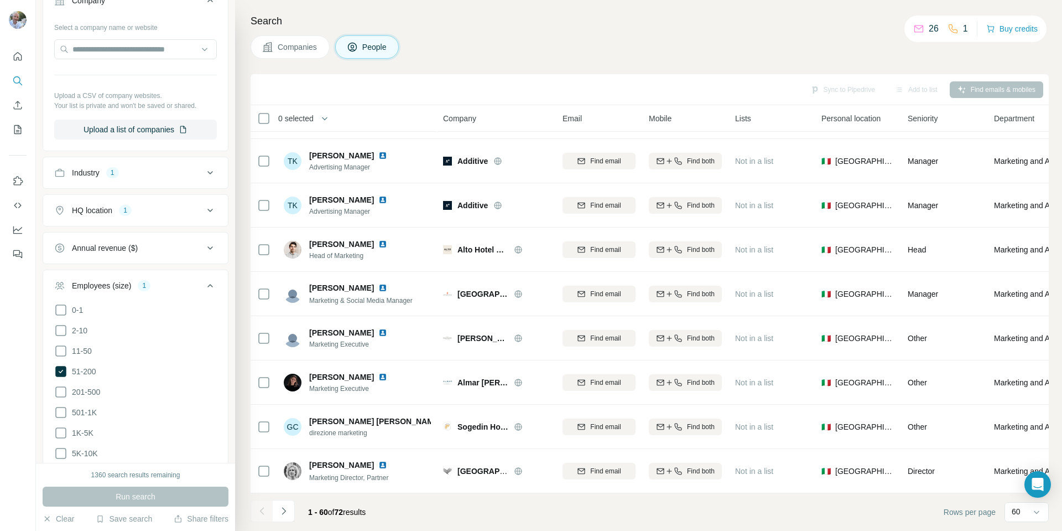
click at [206, 284] on icon at bounding box center [210, 285] width 13 height 13
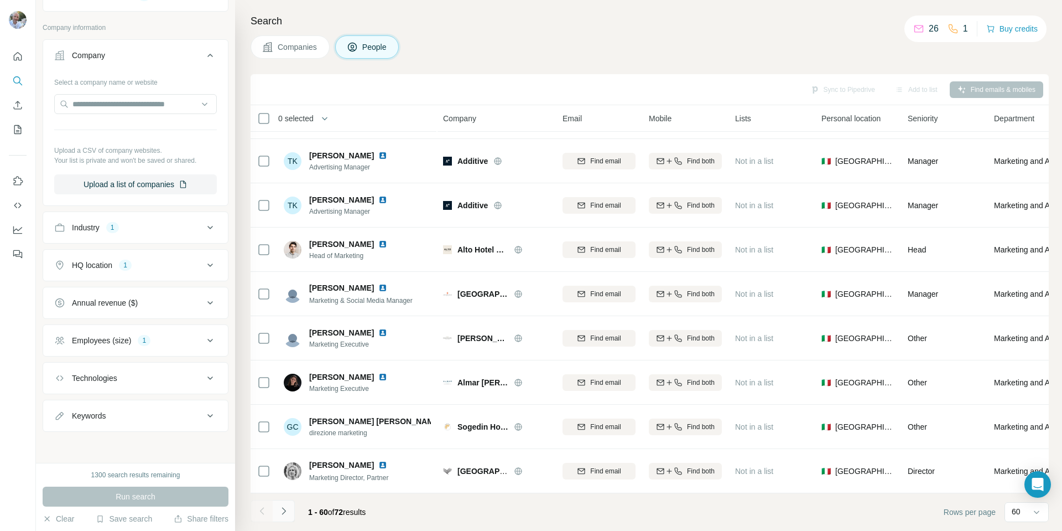
click at [287, 509] on icon "Navigate to next page" at bounding box center [283, 510] width 11 height 11
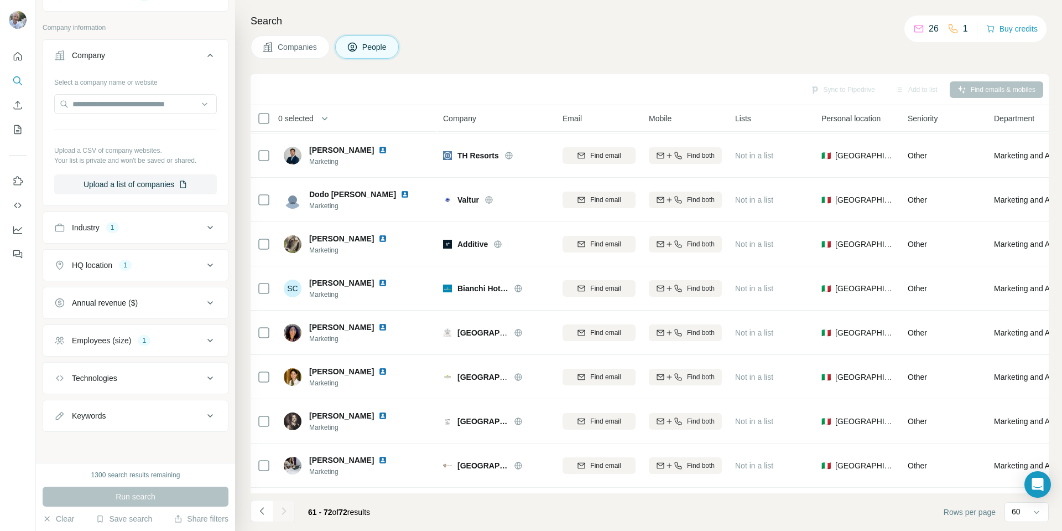
scroll to position [175, 0]
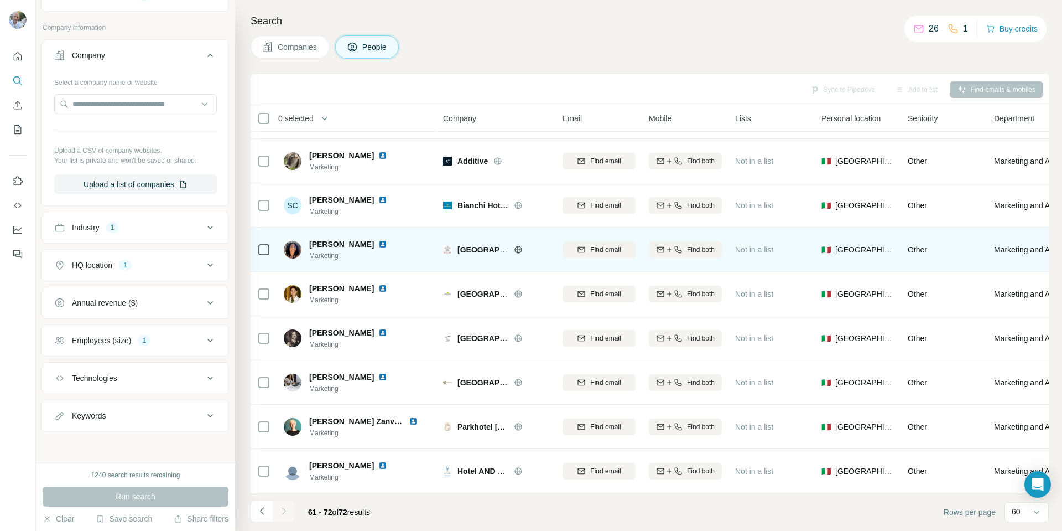
drag, startPoint x: 516, startPoint y: 243, endPoint x: 517, endPoint y: 253, distance: 9.5
click at [517, 253] on div "Grand Hotel Villa Itria" at bounding box center [496, 249] width 106 height 30
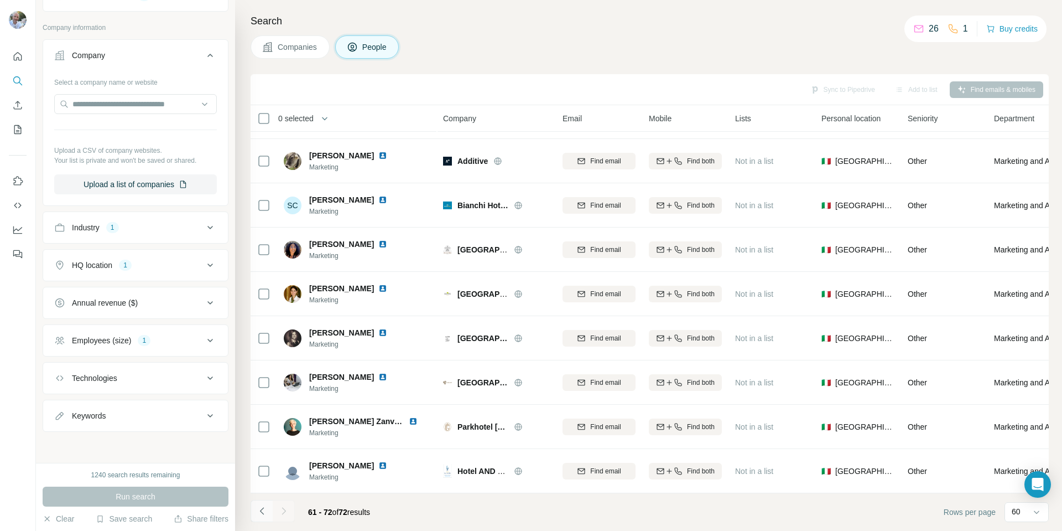
click at [262, 511] on icon "Navigate to previous page" at bounding box center [262, 510] width 11 height 11
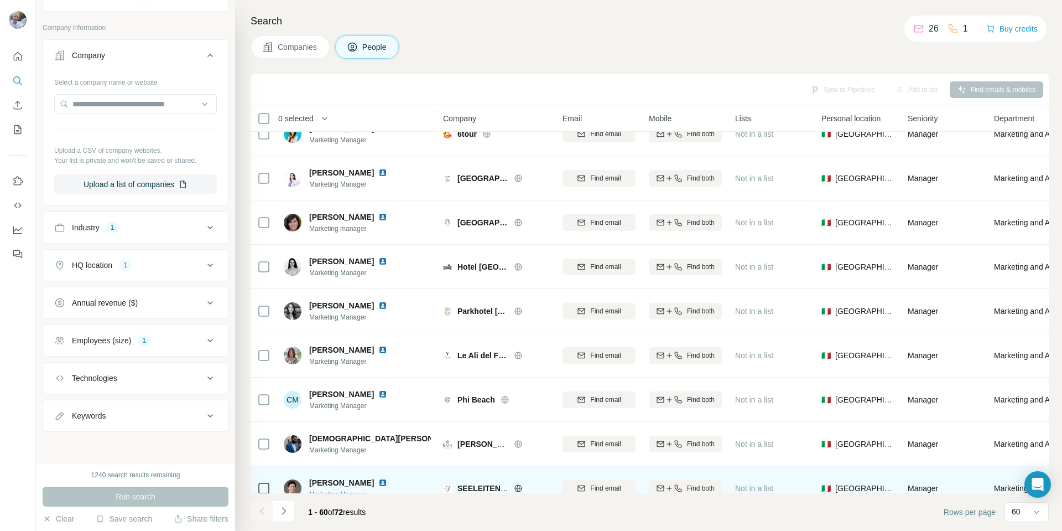
scroll to position [277, 0]
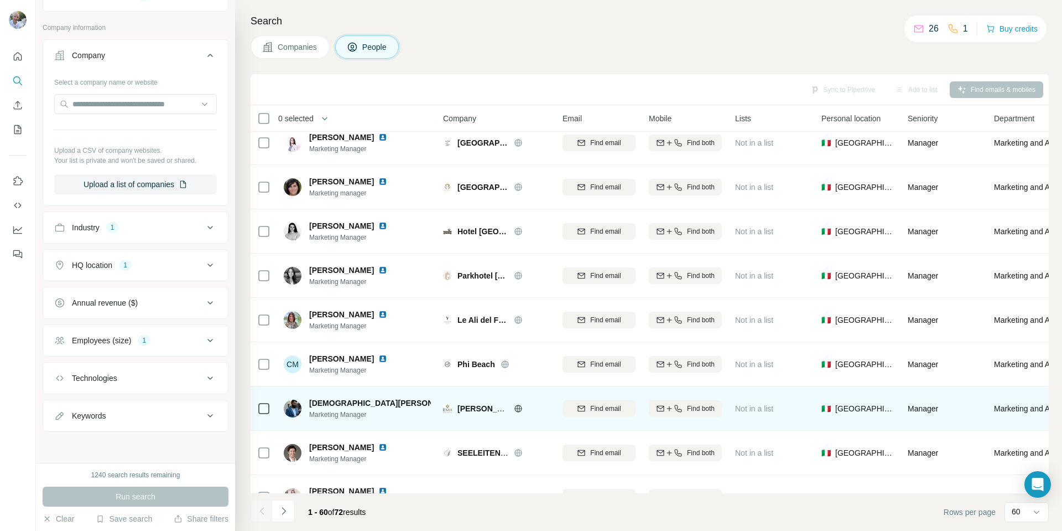
drag, startPoint x: 517, startPoint y: 408, endPoint x: 517, endPoint y: 417, distance: 9.4
click at [517, 417] on div "[PERSON_NAME] Hotels" at bounding box center [496, 408] width 106 height 30
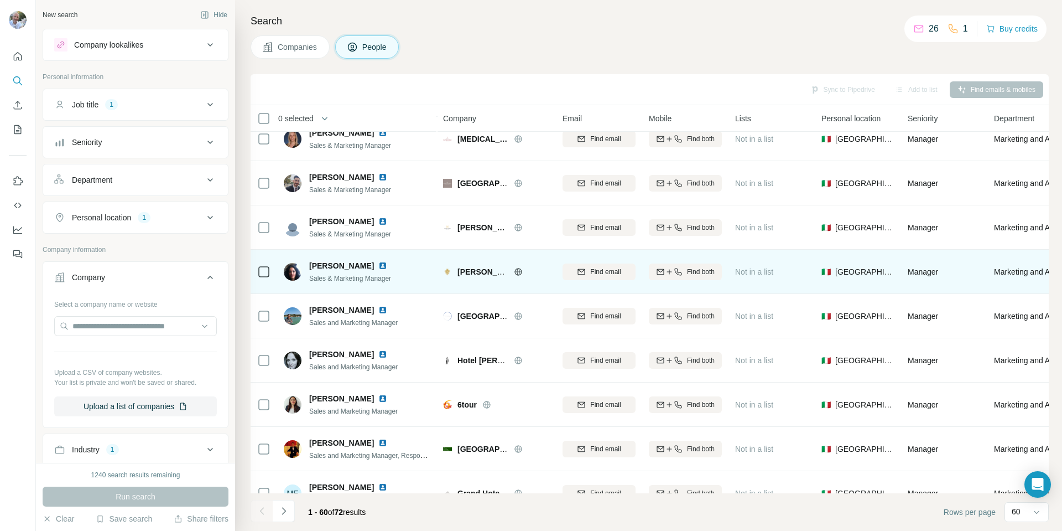
scroll to position [774, 0]
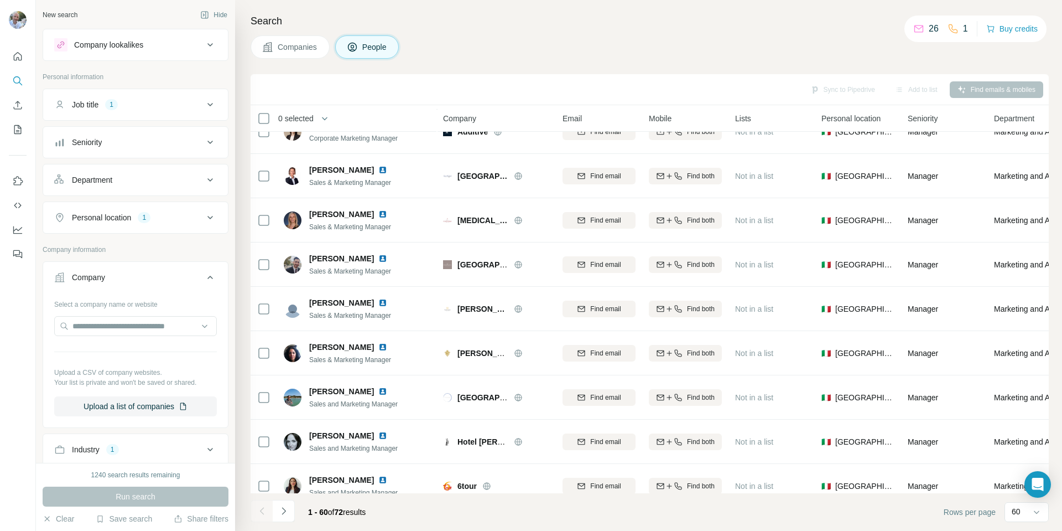
click at [183, 113] on button "Job title 1" at bounding box center [135, 104] width 185 height 27
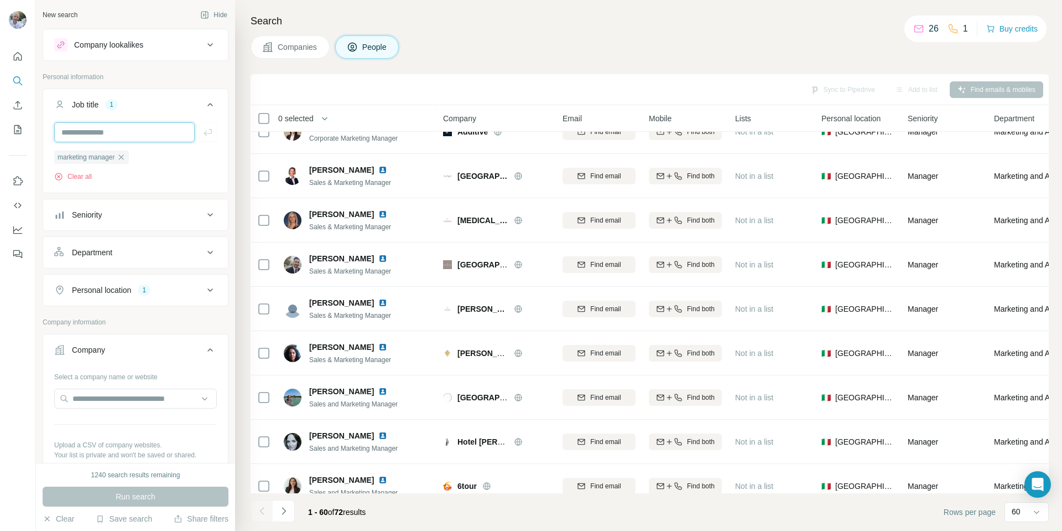
click at [129, 132] on input "text" at bounding box center [124, 132] width 141 height 20
type input "**********"
click at [204, 133] on icon "button" at bounding box center [208, 132] width 8 height 7
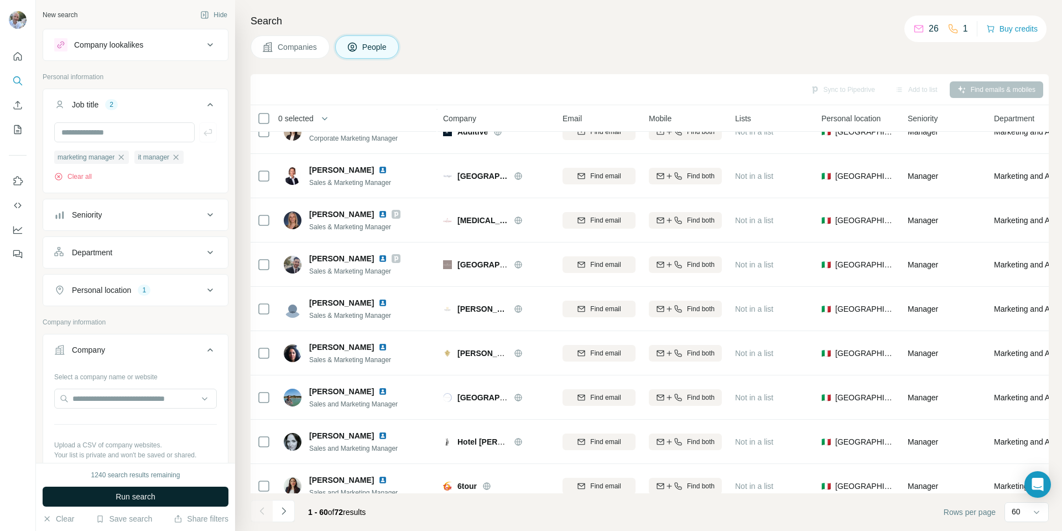
click at [155, 493] on span "Run search" at bounding box center [136, 496] width 40 height 11
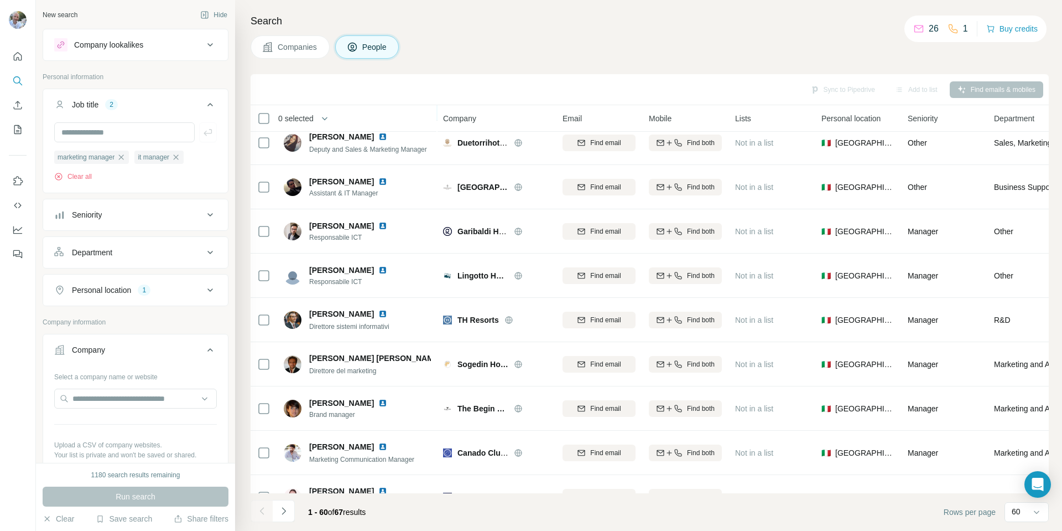
scroll to position [2300, 0]
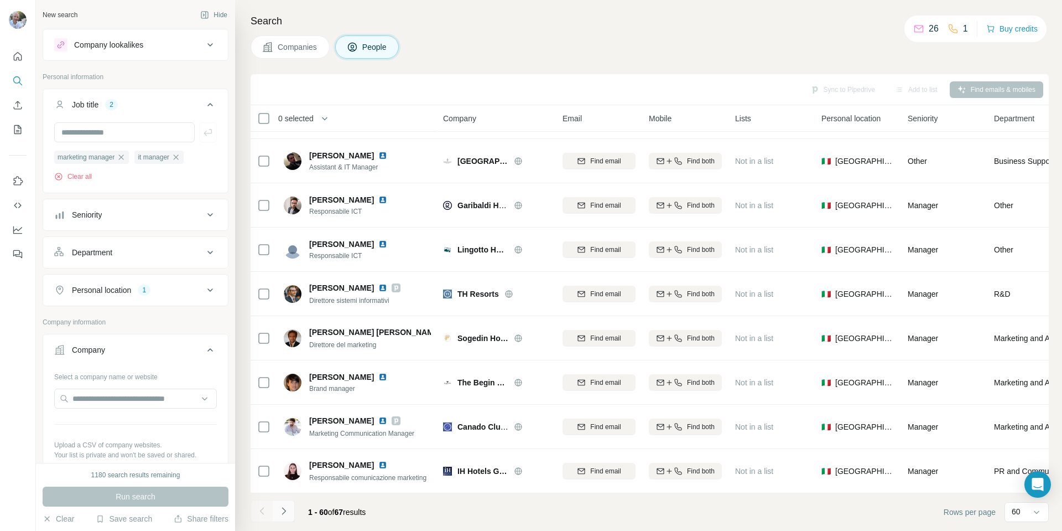
click at [283, 509] on icon "Navigate to next page" at bounding box center [283, 510] width 11 height 11
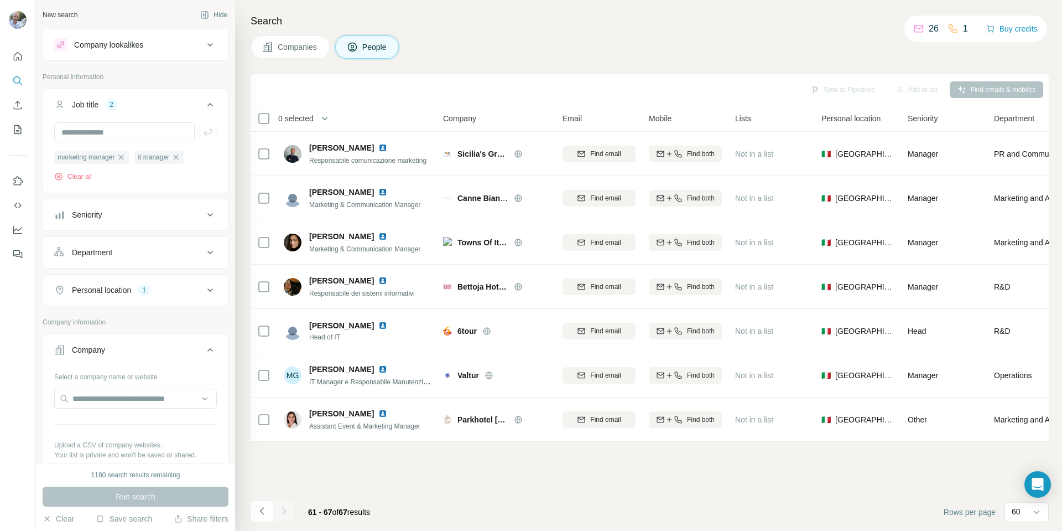
scroll to position [0, 0]
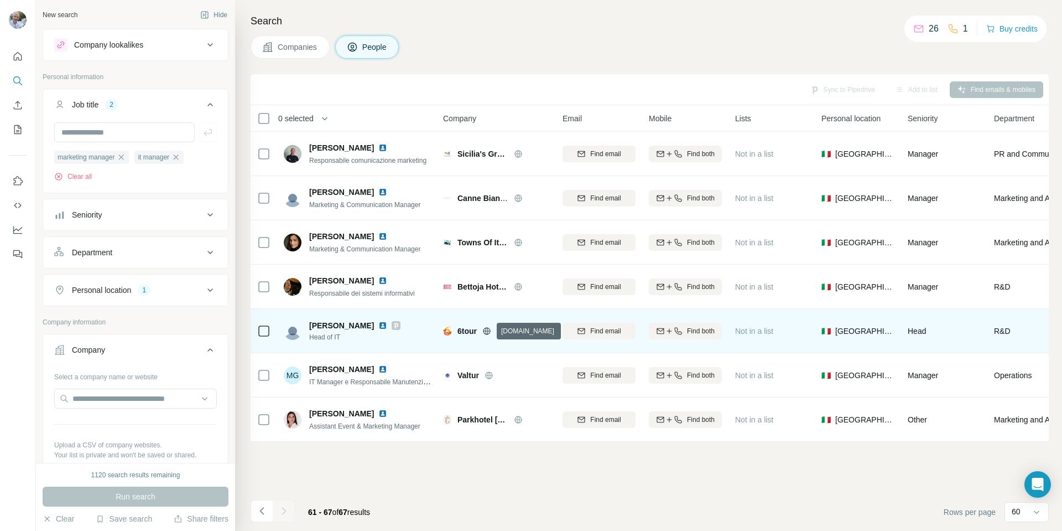
click at [488, 331] on icon at bounding box center [486, 330] width 9 height 9
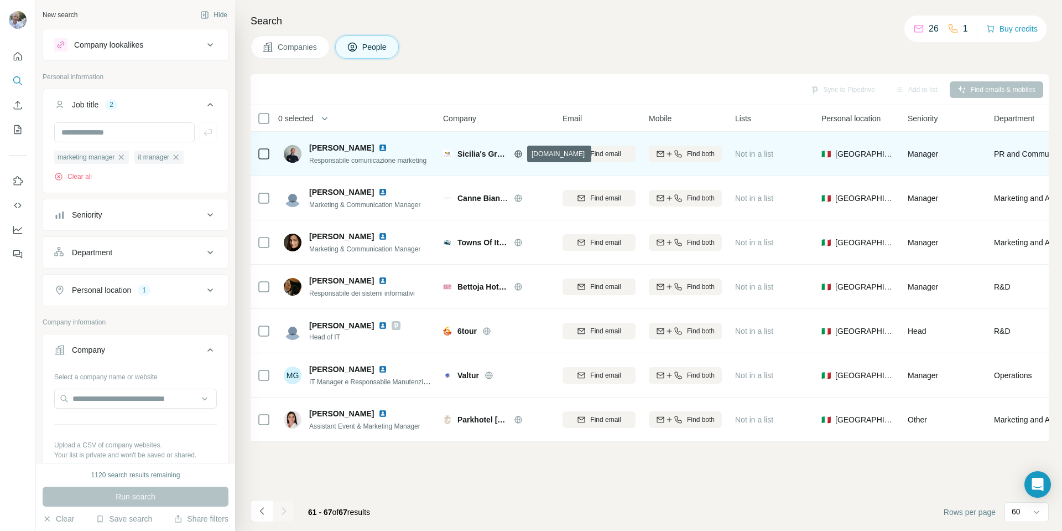
click at [517, 150] on icon at bounding box center [518, 153] width 9 height 9
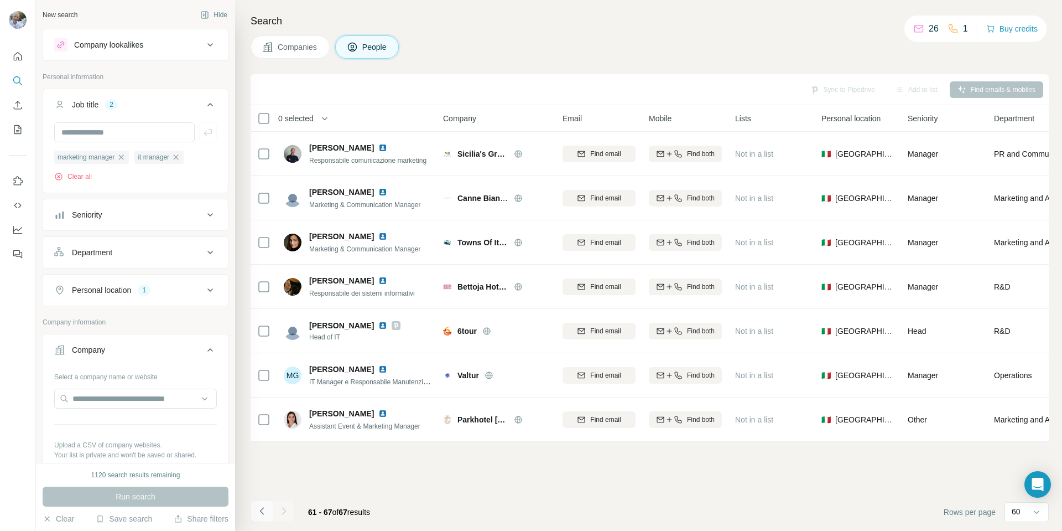
click at [263, 511] on icon "Navigate to previous page" at bounding box center [262, 510] width 11 height 11
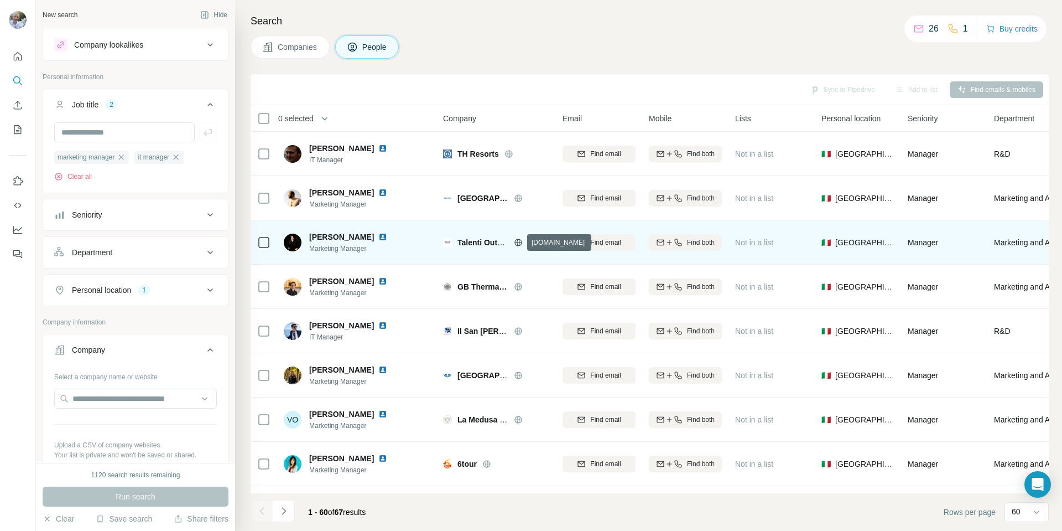
click at [518, 243] on icon at bounding box center [518, 242] width 9 height 9
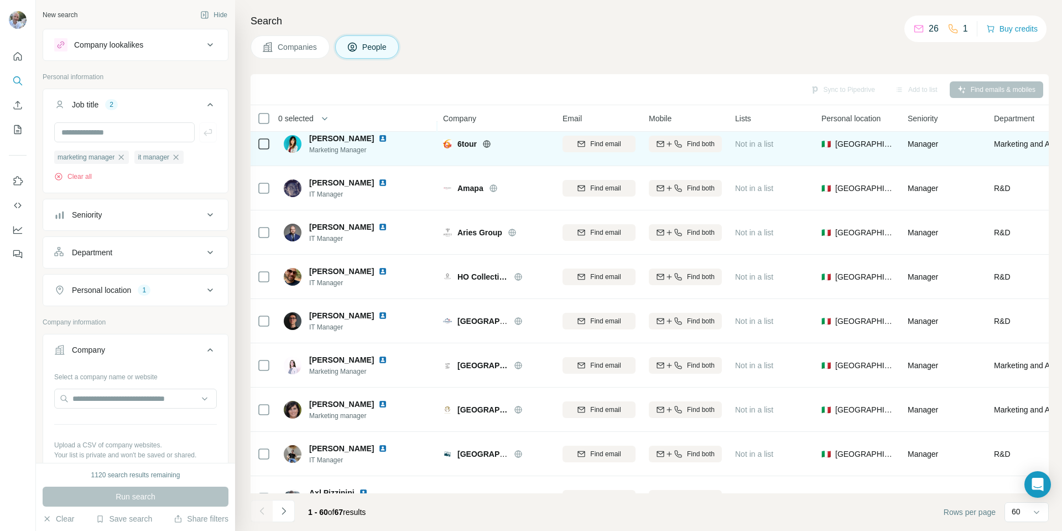
scroll to position [332, 0]
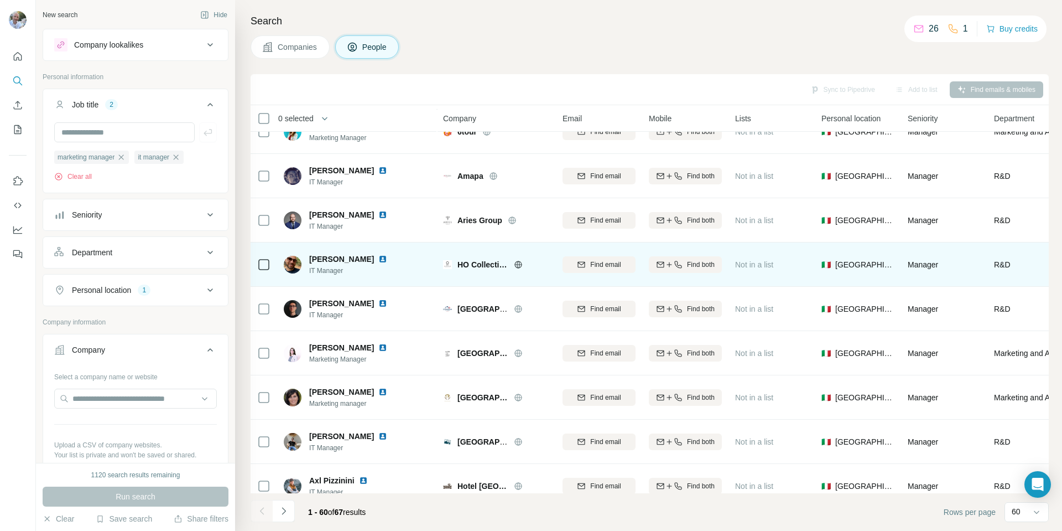
click at [516, 266] on icon at bounding box center [518, 264] width 9 height 9
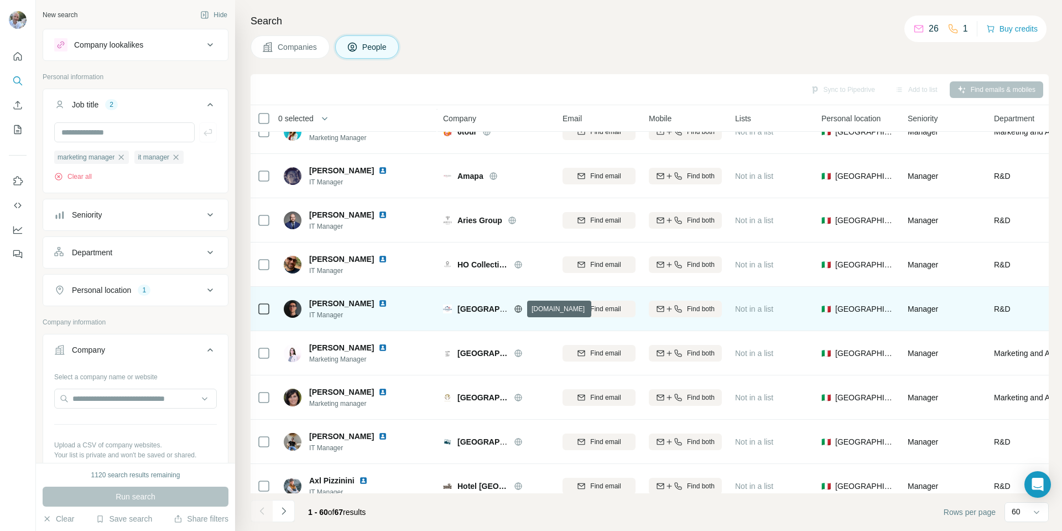
click at [514, 310] on icon at bounding box center [518, 308] width 9 height 9
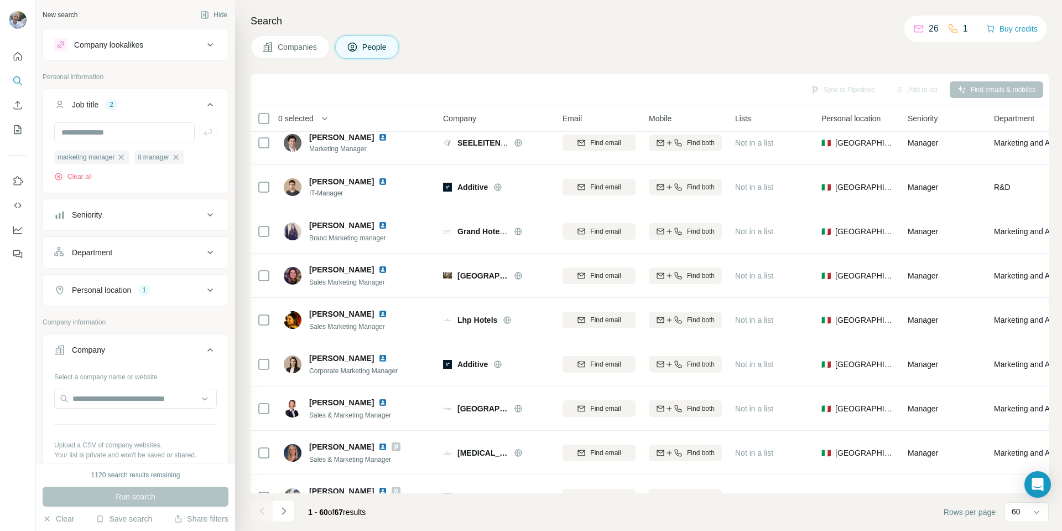
scroll to position [996, 0]
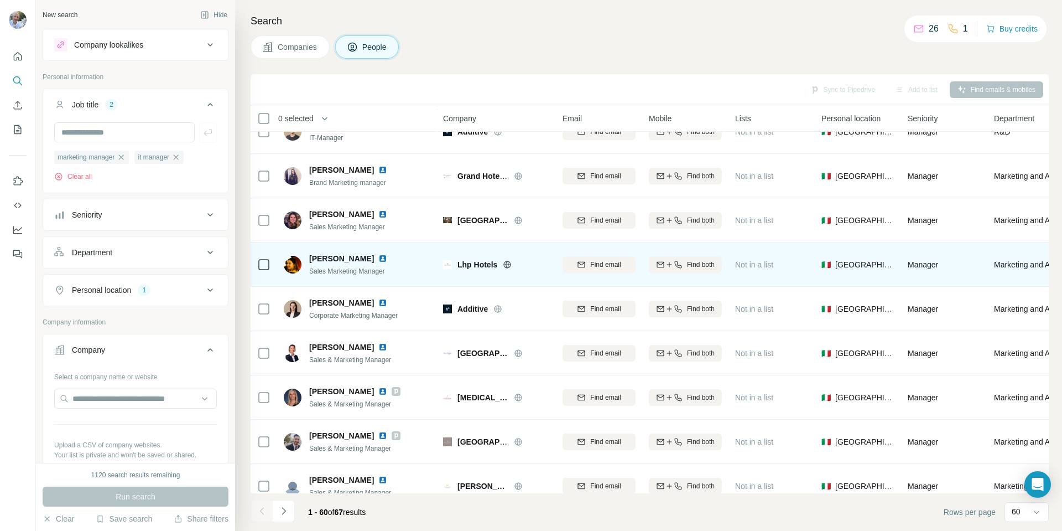
click at [505, 264] on icon at bounding box center [507, 264] width 7 height 1
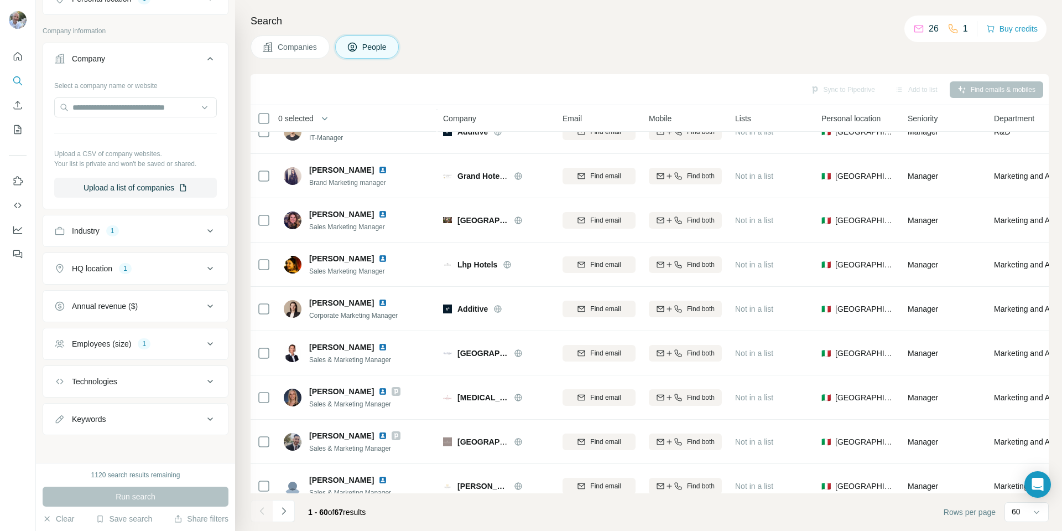
scroll to position [295, 0]
click at [191, 337] on div "Employees (size) 1" at bounding box center [128, 340] width 149 height 11
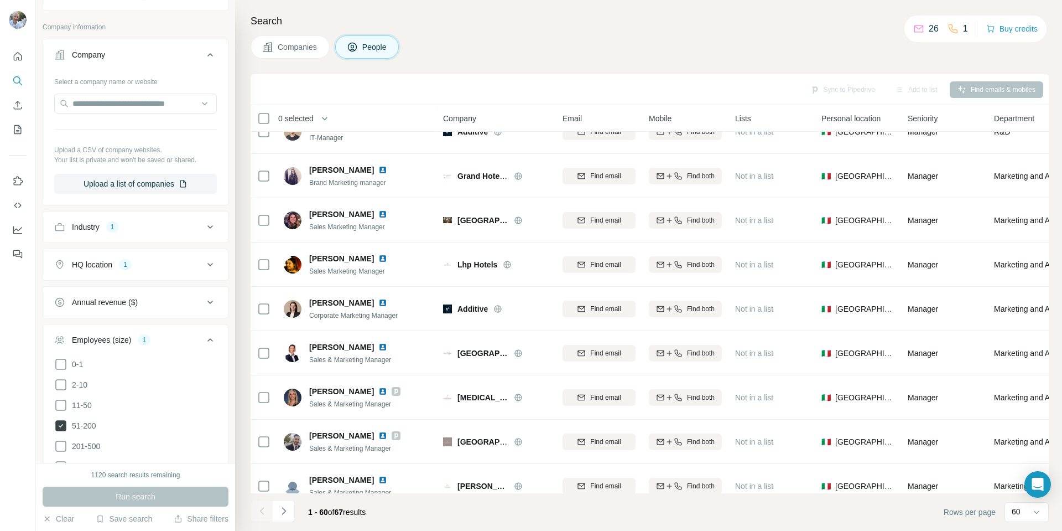
scroll to position [461, 0]
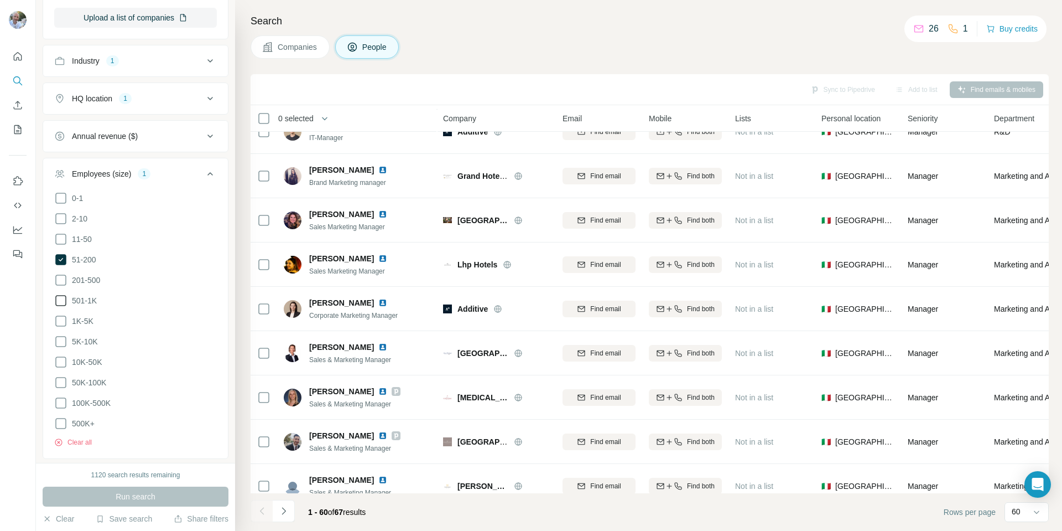
click at [63, 298] on icon at bounding box center [60, 300] width 13 height 13
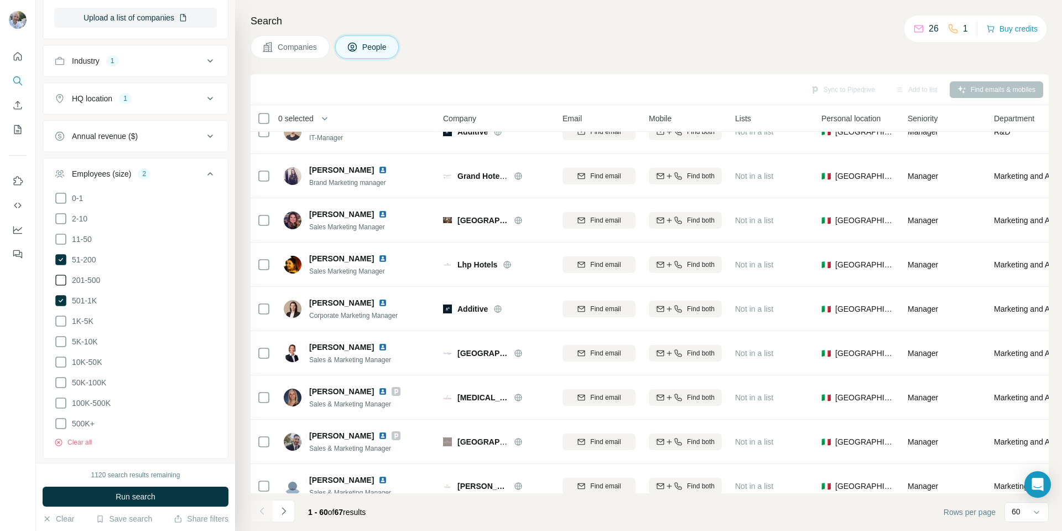
click at [63, 281] on icon at bounding box center [60, 279] width 13 height 13
click at [60, 315] on icon at bounding box center [60, 320] width 13 height 13
click at [63, 339] on icon at bounding box center [60, 341] width 13 height 13
click at [133, 497] on span "Run search" at bounding box center [136, 496] width 40 height 11
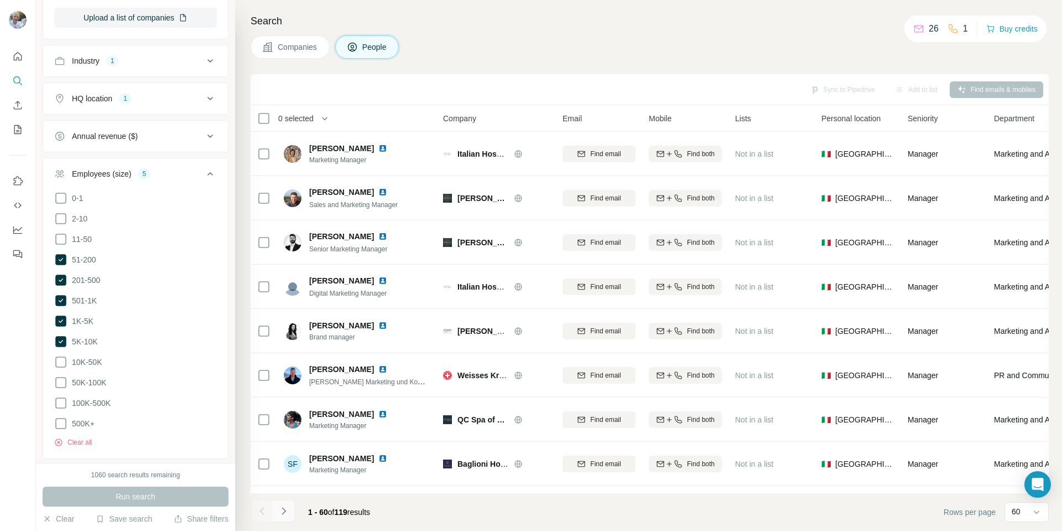
click at [292, 507] on button "Navigate to next page" at bounding box center [284, 511] width 22 height 22
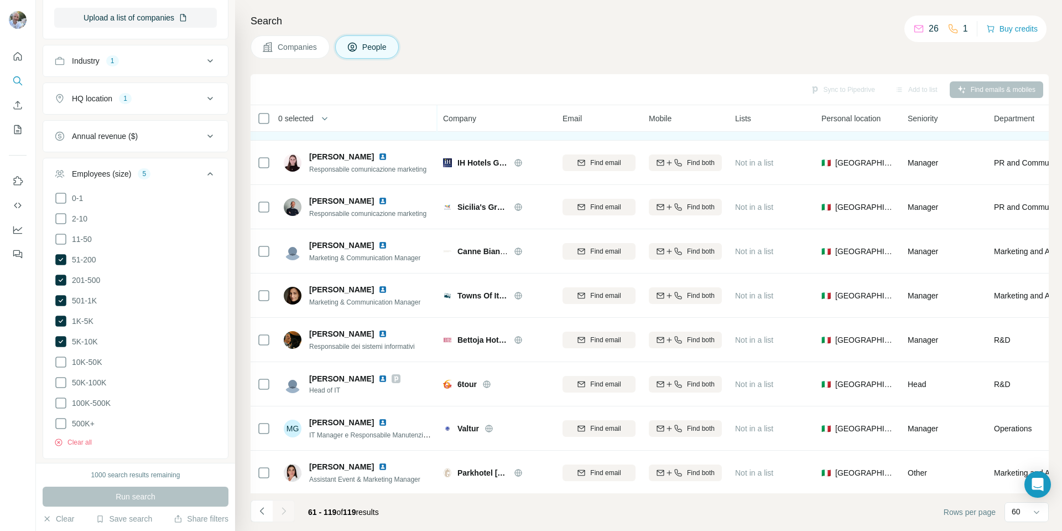
scroll to position [2255, 0]
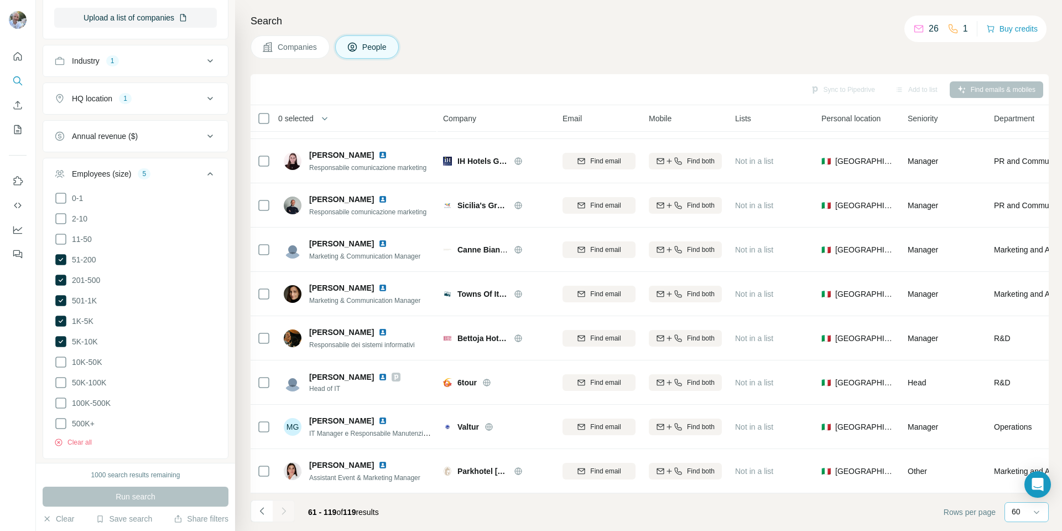
click at [1008, 511] on div "60" at bounding box center [1027, 512] width 44 height 20
click at [702, 516] on footer "61 - 119 of 119 results Rows per page 60" at bounding box center [650, 512] width 798 height 38
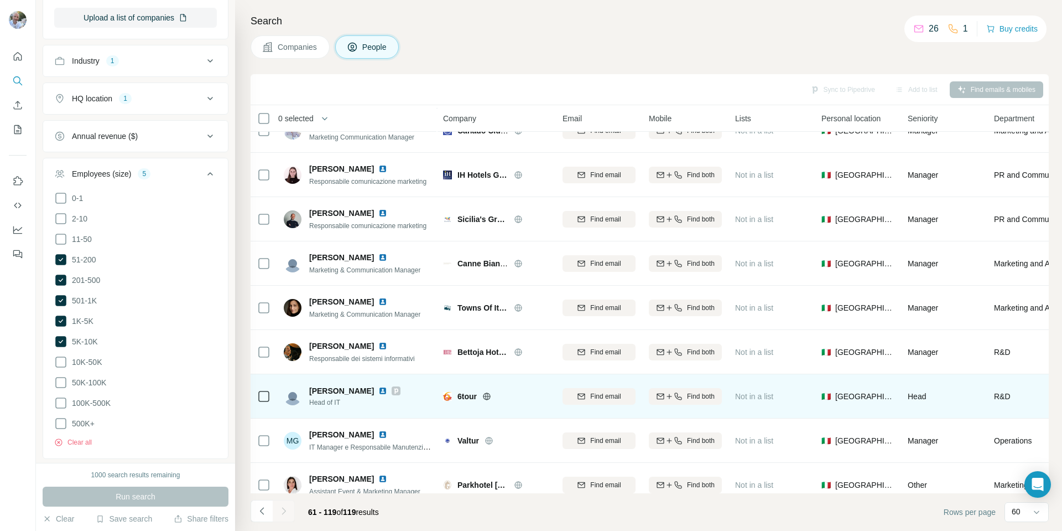
scroll to position [2255, 0]
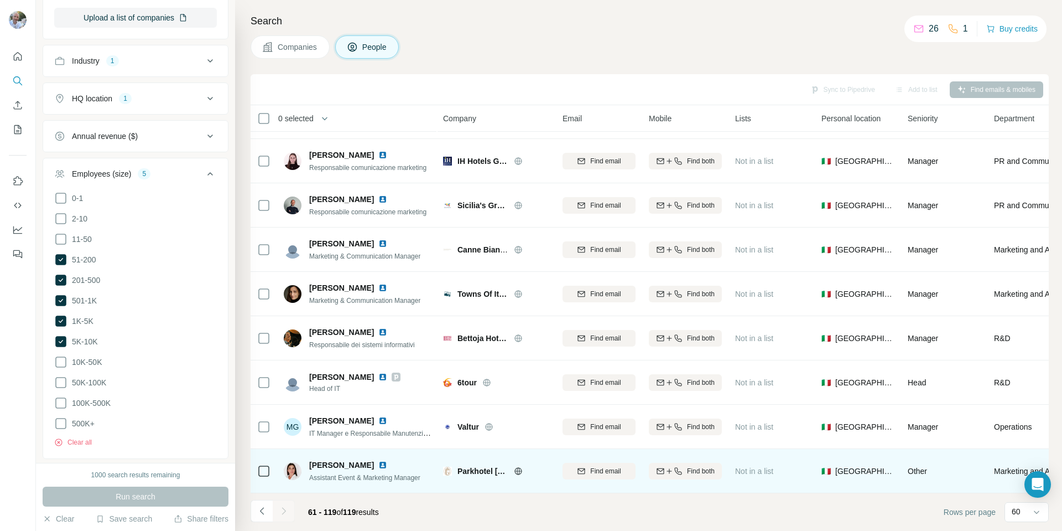
click at [518, 470] on icon at bounding box center [517, 470] width 7 height 1
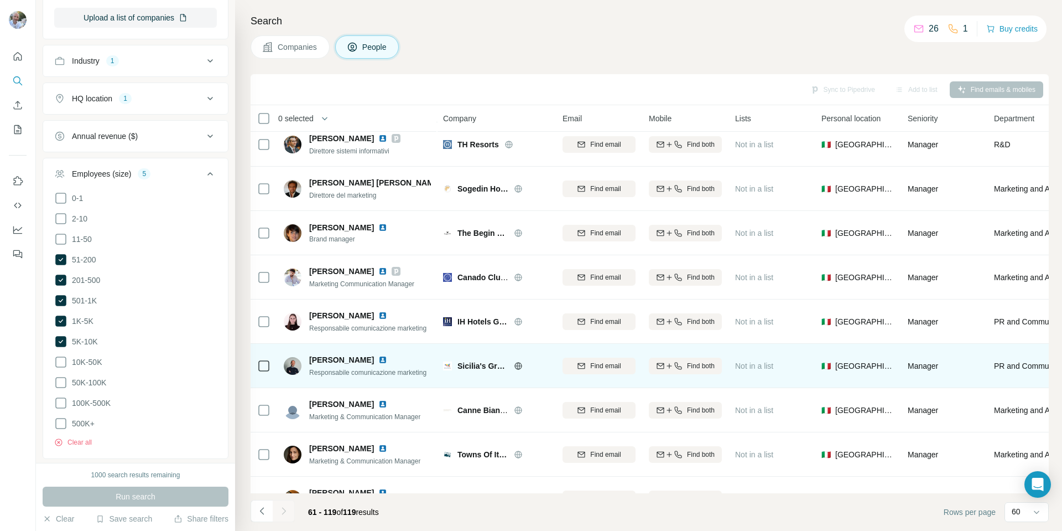
scroll to position [2034, 0]
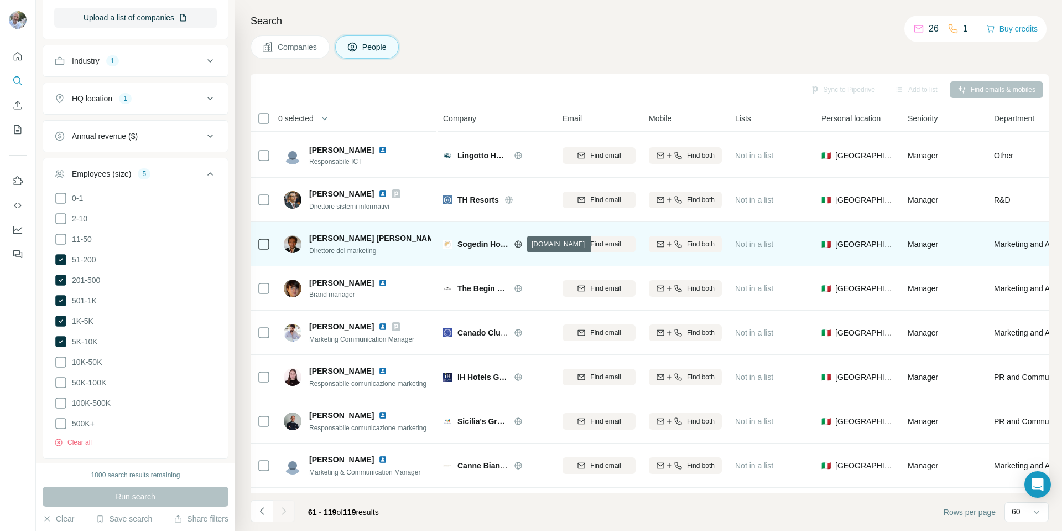
click at [519, 241] on icon at bounding box center [518, 244] width 9 height 9
click at [517, 242] on icon at bounding box center [518, 243] width 3 height 7
